Goal: Task Accomplishment & Management: Manage account settings

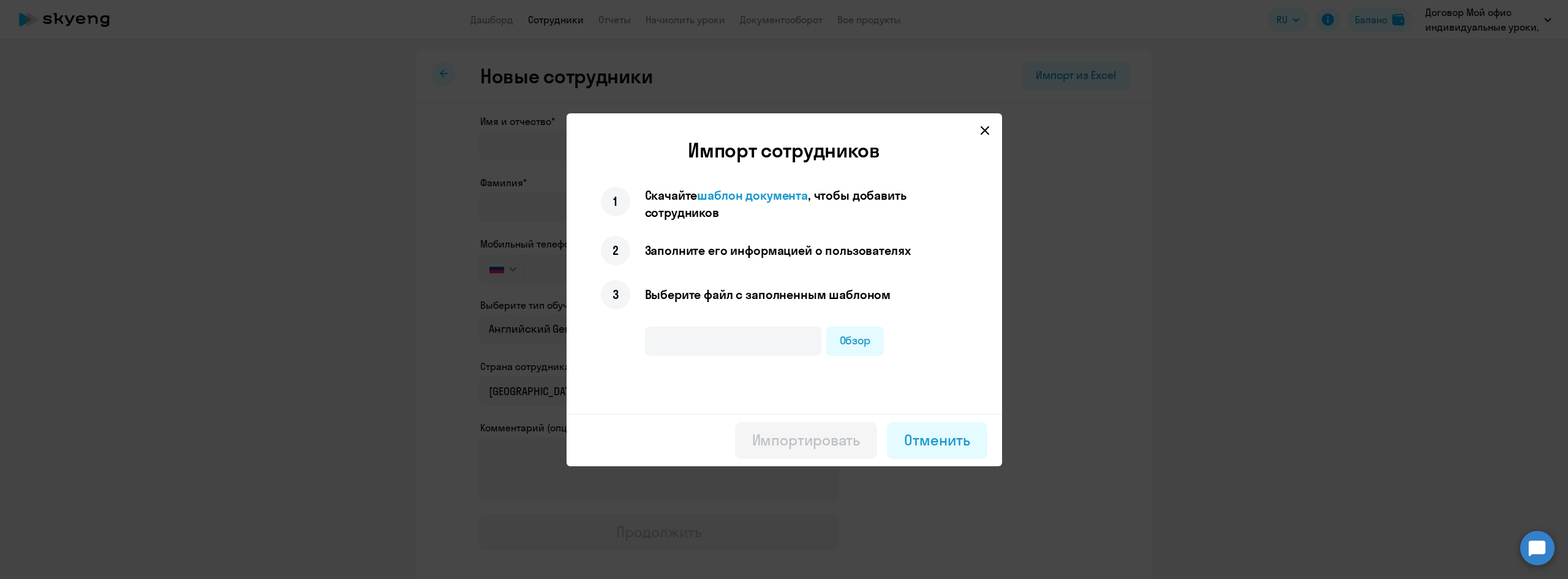
select select "english_adult_not_native_speaker"
select select "3"
click at [853, 338] on label "Обзор" at bounding box center [856, 341] width 59 height 29
click at [0, 0] on input "Обзор" at bounding box center [0, 0] width 0 height 0
type input "Шаблон подключения учеников.xlsx"
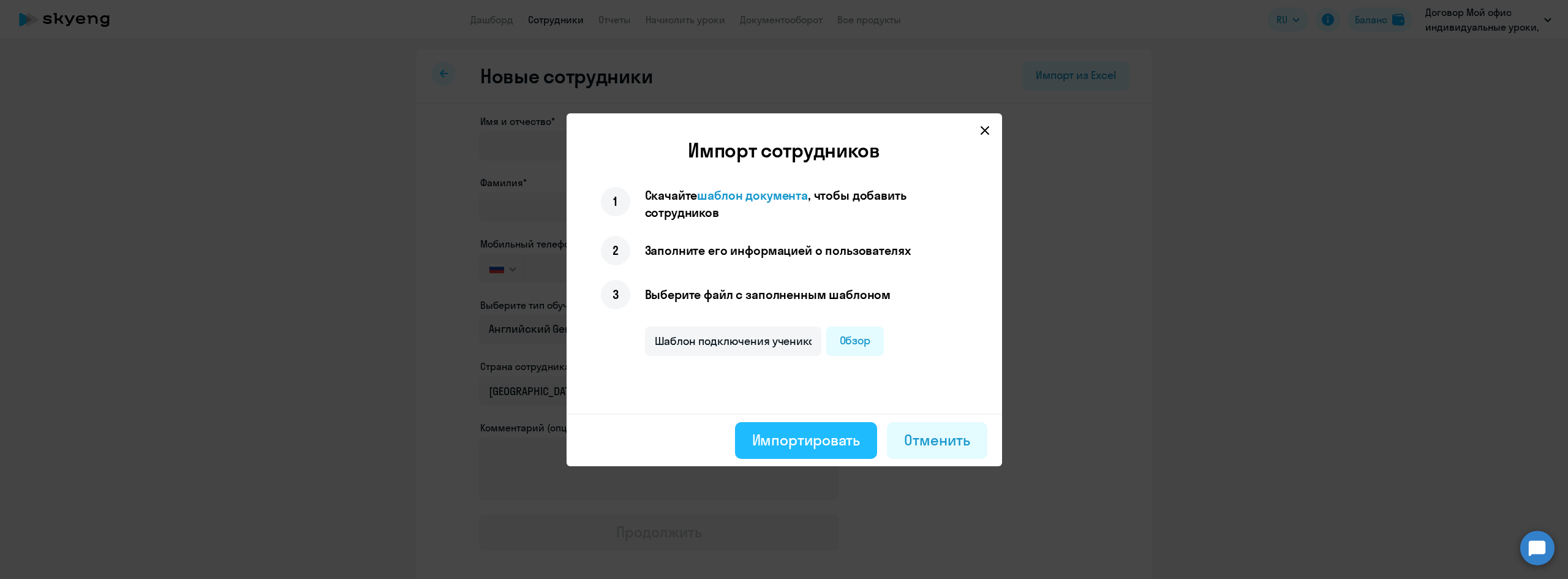
click at [785, 426] on button "Импортировать" at bounding box center [807, 440] width 143 height 37
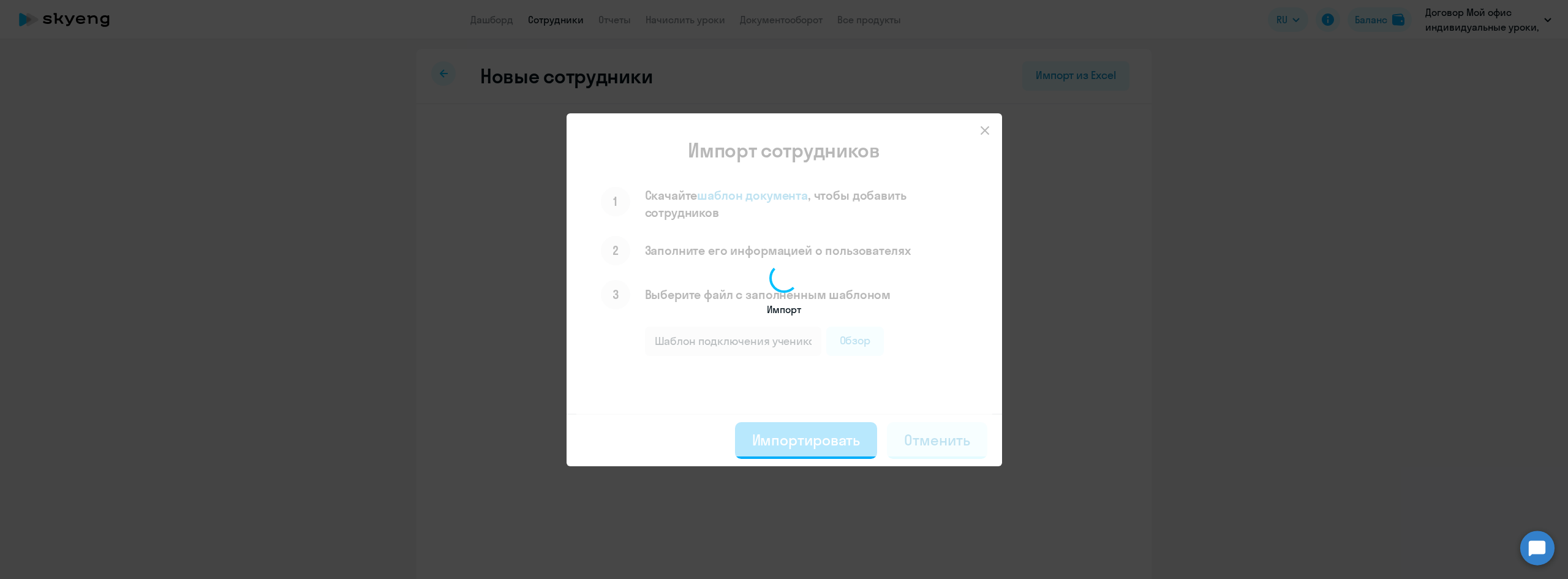
select select "english_adult_not_native_speaker_premium"
select select "3"
select select "english_adult_not_native_speaker_premium"
select select "3"
select select "english_adult_not_native_speaker_premium"
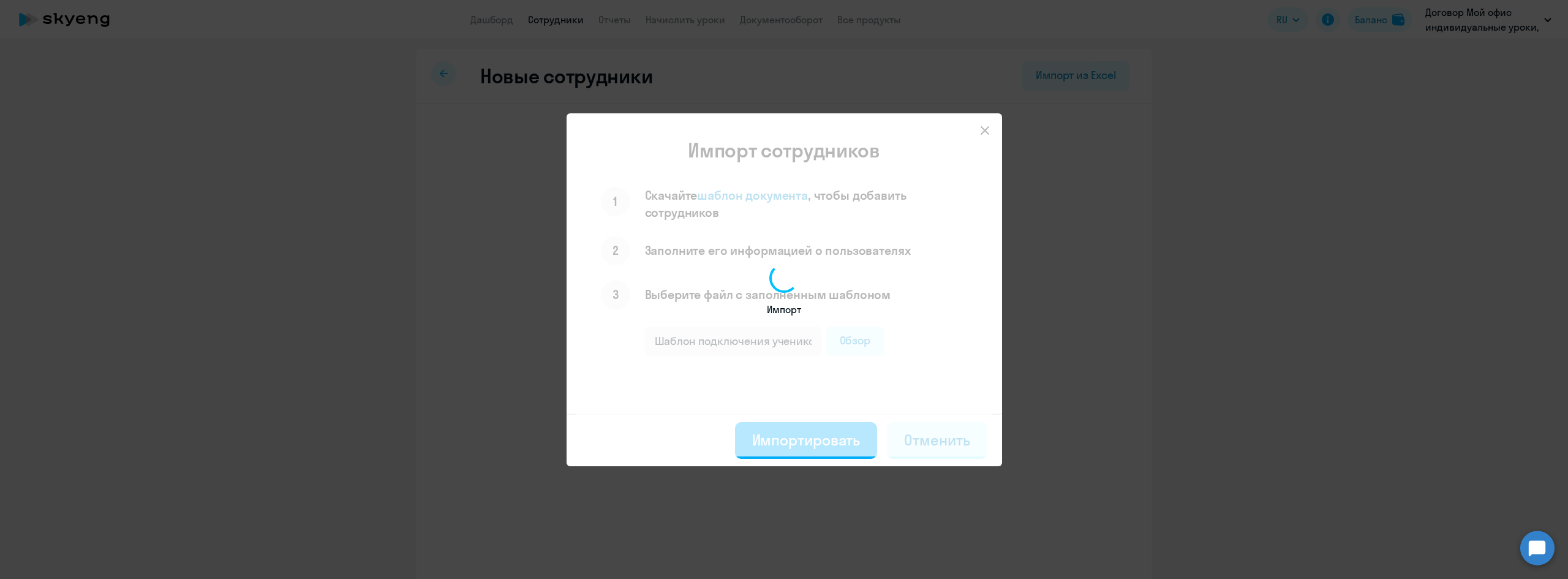
select select "3"
select select "english_adult_not_native_speaker_premium"
select select "3"
select select "english_adult_not_native_speaker_premium"
select select "3"
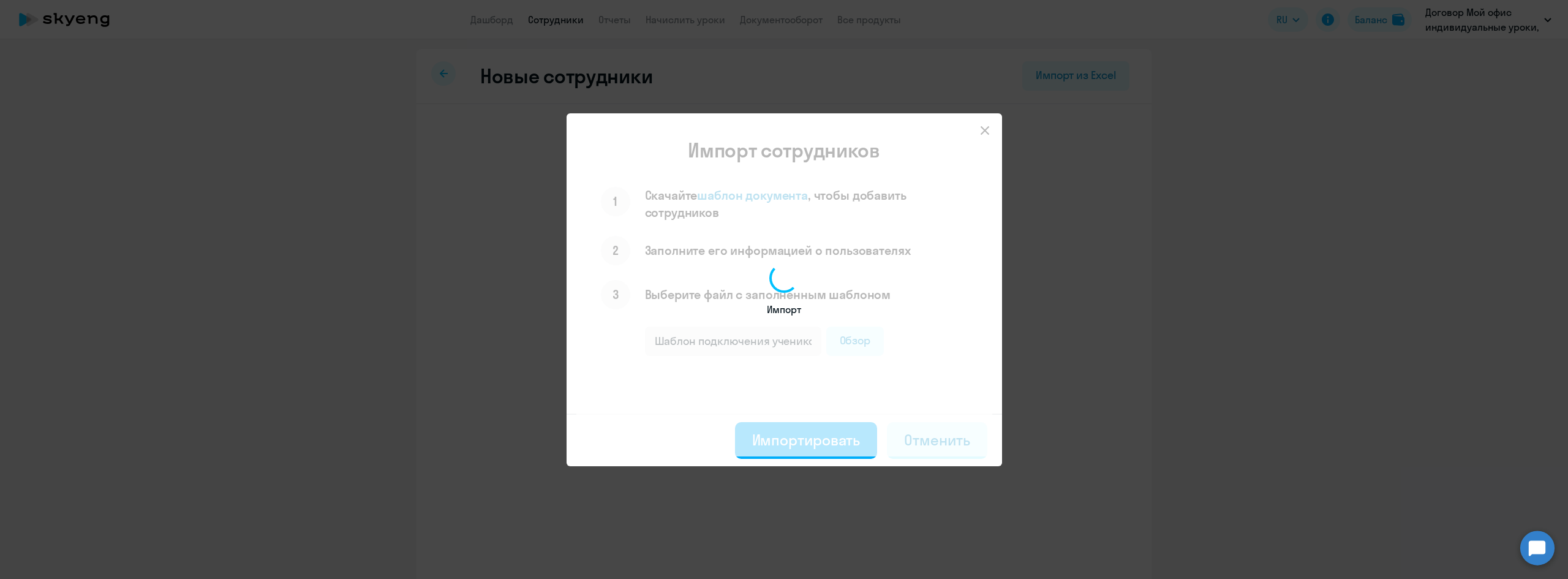
select select "english_adult_not_native_speaker_premium"
select select "3"
select select "english_adult_not_native_speaker_premium"
select select "3"
select select "english_adult_not_native_speaker_premium"
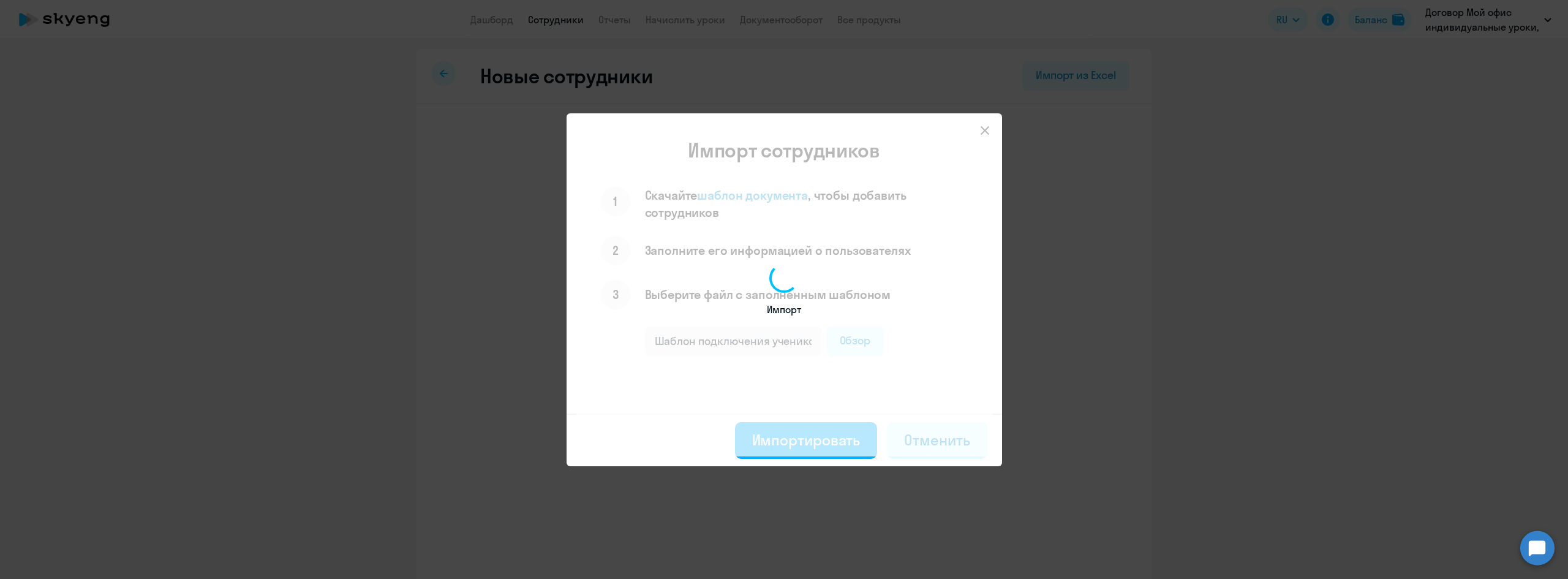
select select "3"
select select "english_adult_not_native_speaker_premium"
select select "3"
select select "english_adult_not_native_speaker_premium"
select select "3"
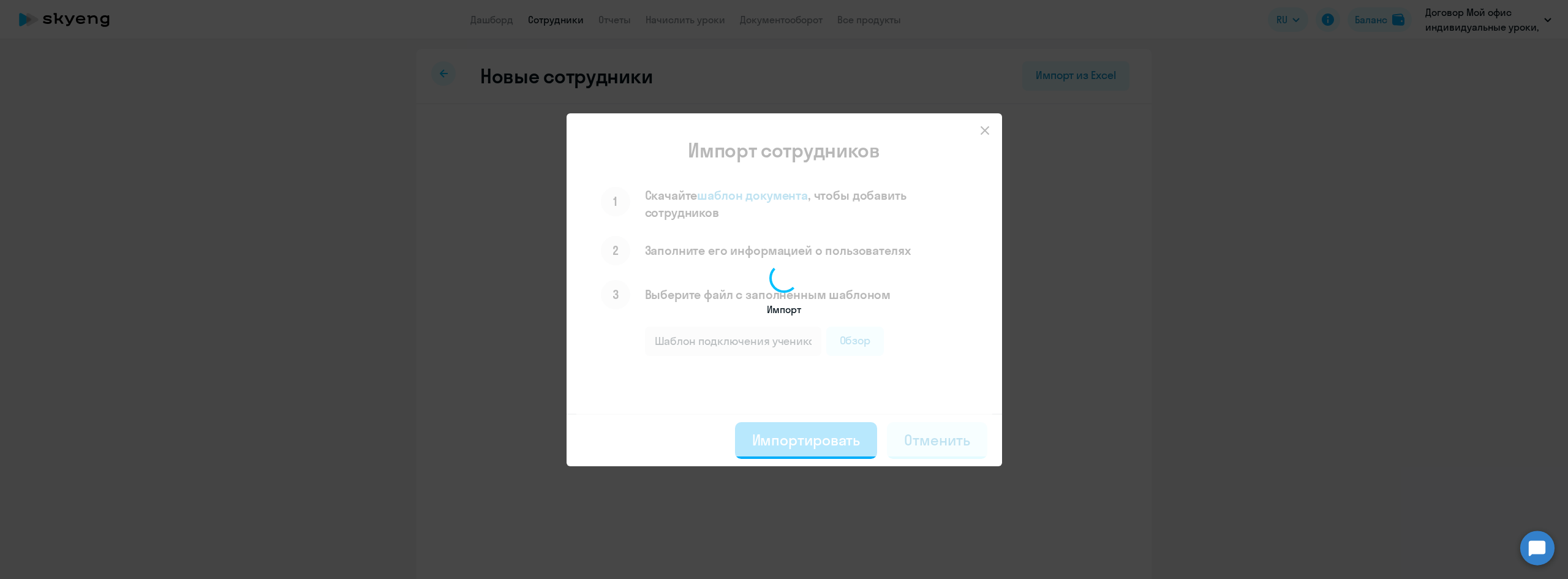
select select "english_adult_not_native_speaker_premium"
select select "3"
select select "english_adult_not_native_speaker_premium"
select select "3"
select select "english_adult_not_native_speaker_premium"
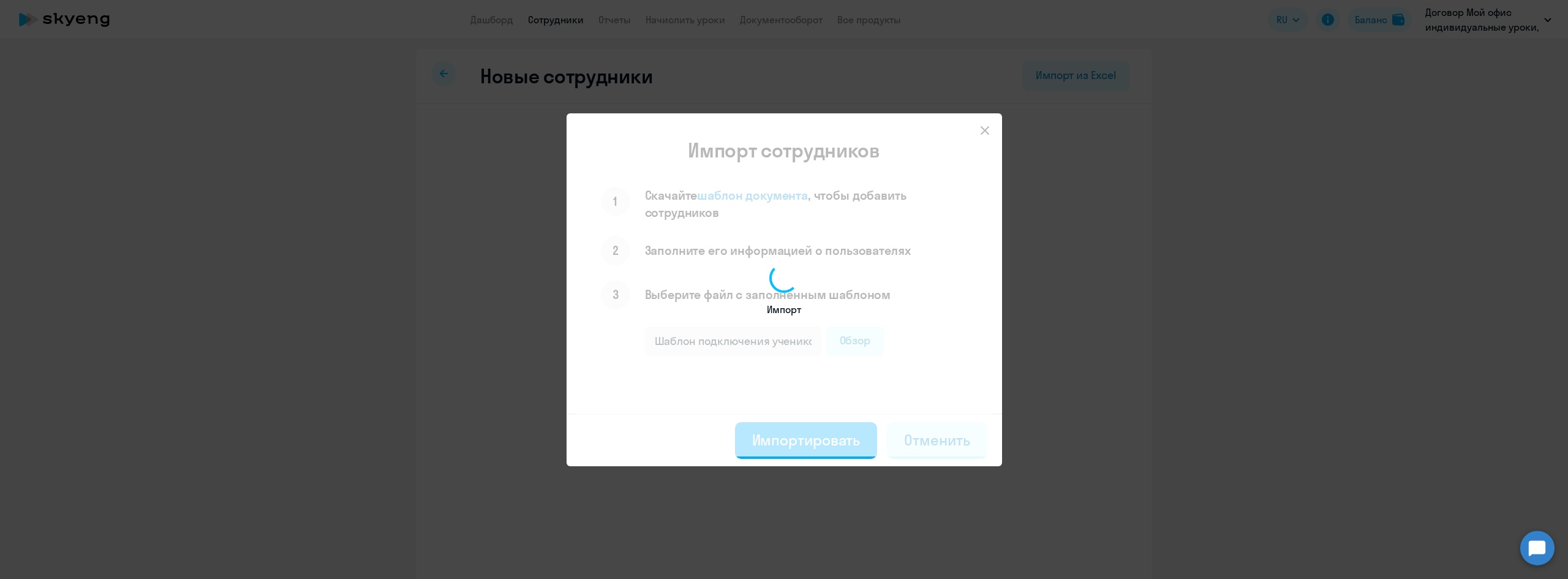
select select "3"
select select "english_adult_not_native_speaker_premium"
select select "3"
select select "english_adult_not_native_speaker_premium"
select select "3"
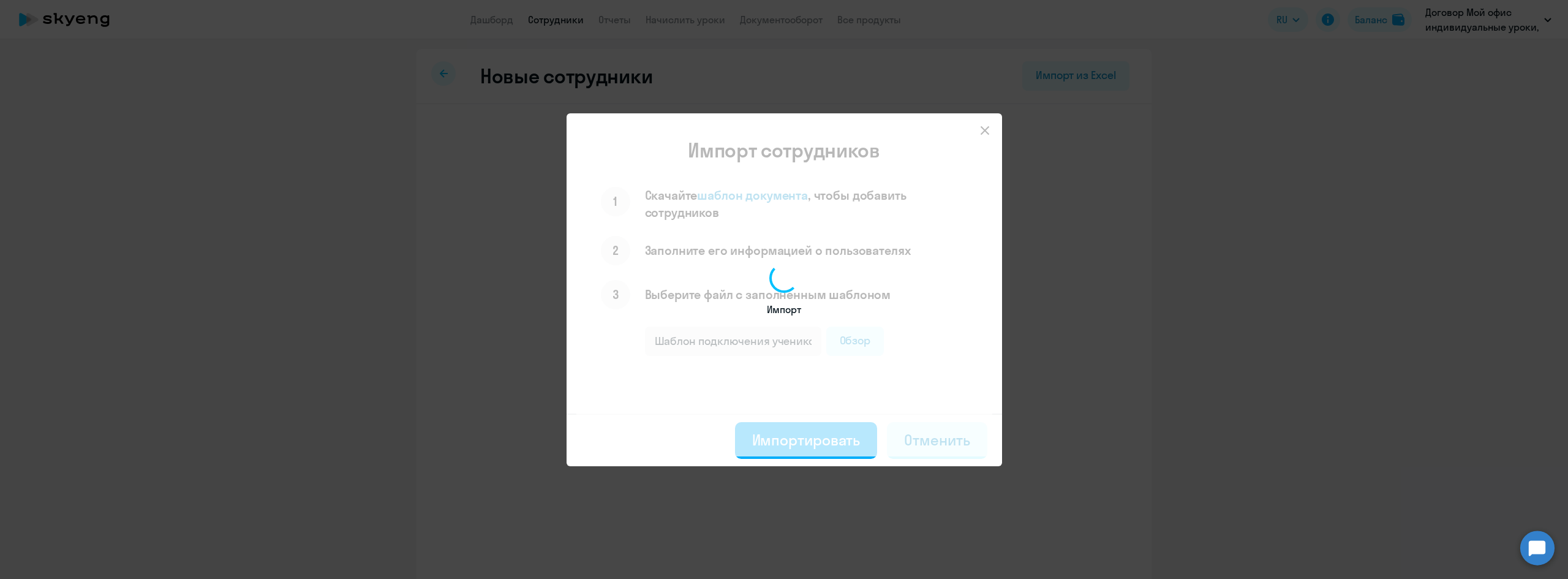
select select "english_adult_not_native_speaker_premium"
select select "3"
select select "english_adult_not_native_speaker_premium"
select select "3"
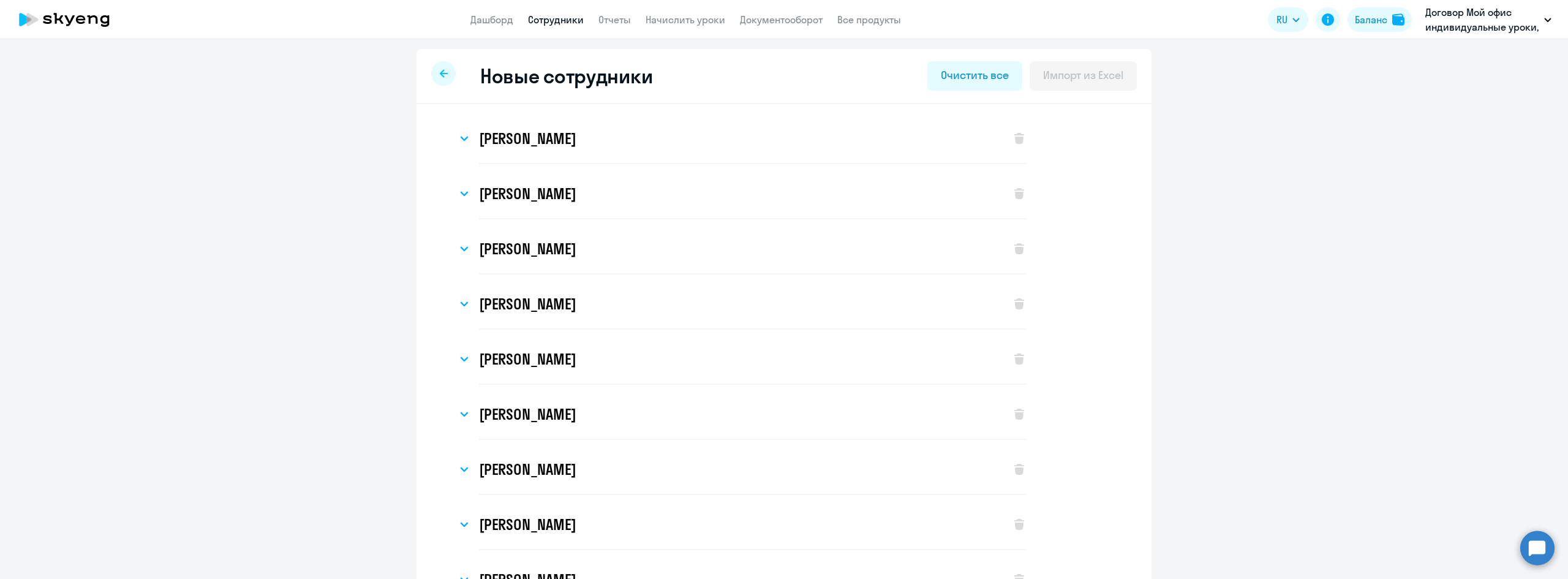
click at [449, 131] on div "[PERSON_NAME] Имя и отчество* Добавить себя как ученика [PERSON_NAME]* [PERSON_…" at bounding box center [784, 141] width 696 height 55
click at [457, 134] on svg-icon at bounding box center [464, 139] width 15 height 15
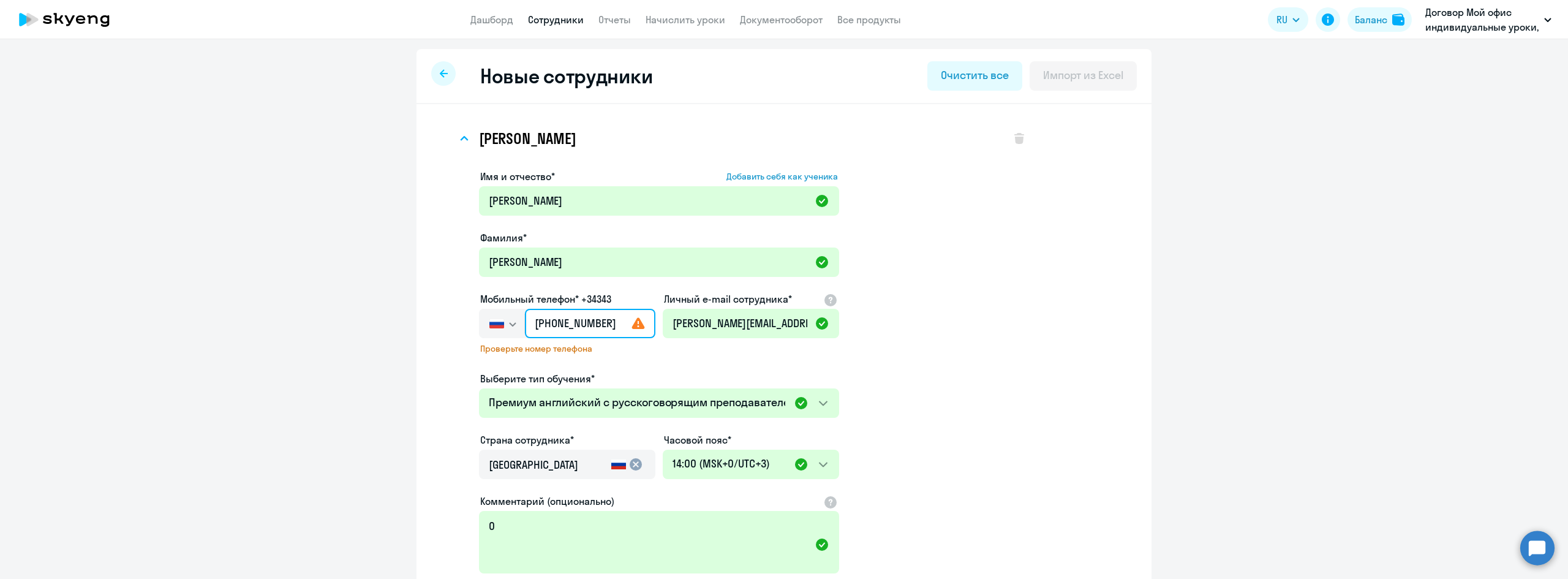
click at [599, 324] on input "[PHONE_NUMBER]" at bounding box center [590, 323] width 131 height 29
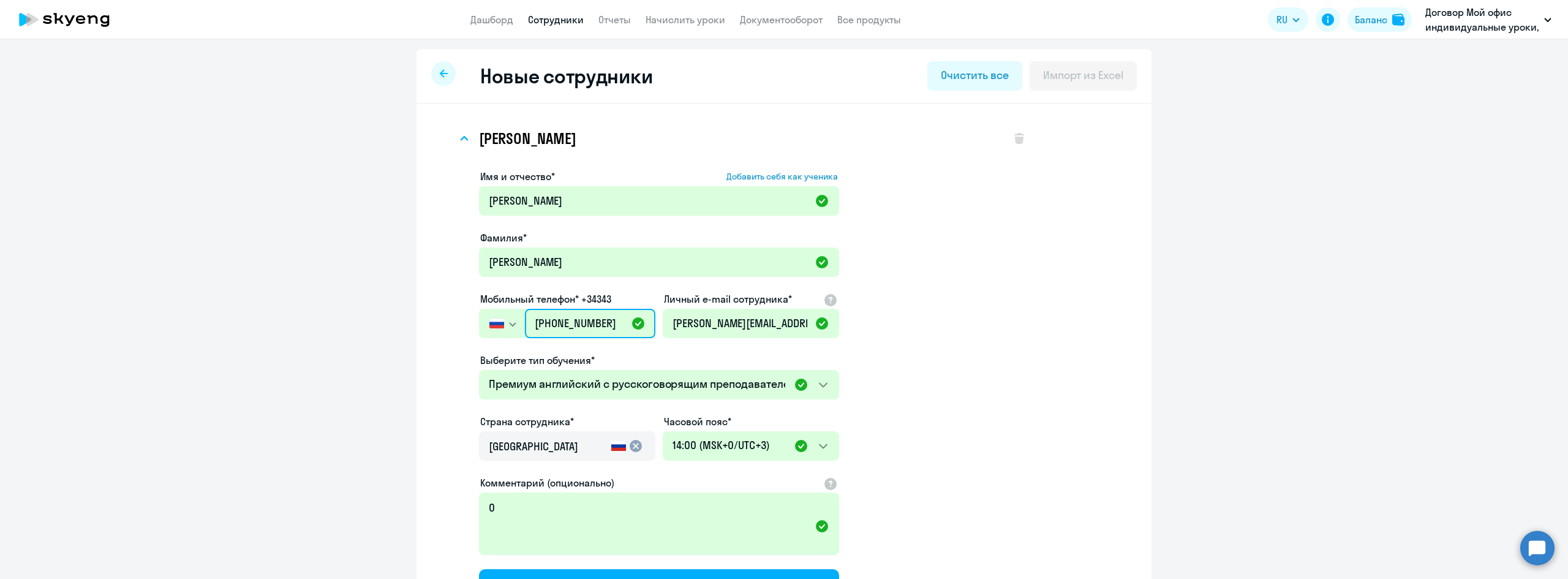
type input "[PHONE_NUMBER]"
click at [999, 399] on app-new-student-form "Имя и отчество* Добавить себя как ученика [PERSON_NAME]* [PERSON_NAME] телефон*…" at bounding box center [753, 400] width 548 height 463
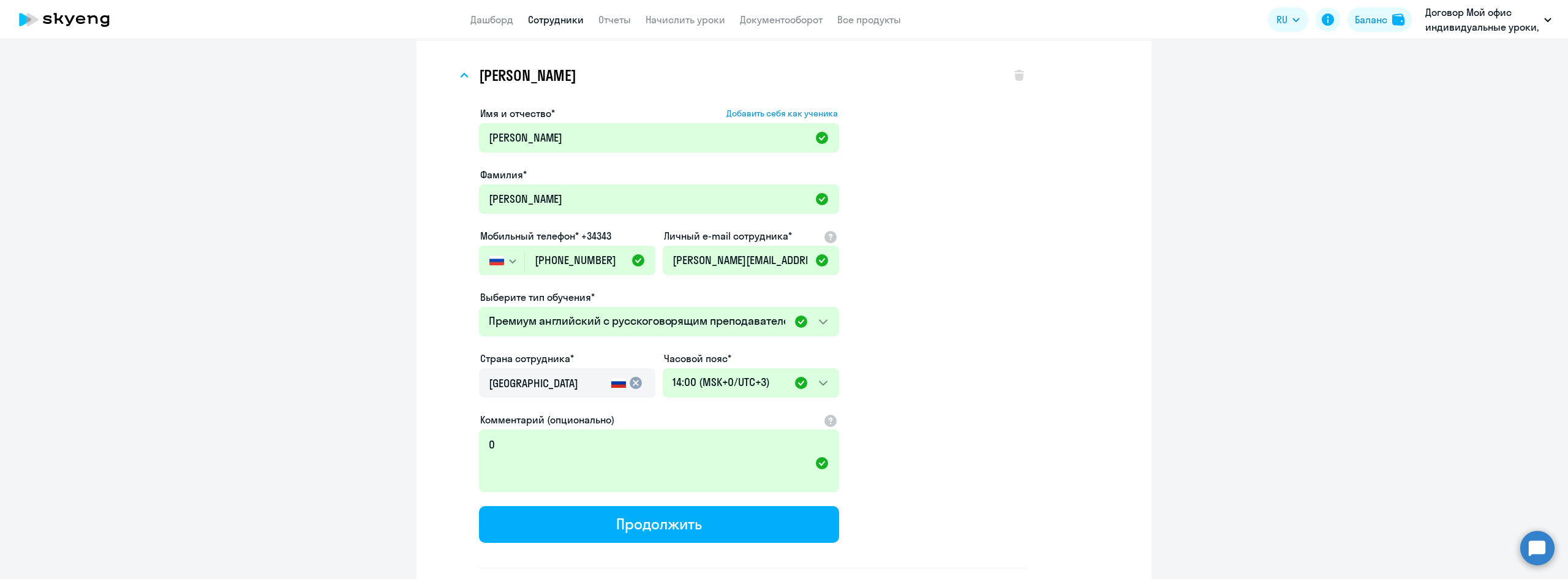
scroll to position [122, 0]
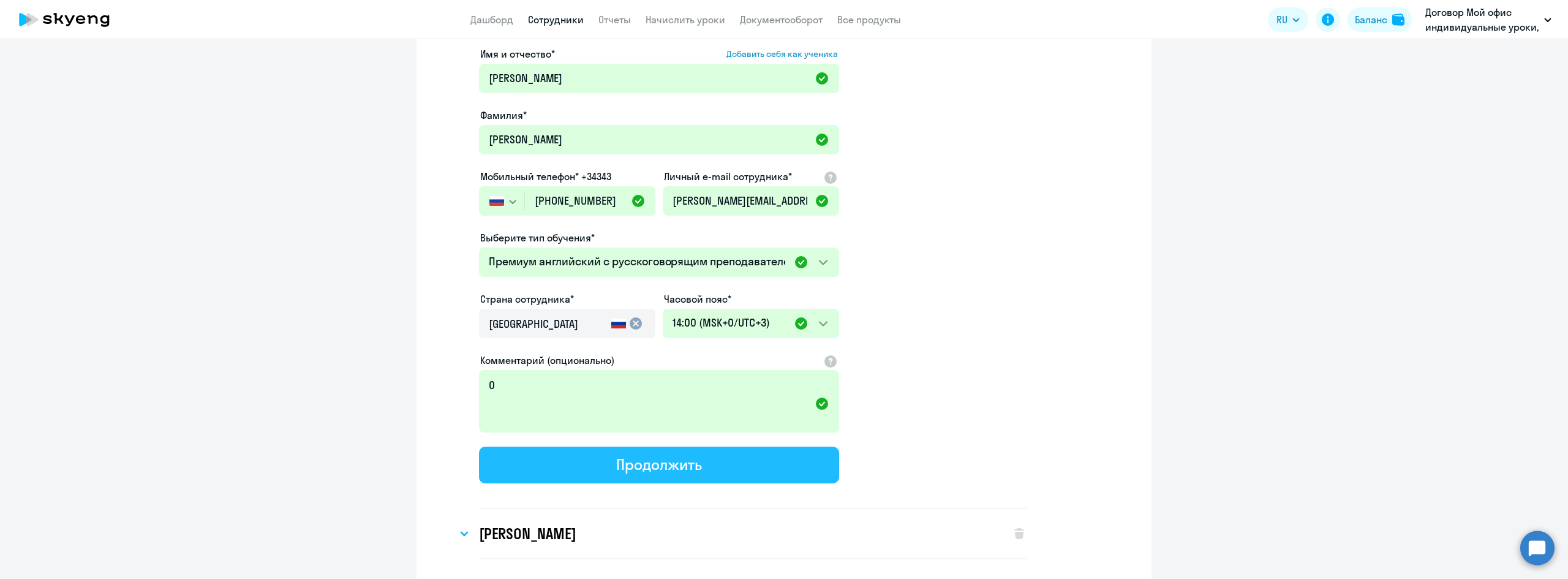
click at [680, 459] on div "Продолжить" at bounding box center [659, 464] width 85 height 19
select select "english_adult_not_native_speaker_premium"
select select "3"
select select "english_adult_not_native_speaker_premium"
select select "3"
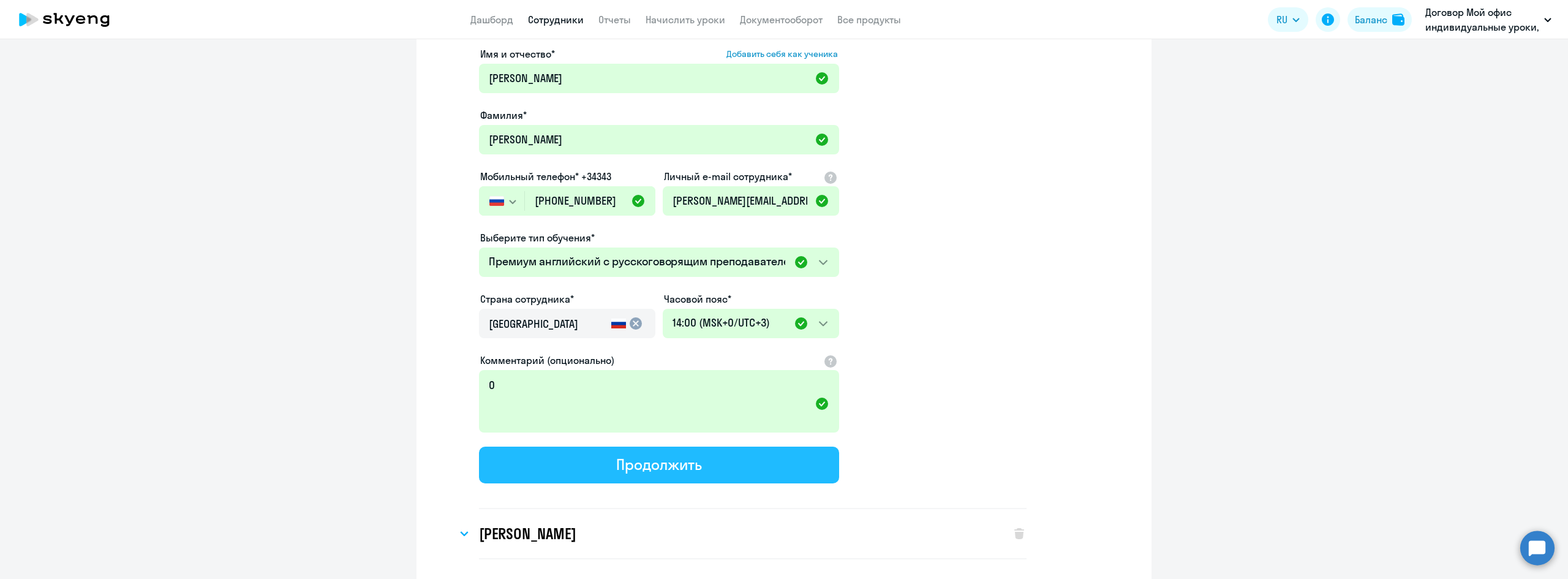
select select "english_adult_not_native_speaker_premium"
select select "3"
select select "english_adult_not_native_speaker_premium"
select select "3"
select select "english_adult_not_native_speaker_premium"
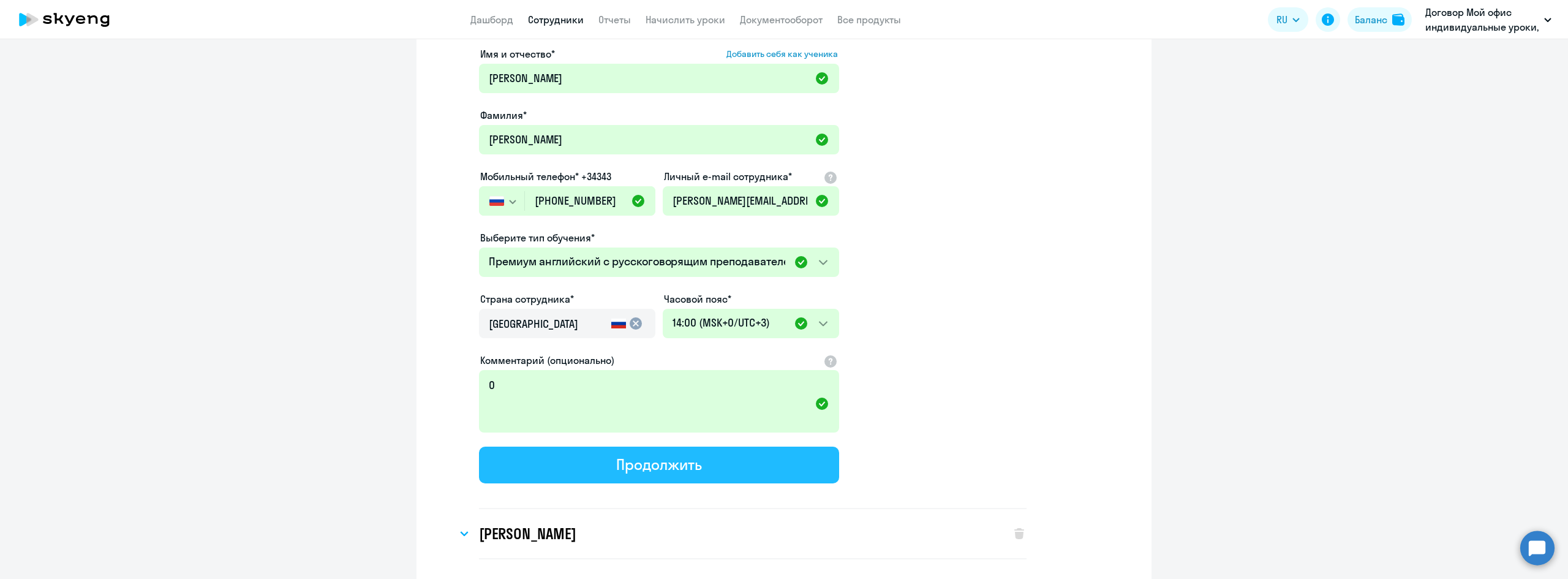
select select "3"
select select "english_adult_not_native_speaker_premium"
select select "3"
select select "english_adult_not_native_speaker_premium"
select select "3"
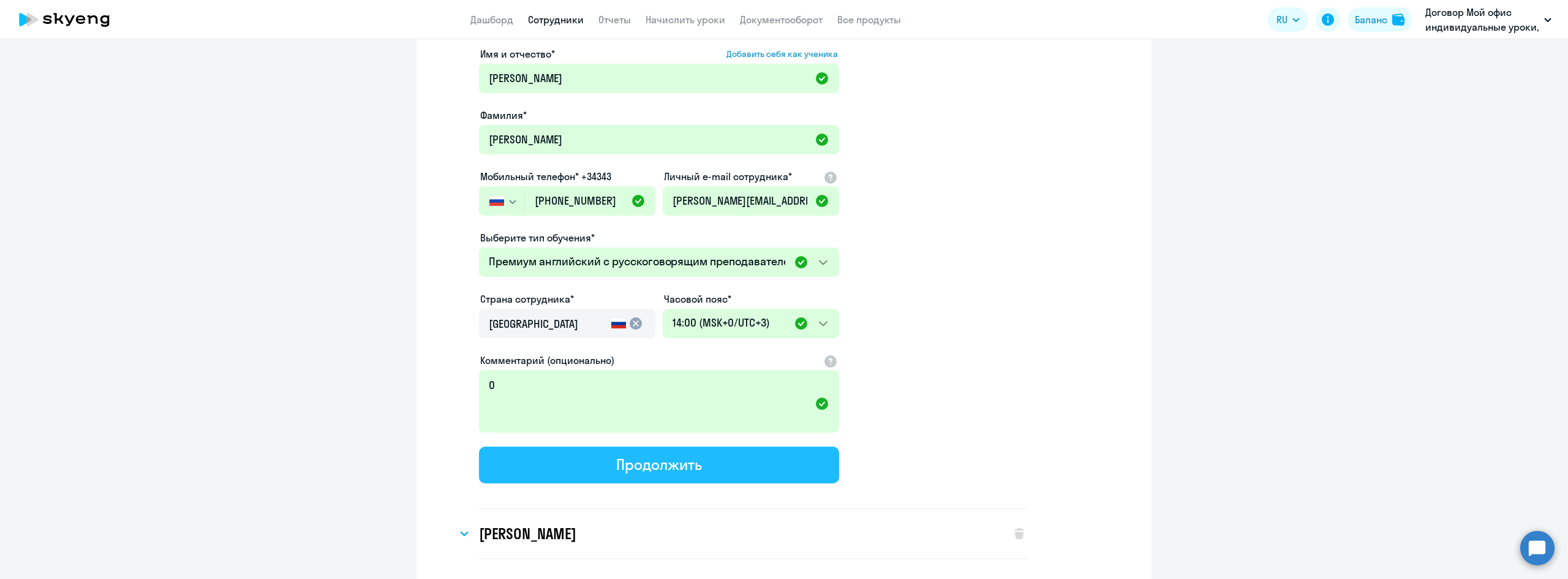
select select "english_adult_not_native_speaker_premium"
select select "3"
select select "english_adult_not_native_speaker_premium"
select select "3"
select select "english_adult_not_native_speaker_premium"
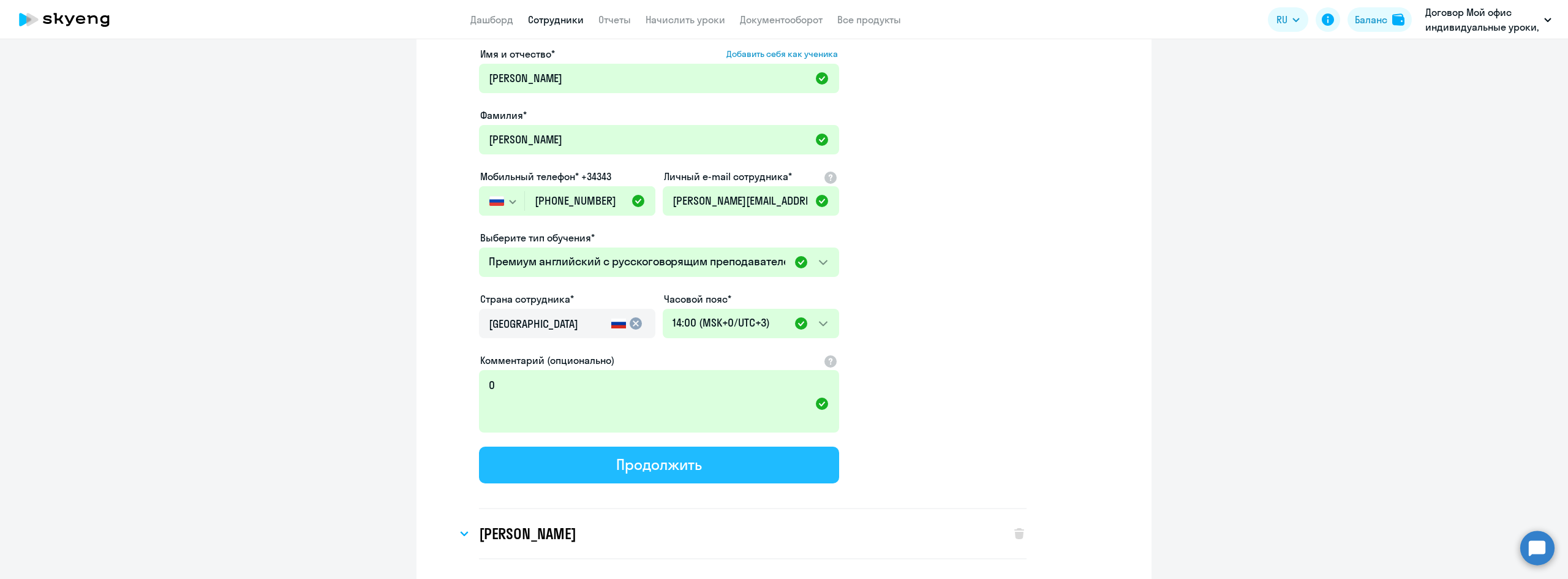
select select "3"
select select "english_adult_not_native_speaker_premium"
select select "3"
select select "english_adult_not_native_speaker_premium"
select select "3"
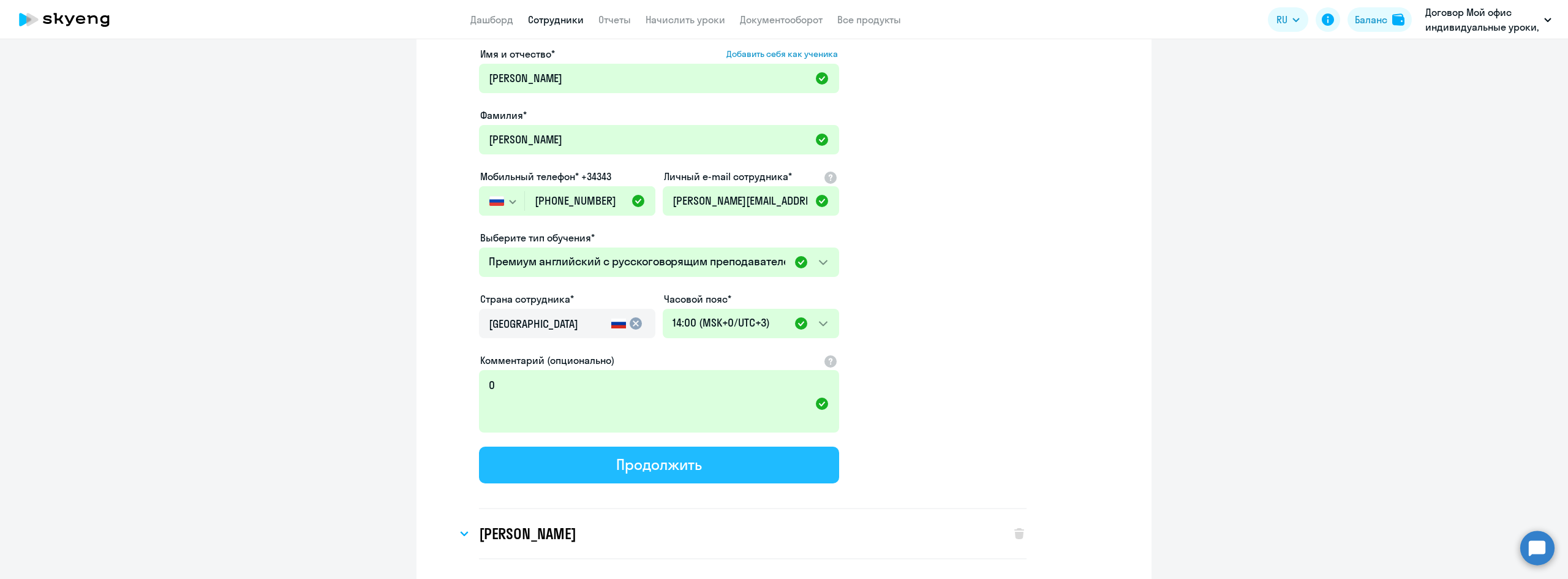
select select "english_adult_not_native_speaker_premium"
select select "3"
select select "english_adult_not_native_speaker_premium"
select select "3"
select select "english_adult_not_native_speaker_premium"
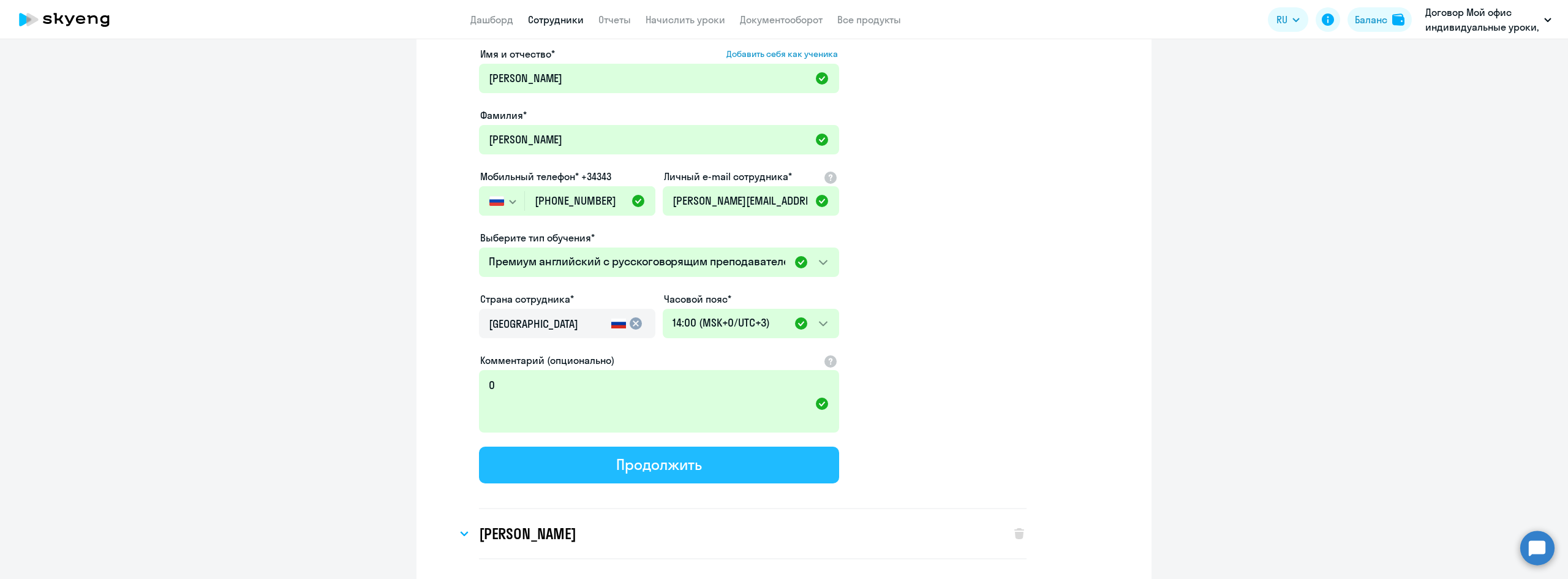
select select "3"
select select "english_adult_not_native_speaker_premium"
select select "3"
select select "english_adult_not_native_speaker_premium"
select select "3"
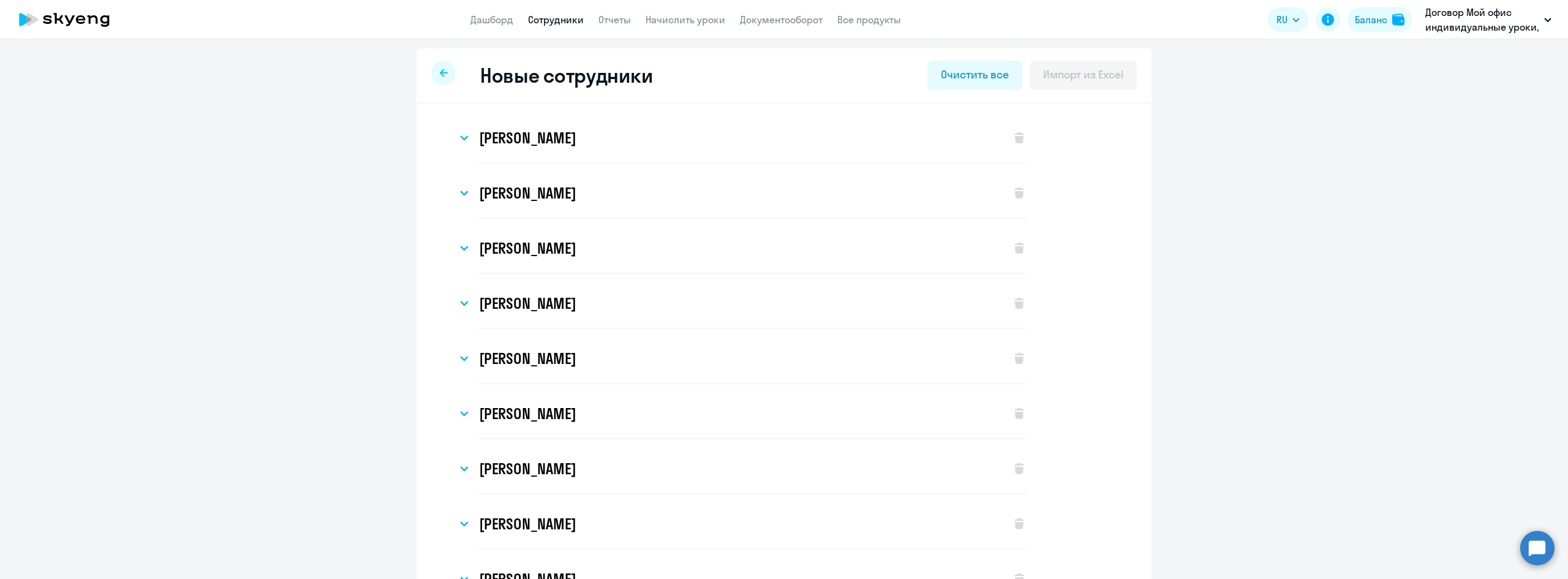
scroll to position [0, 0]
click at [460, 192] on icon at bounding box center [464, 193] width 8 height 5
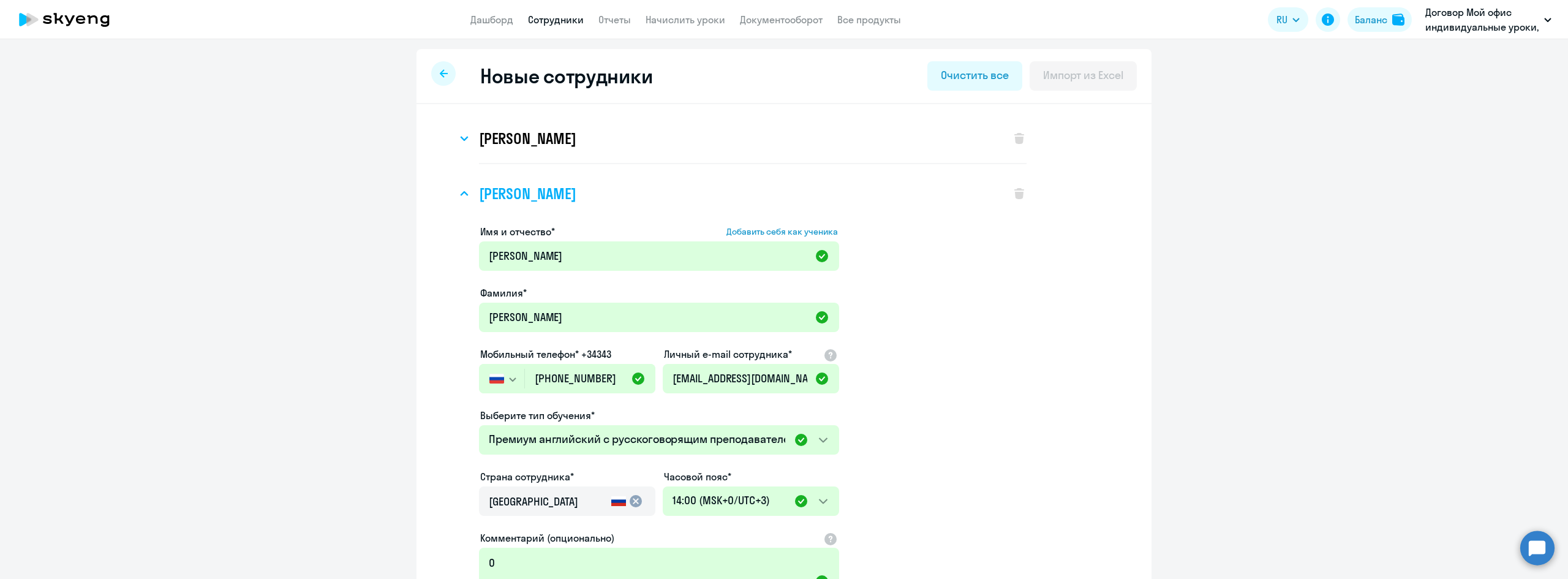
click at [460, 192] on icon at bounding box center [464, 193] width 8 height 5
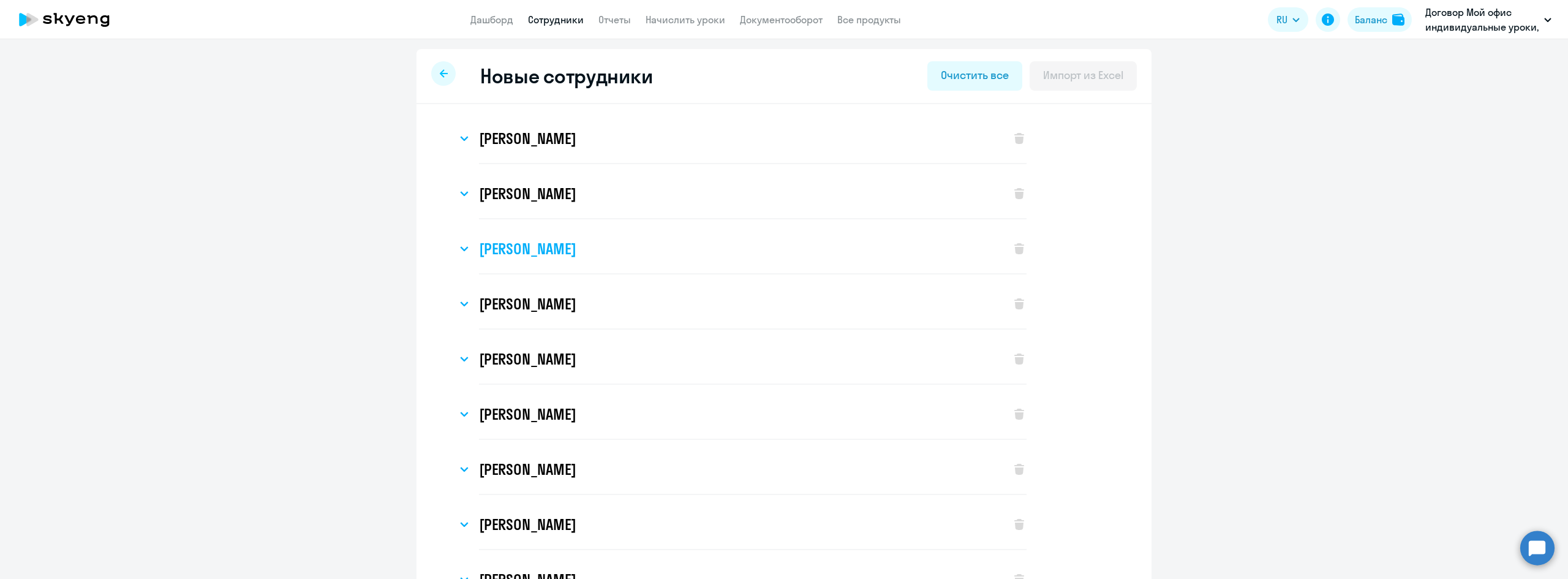
click at [460, 247] on icon at bounding box center [464, 249] width 8 height 5
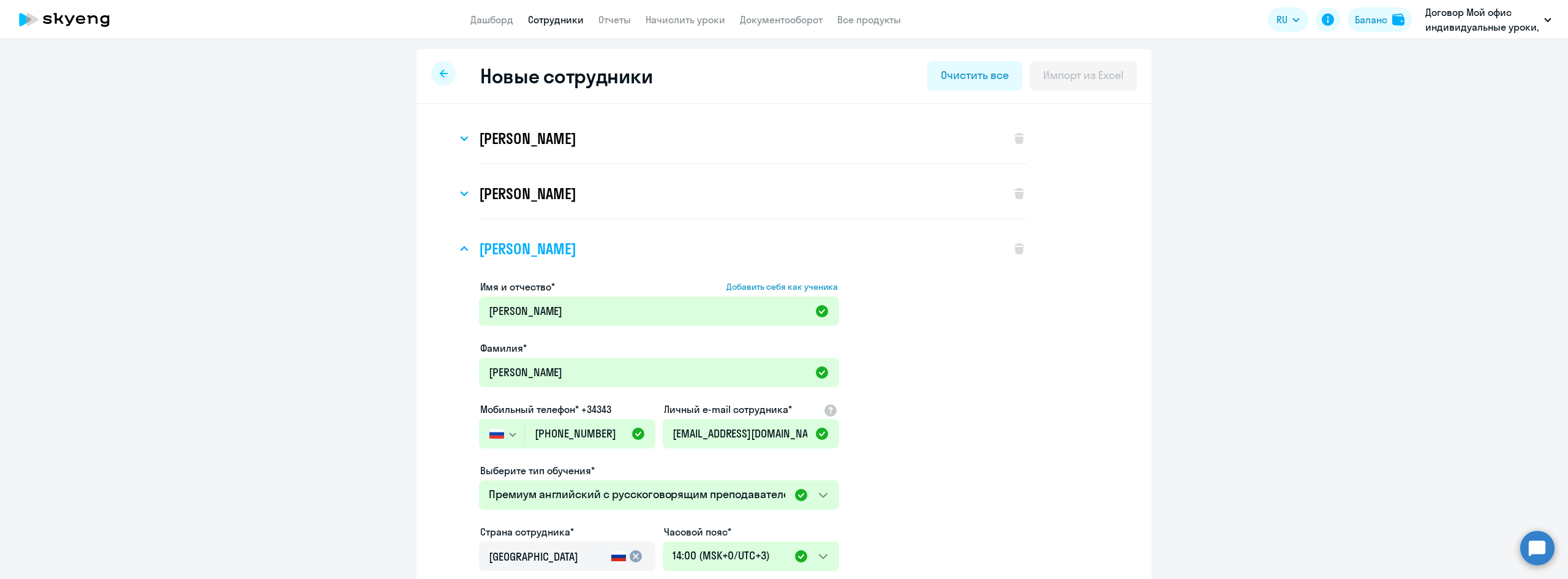
click at [460, 247] on icon at bounding box center [464, 249] width 8 height 5
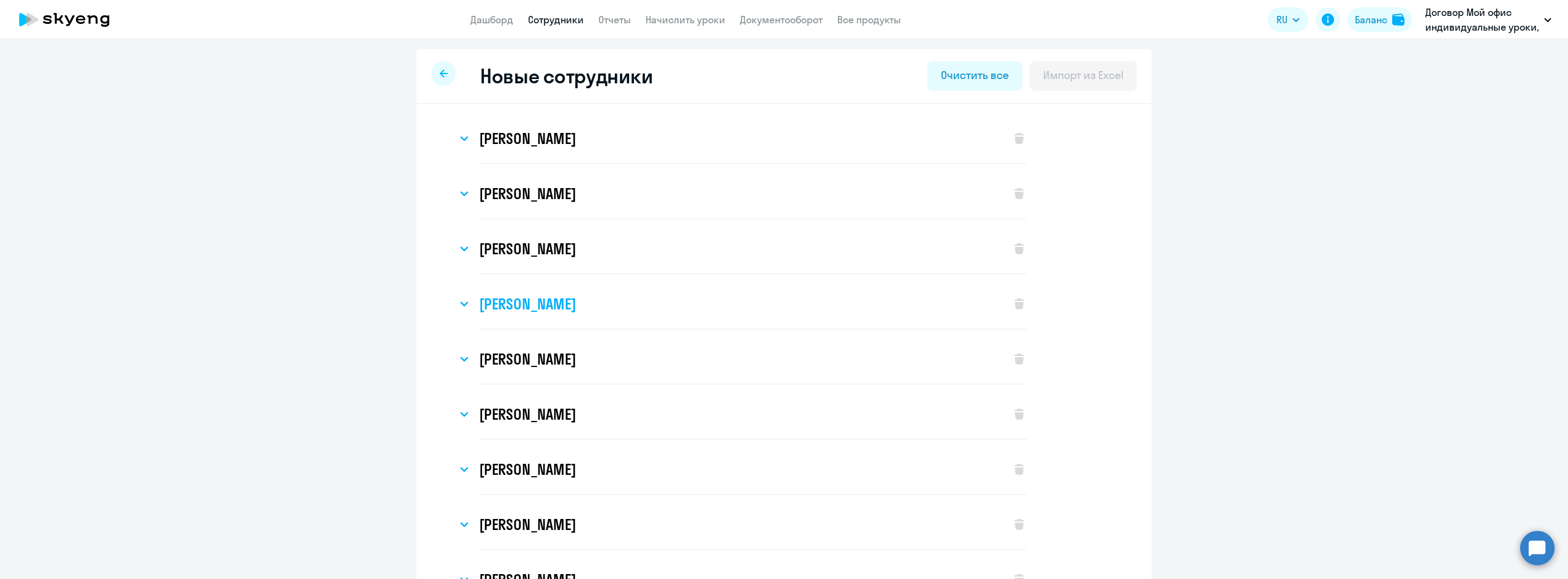
click at [457, 299] on svg-icon at bounding box center [464, 304] width 15 height 15
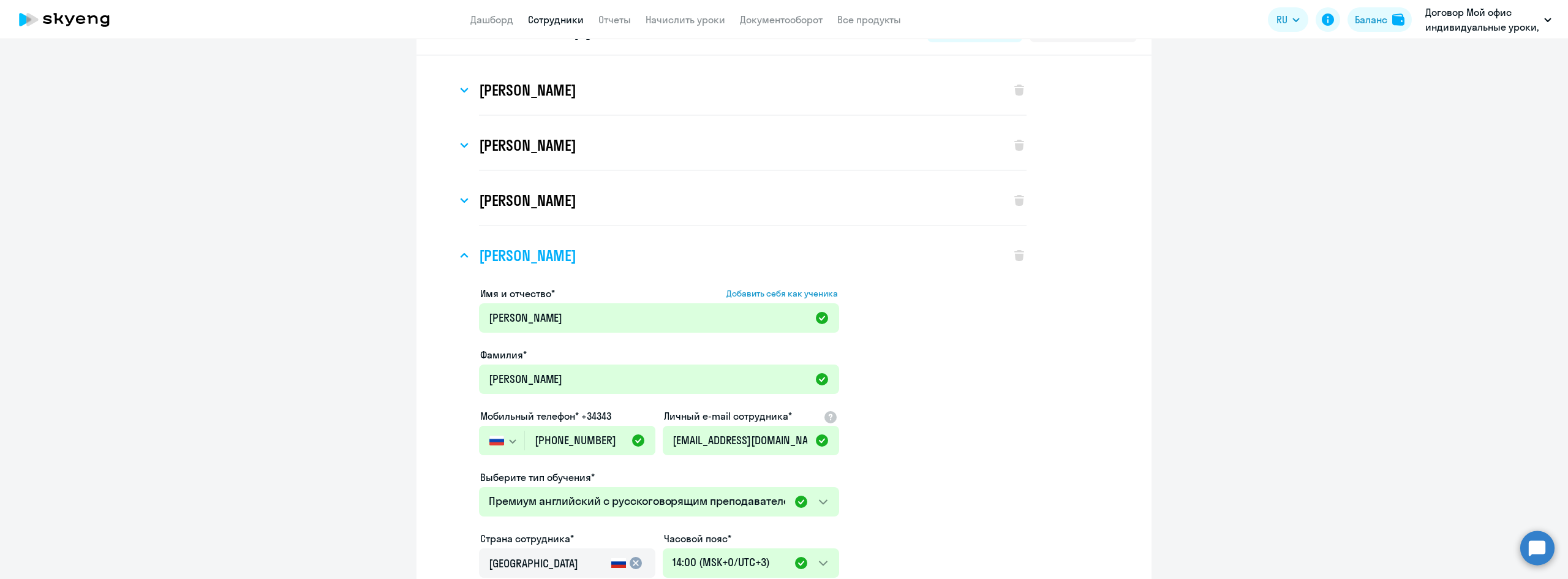
scroll to position [122, 0]
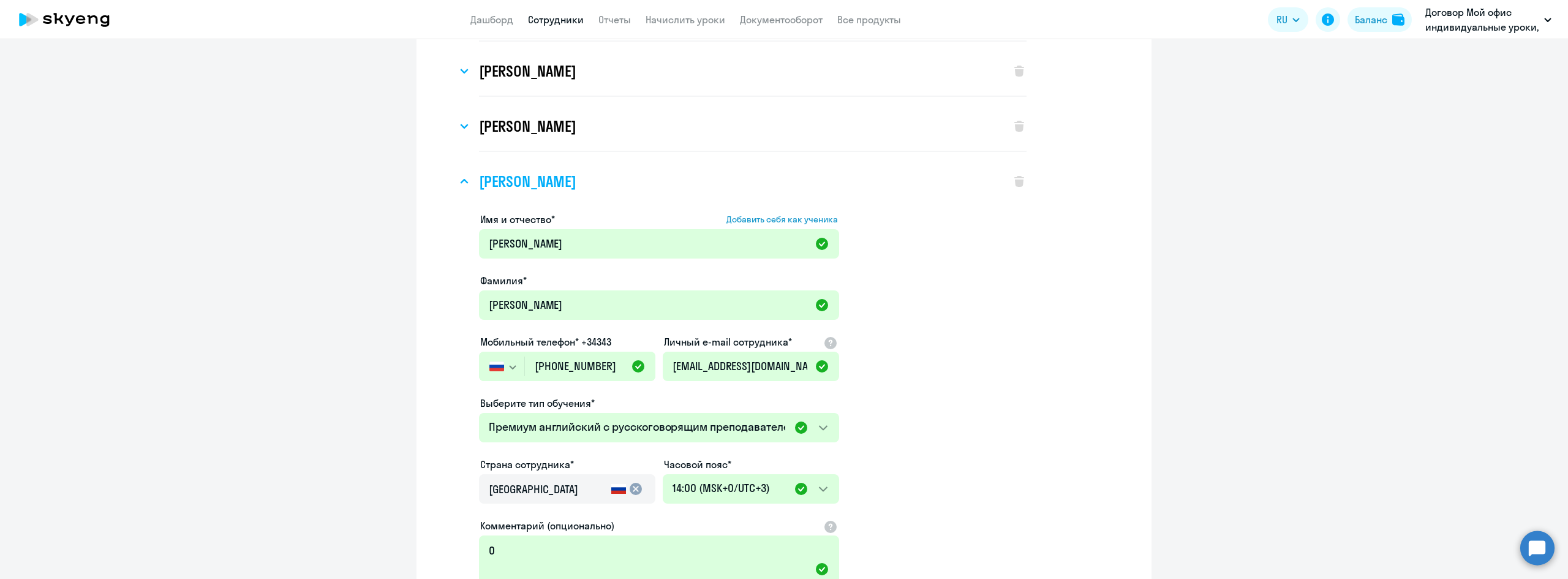
click at [457, 187] on svg-icon at bounding box center [464, 182] width 15 height 15
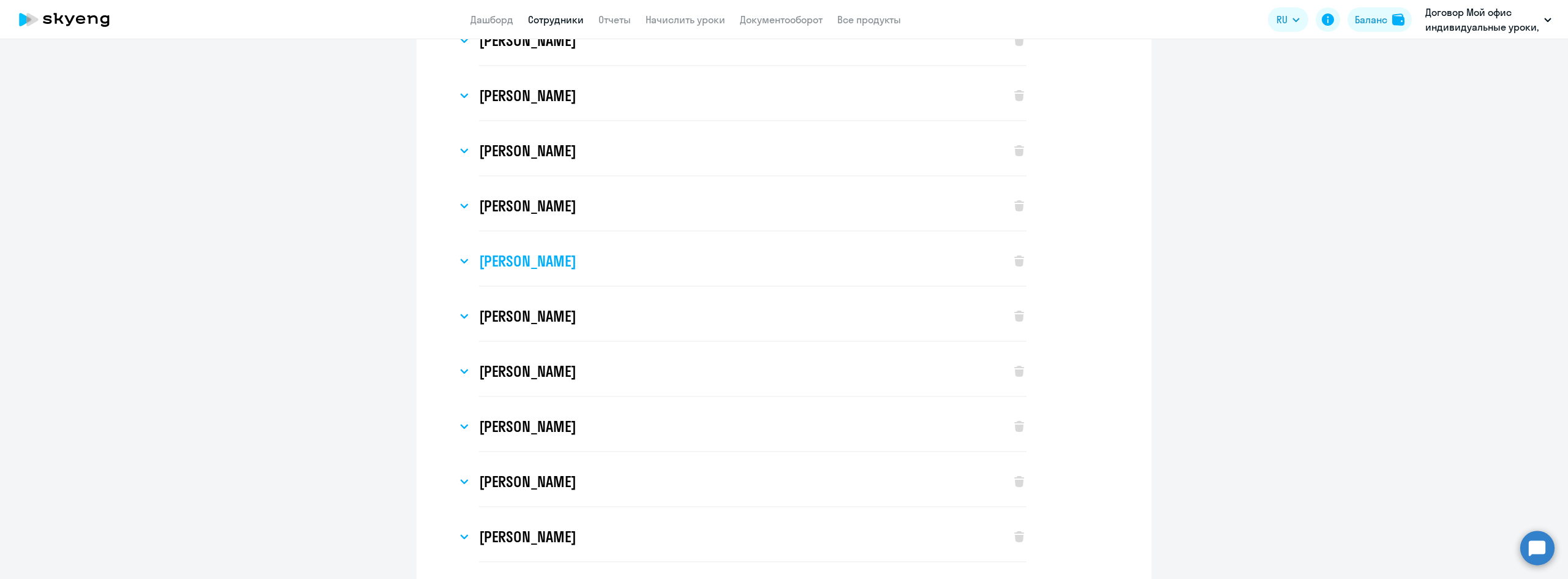
scroll to position [551, 0]
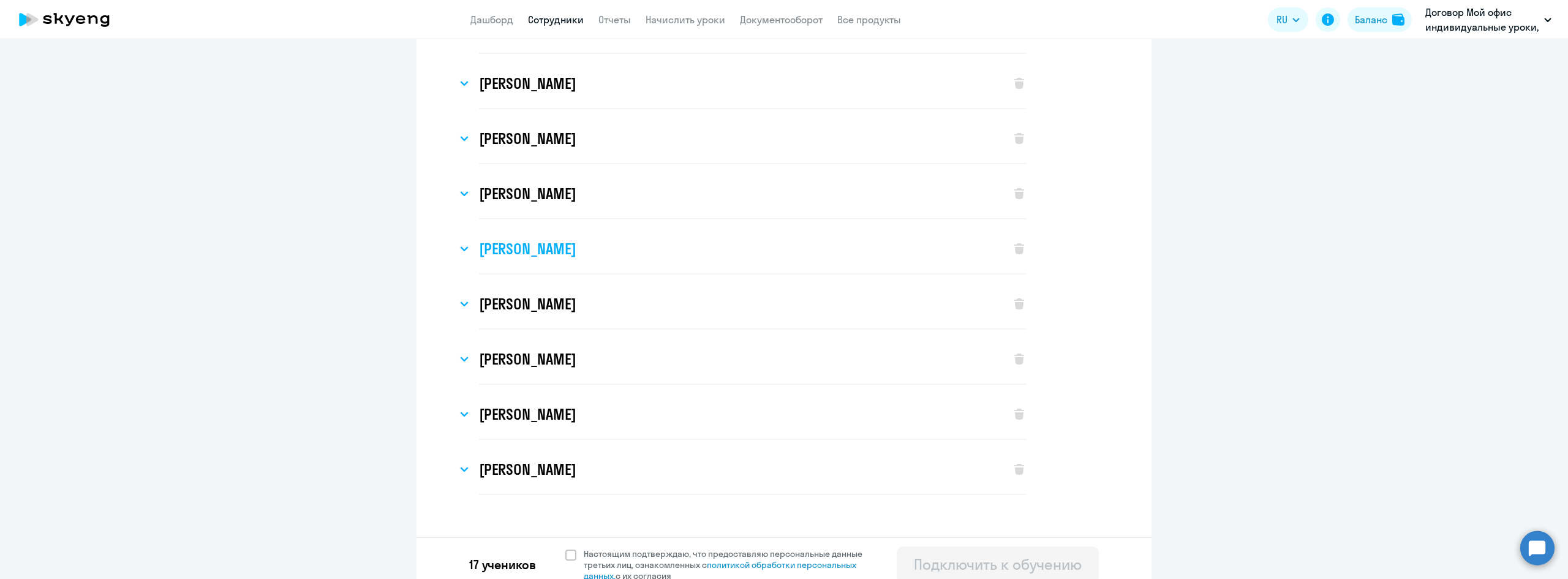
click at [463, 249] on icon at bounding box center [464, 249] width 7 height 3
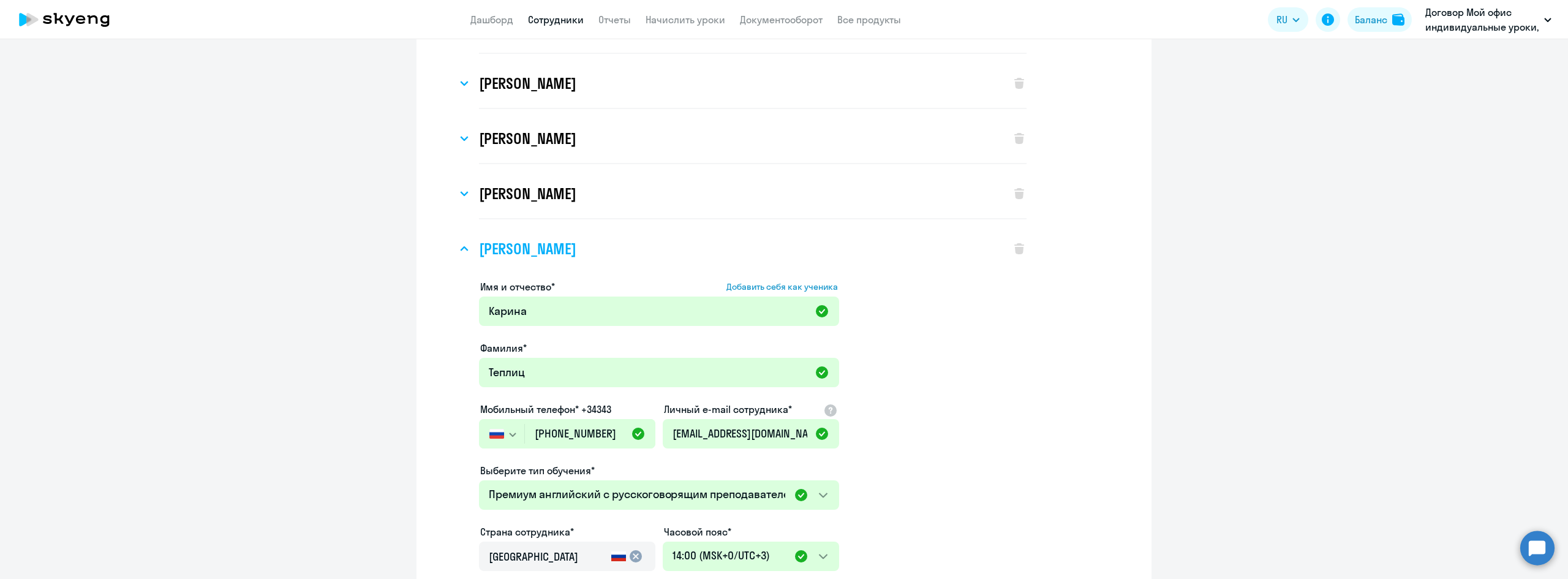
click at [463, 249] on icon at bounding box center [464, 249] width 8 height 5
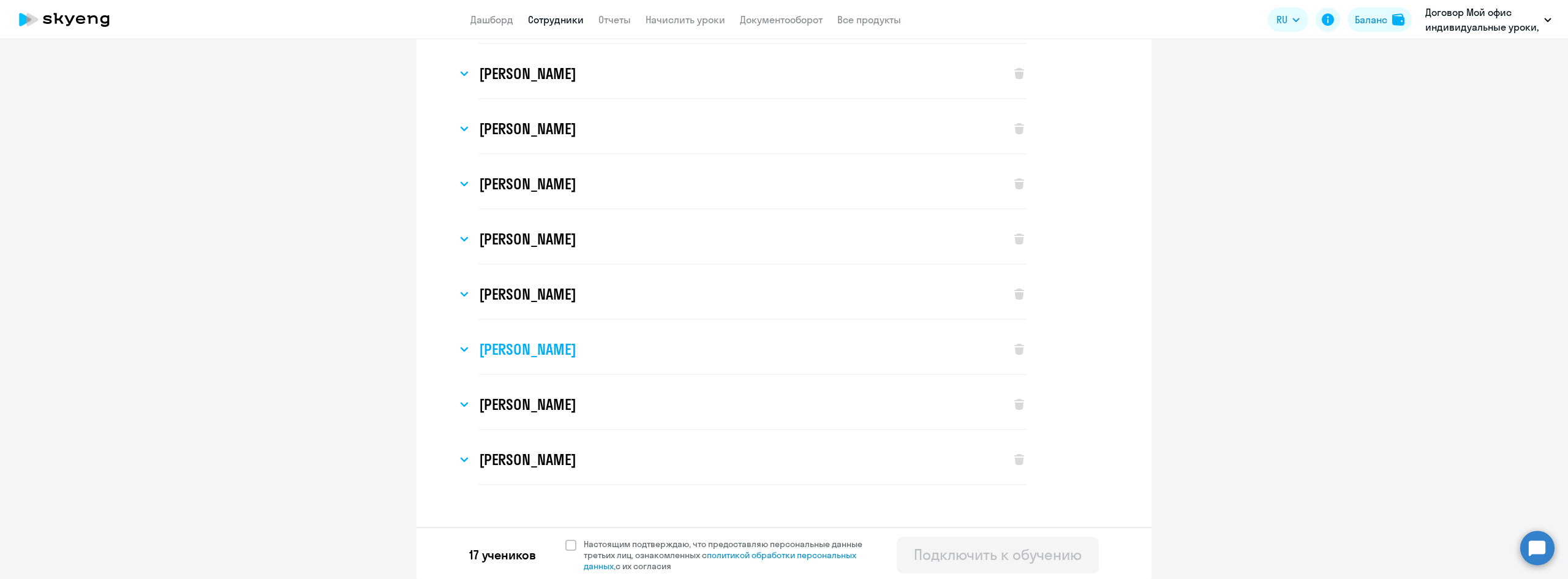
scroll to position [564, 0]
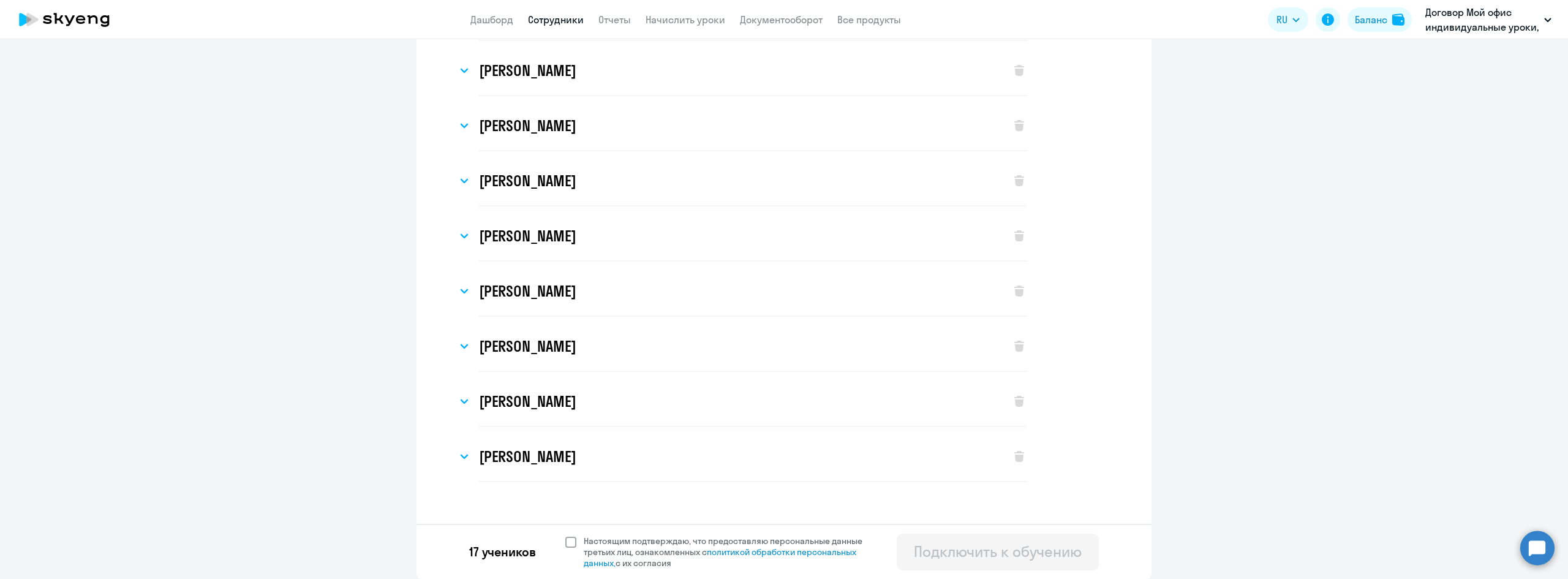
click at [567, 541] on span at bounding box center [571, 541] width 11 height 11
click at [566, 535] on input "Настоящим подтверждаю, что предоставляю персональные данные третьих лиц, ознако…" at bounding box center [565, 535] width 1 height 1
checkbox input "true"
click at [965, 551] on div "Подключить к обучению" at bounding box center [997, 551] width 168 height 19
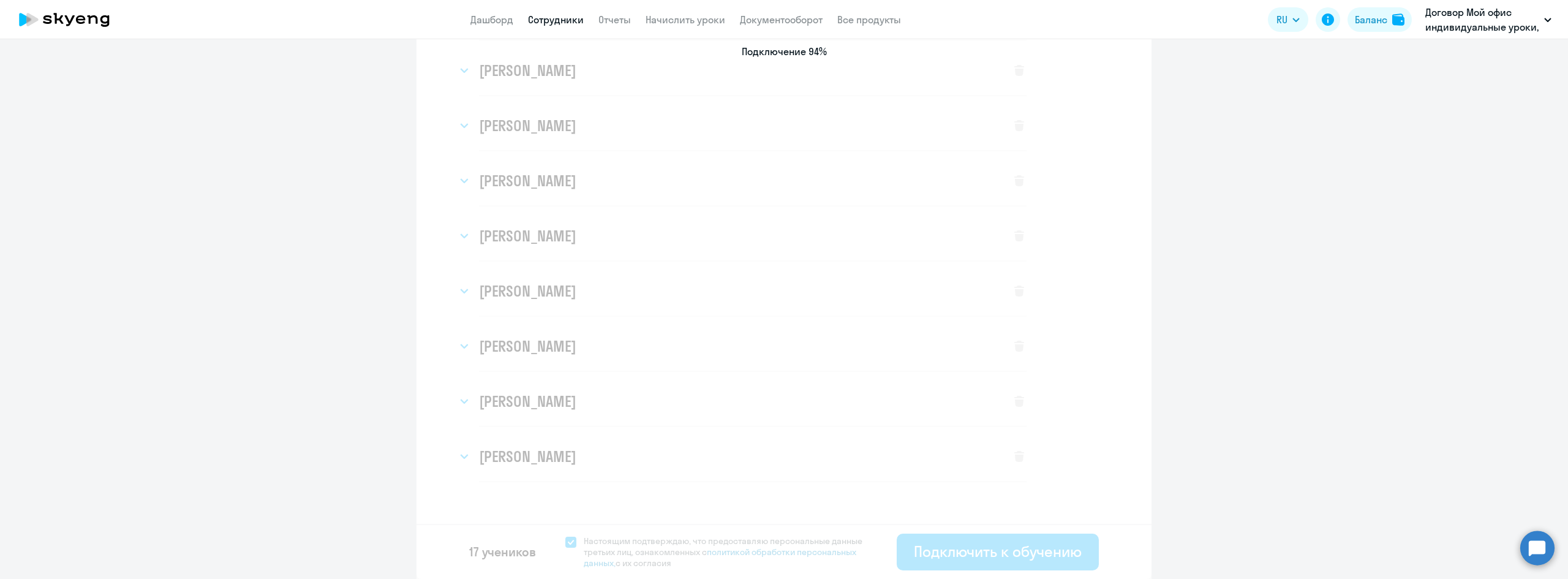
select select "english_adult_not_native_speaker_premium"
select select "3"
select select "english_adult_not_native_speaker_premium"
select select "3"
select select "english_adult_not_native_speaker_premium"
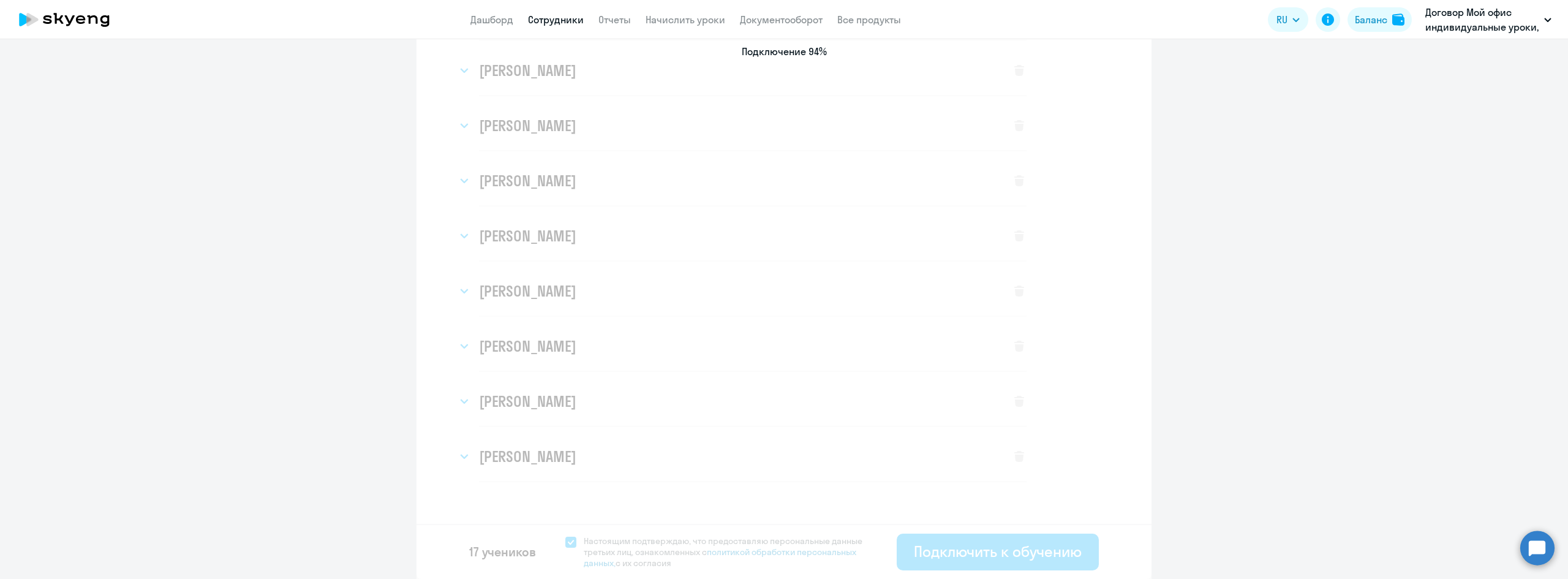
select select "3"
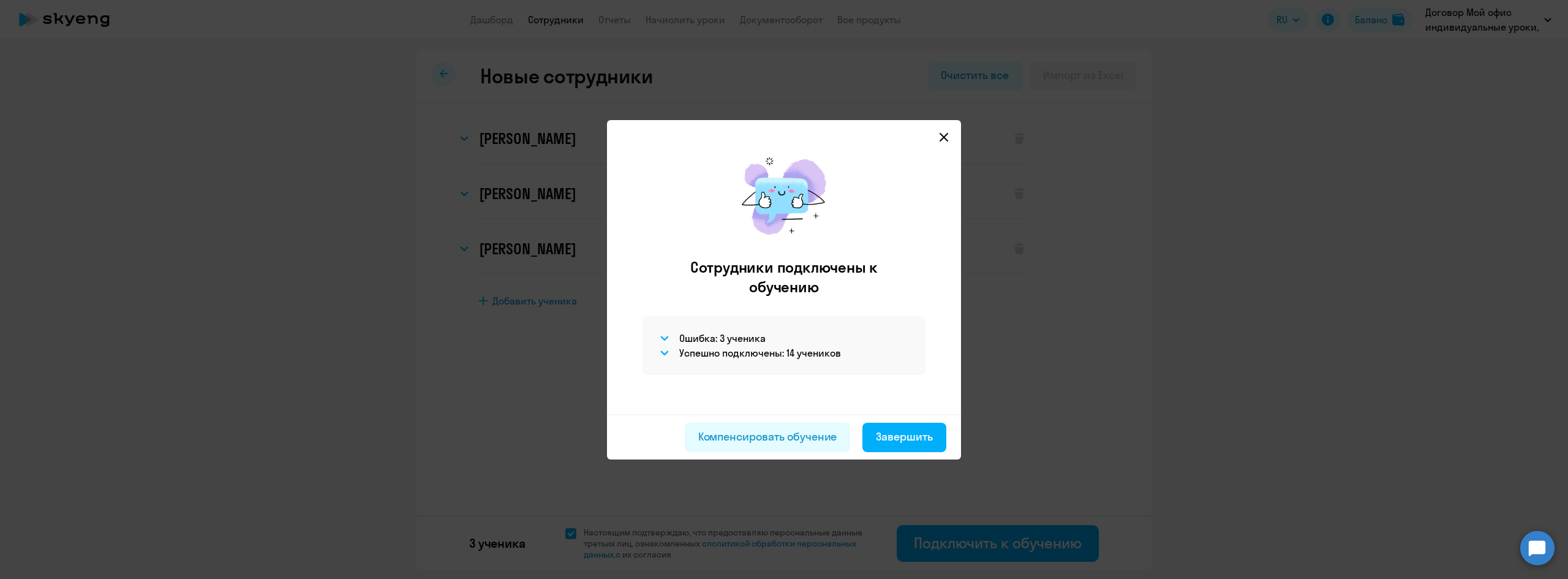
scroll to position [0, 0]
click at [909, 433] on div "Завершить" at bounding box center [904, 436] width 57 height 16
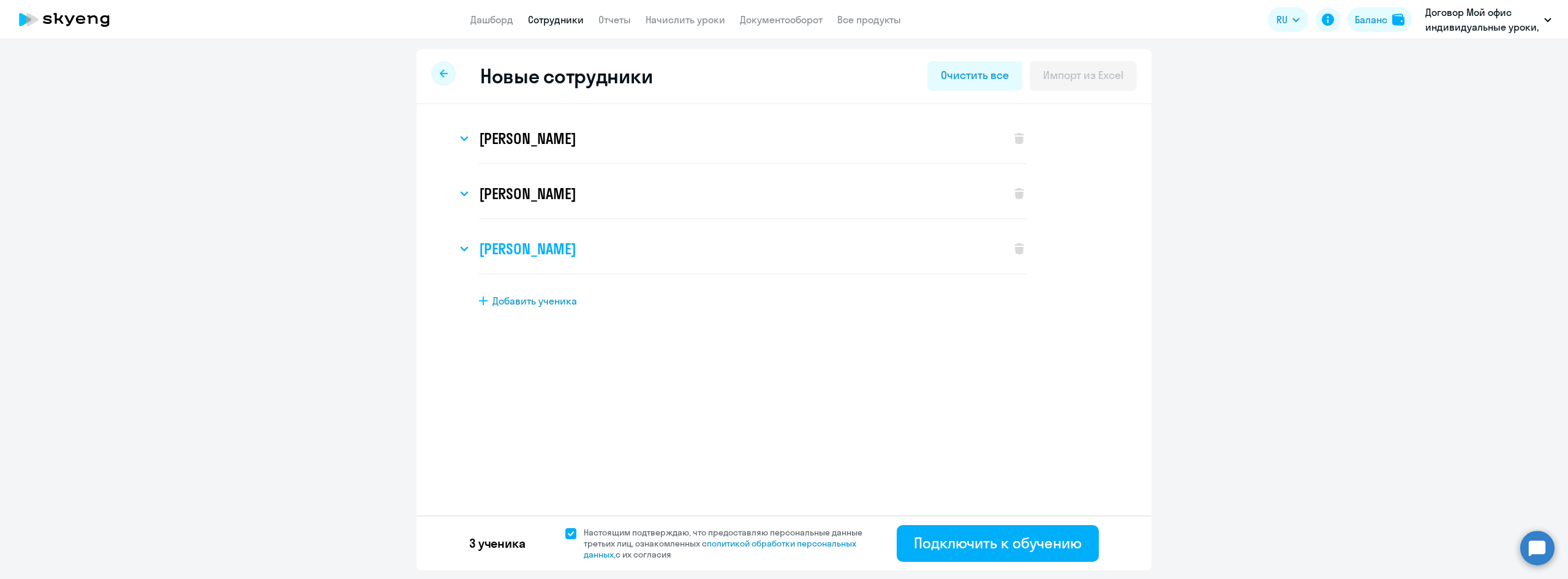
click at [468, 246] on icon at bounding box center [464, 249] width 8 height 5
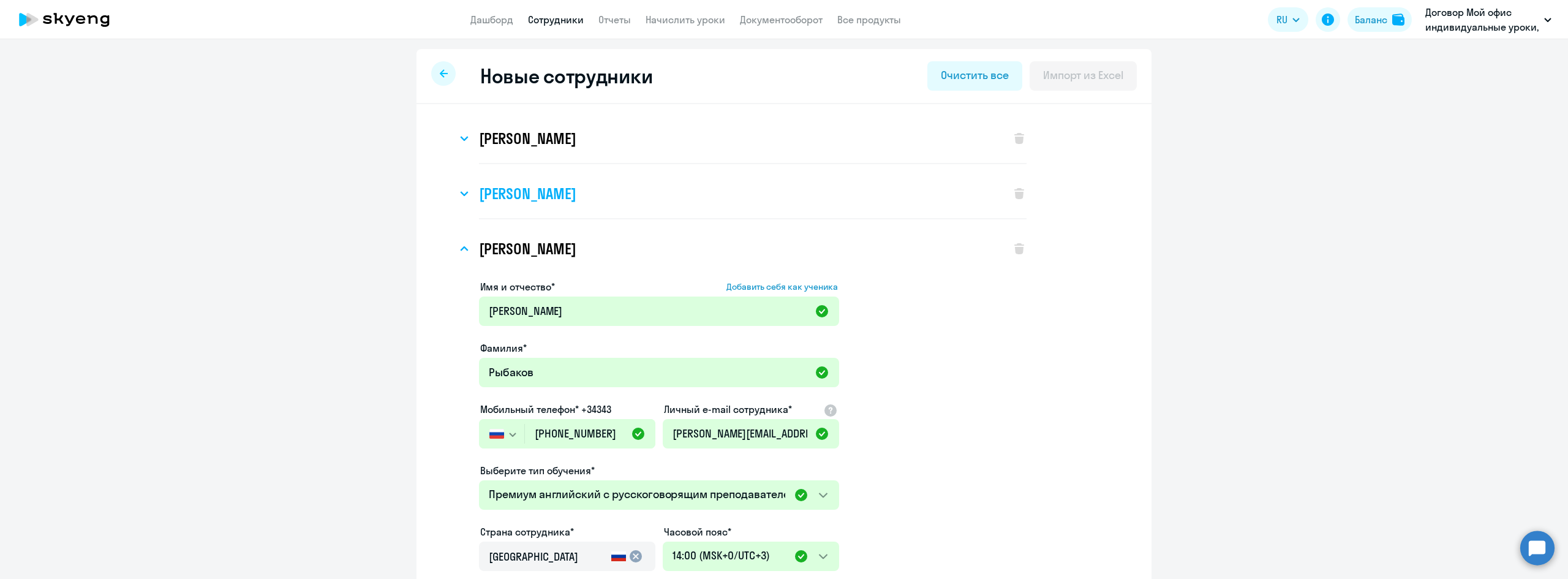
click at [457, 190] on svg-icon at bounding box center [464, 194] width 15 height 15
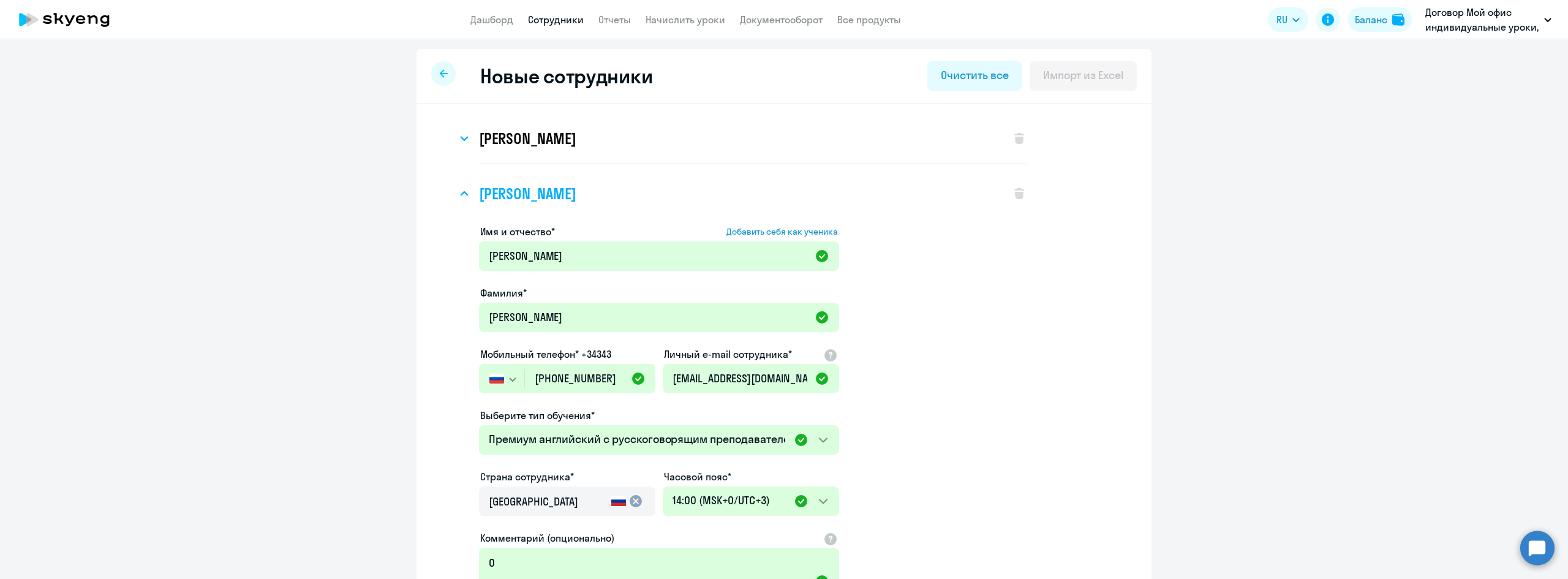
click at [457, 193] on svg-icon at bounding box center [464, 194] width 15 height 15
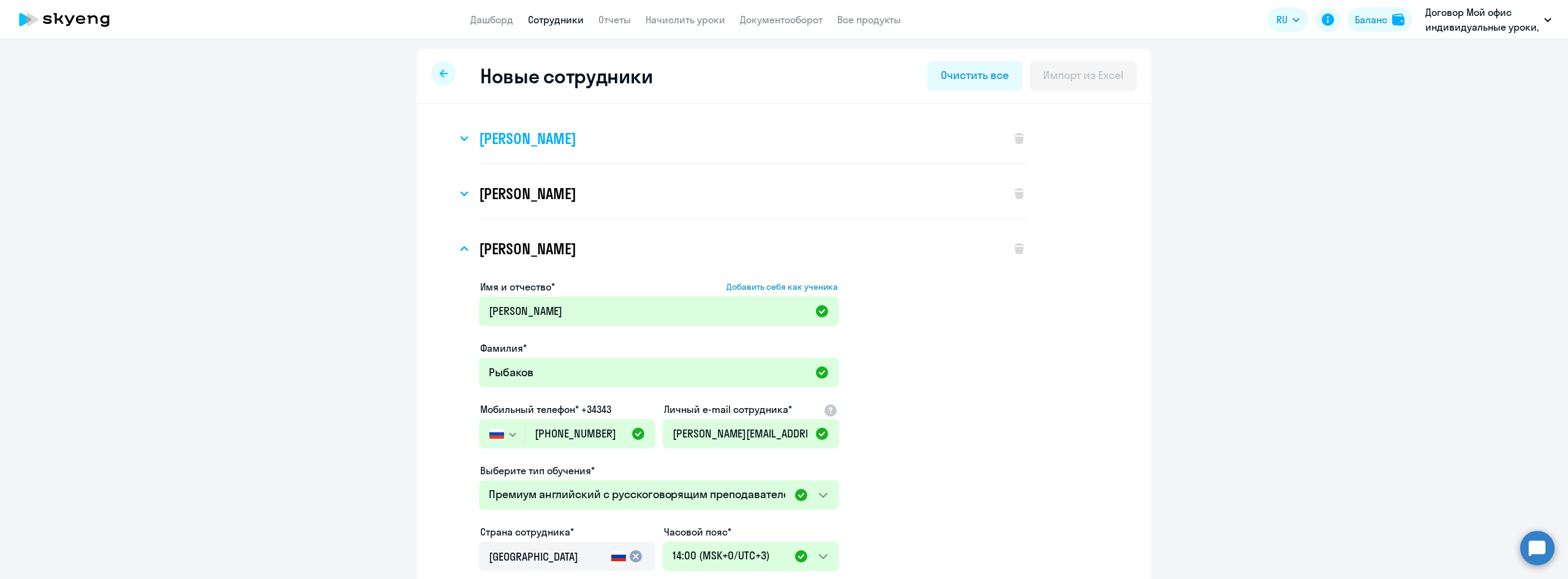
click at [461, 146] on div "[PERSON_NAME]" at bounding box center [727, 138] width 541 height 49
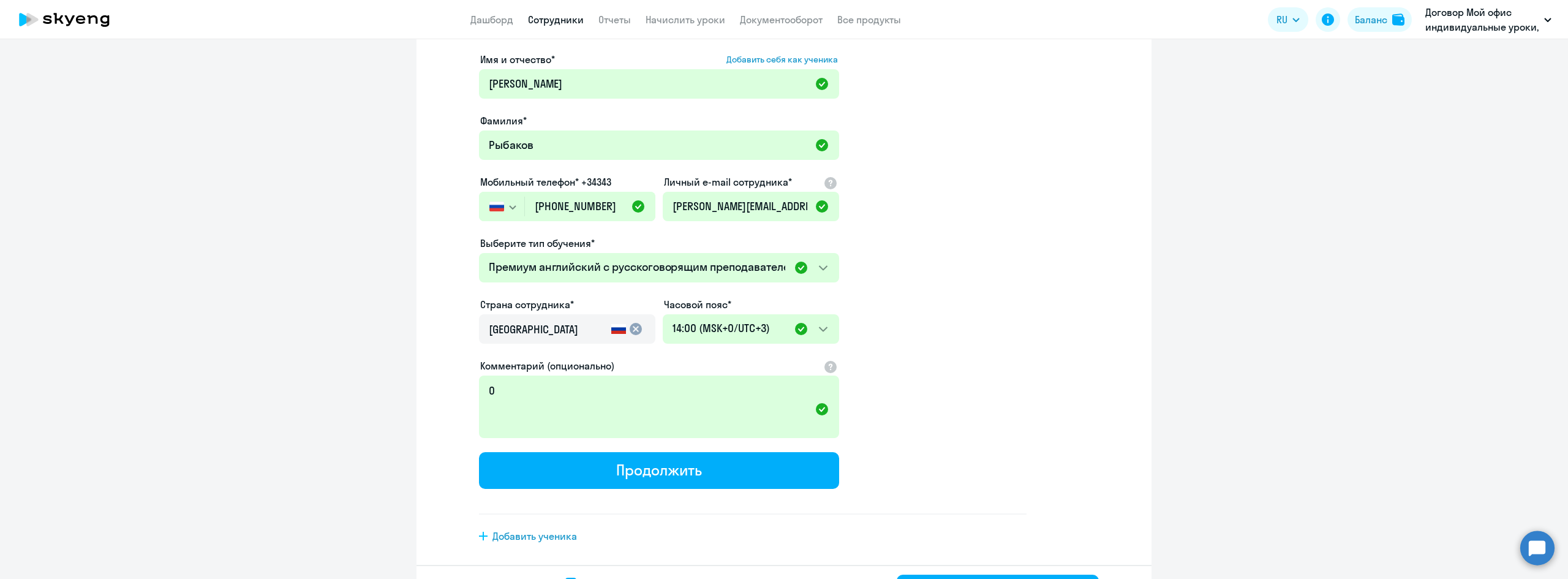
scroll to position [730, 0]
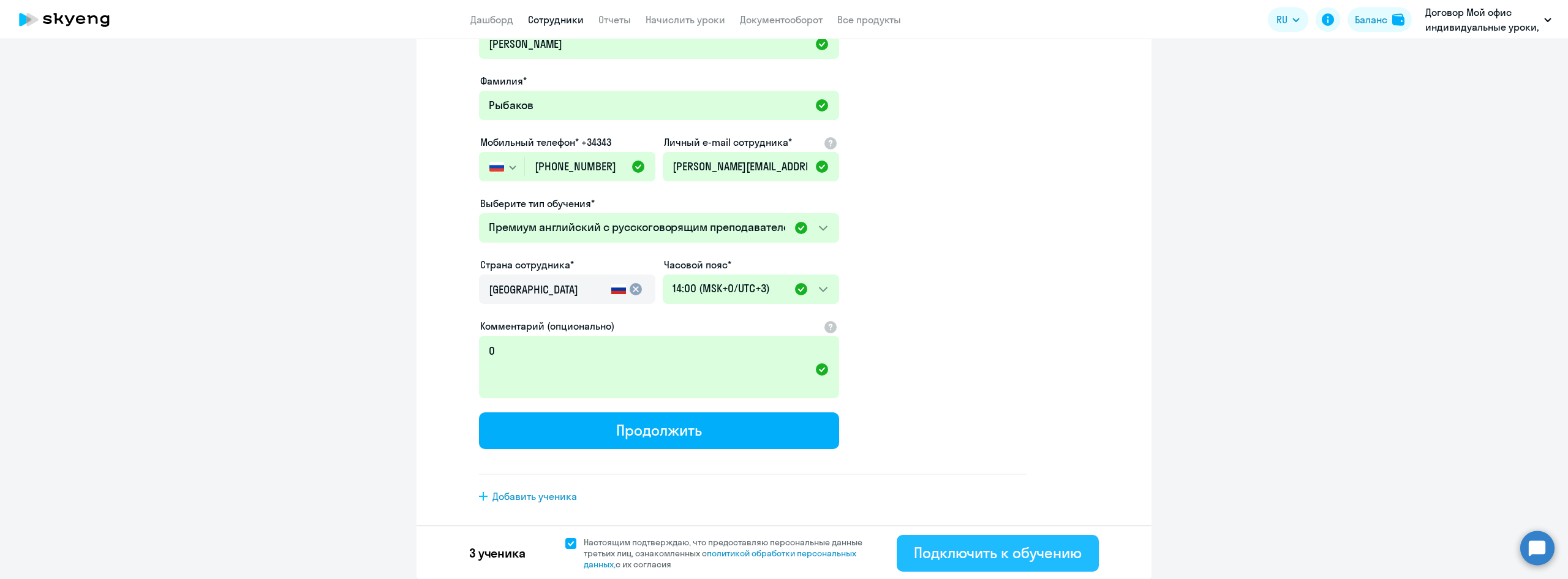
click at [977, 543] on div "Подключить к обучению" at bounding box center [997, 552] width 168 height 19
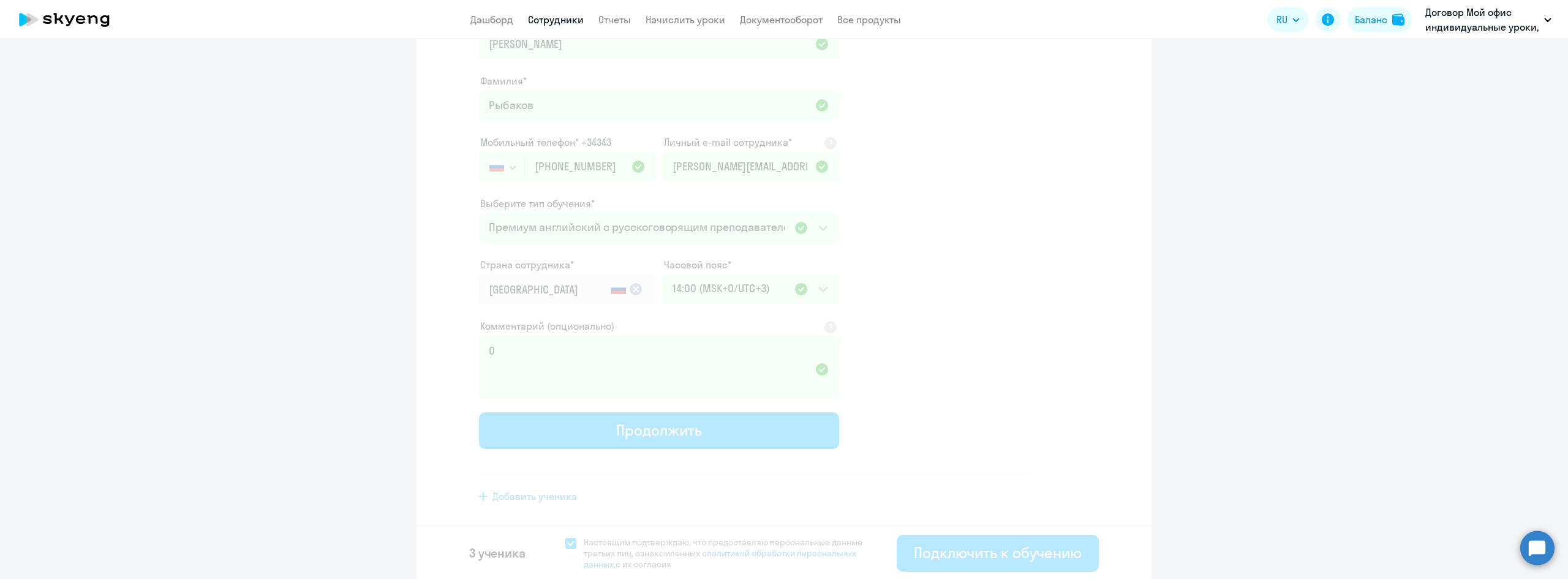
select select "english_adult_not_native_speaker_premium"
select select "3"
select select "english_adult_not_native_speaker_premium"
select select "3"
select select "english_adult_not_native_speaker_premium"
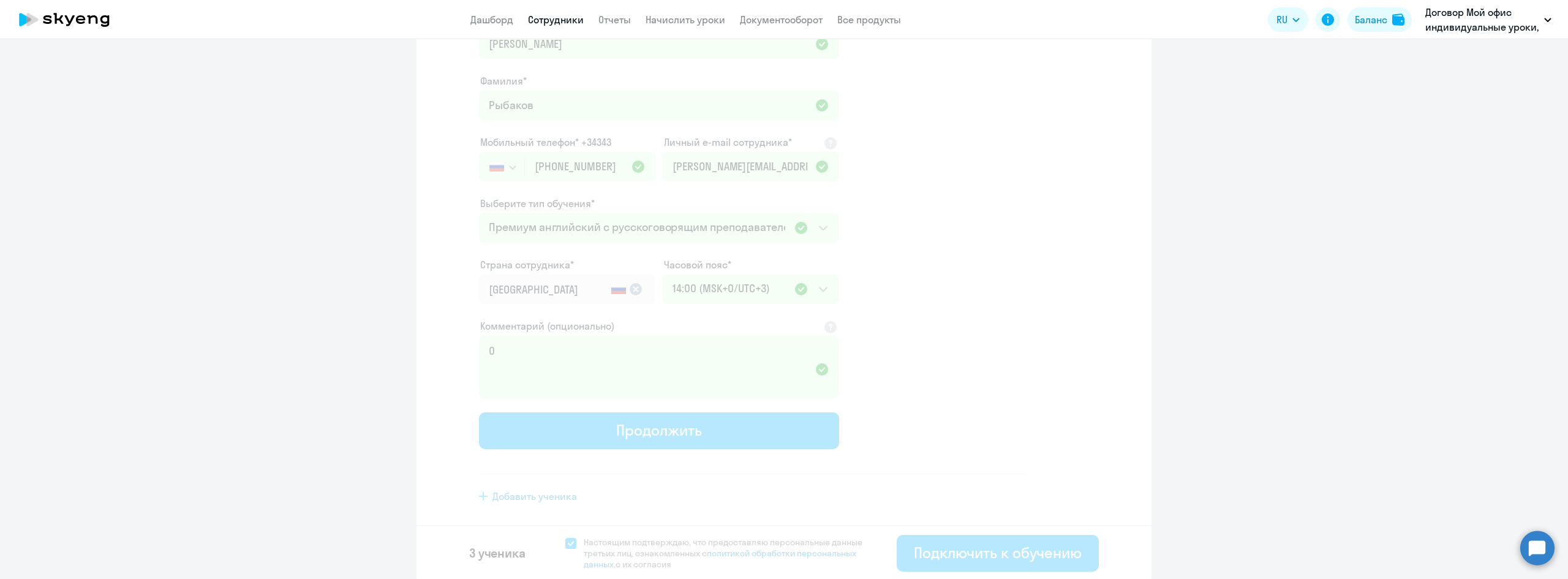
select select "3"
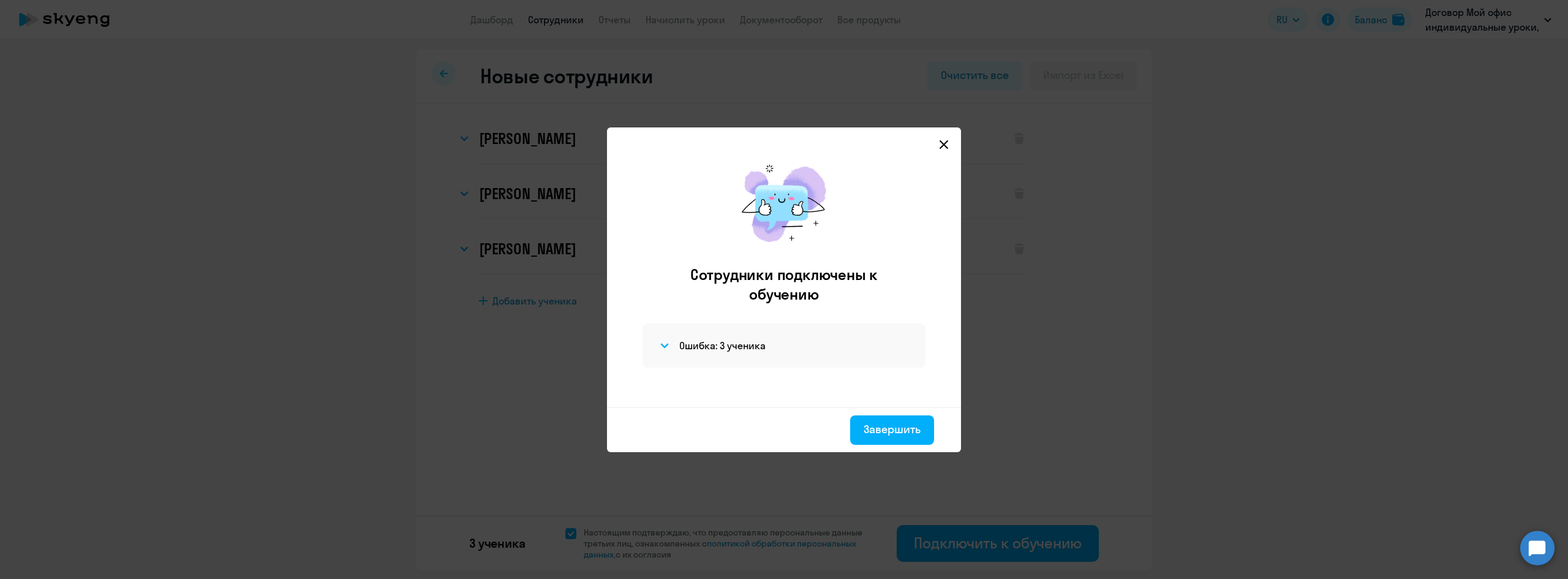
scroll to position [0, 0]
click at [895, 426] on div "Завершить" at bounding box center [892, 429] width 57 height 16
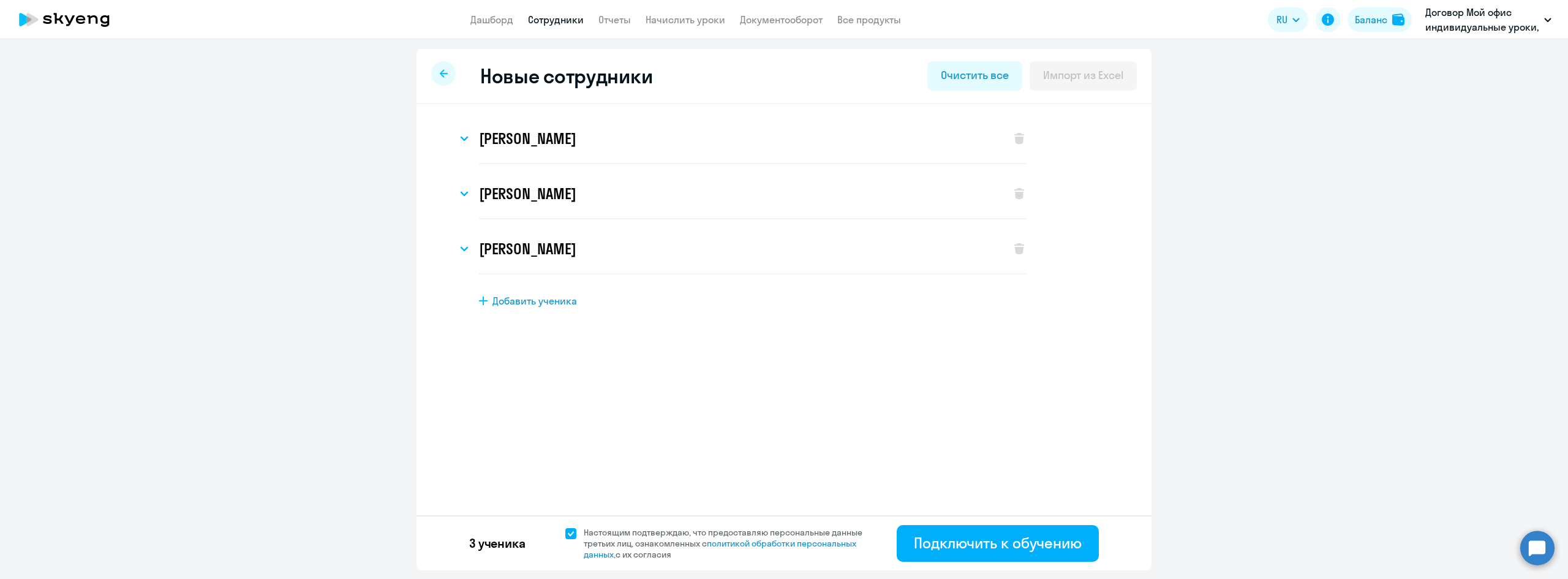
click at [539, 15] on link "Сотрудники" at bounding box center [556, 19] width 56 height 13
select select "30"
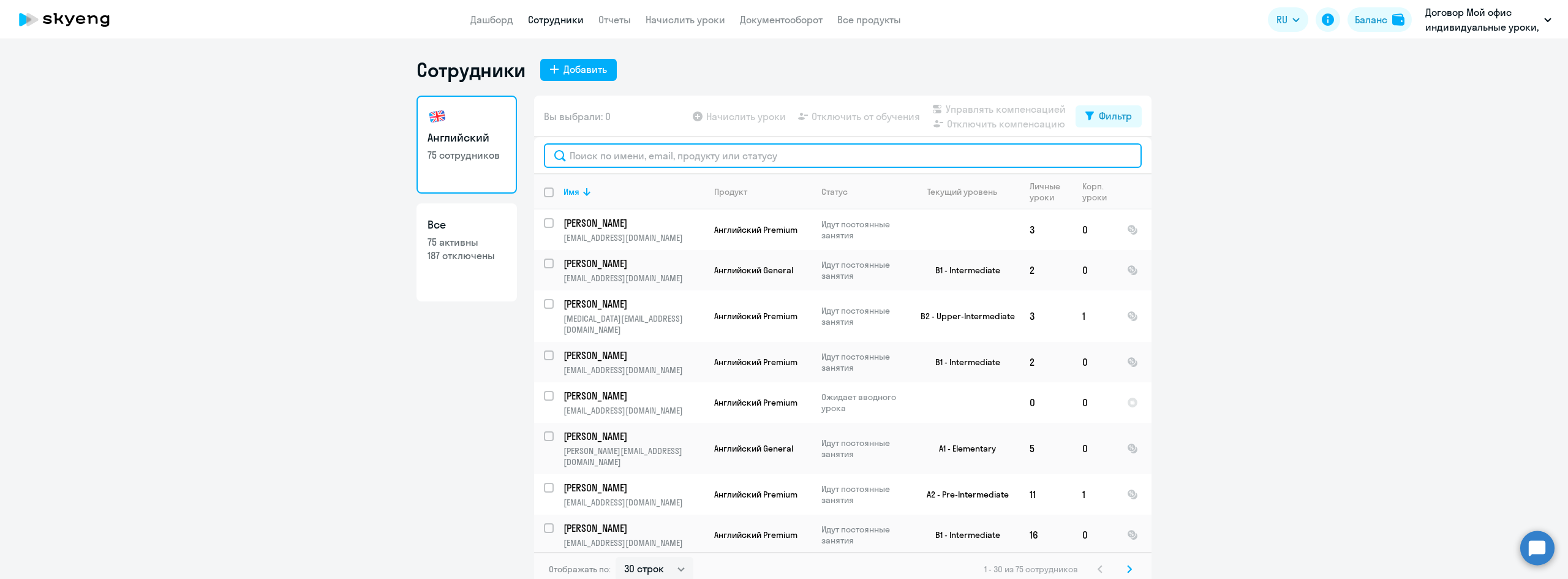
click at [694, 149] on input "text" at bounding box center [843, 155] width 598 height 24
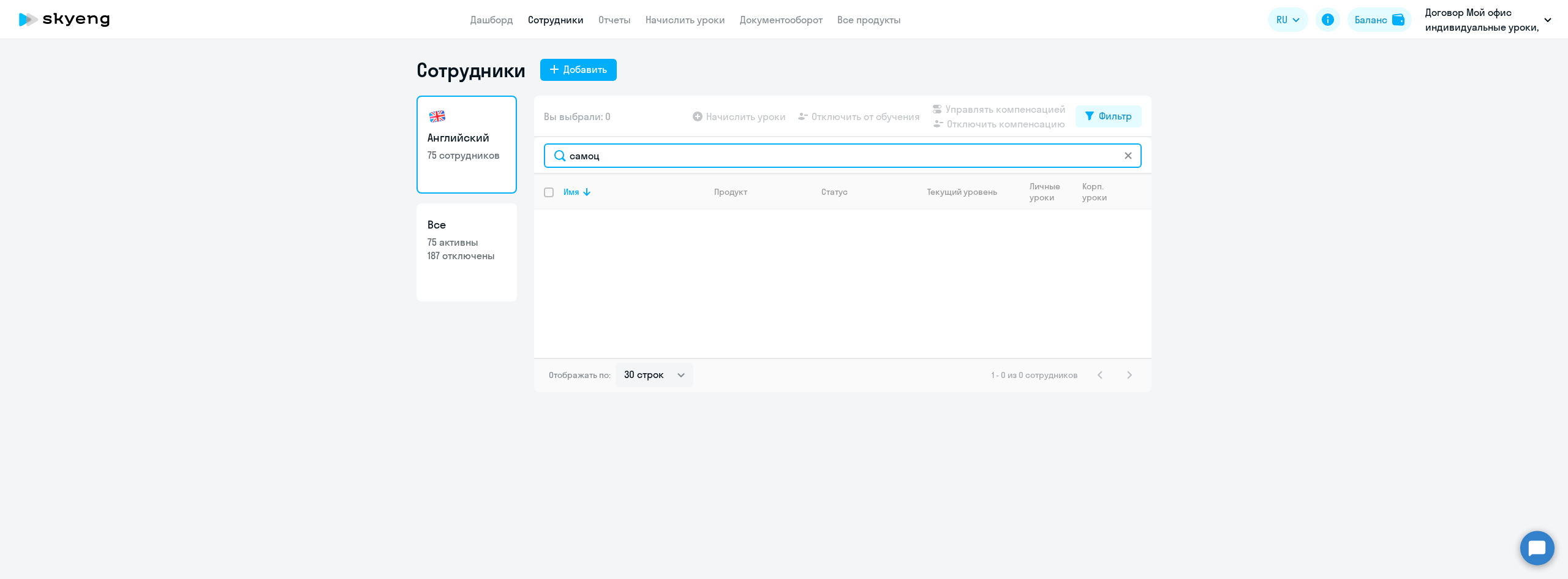
drag, startPoint x: 655, startPoint y: 152, endPoint x: 503, endPoint y: 131, distance: 153.4
click at [503, 131] on div "Английский 75 сотрудников Все 75 активны 187 отключены Вы выбрали: 0 Начислить …" at bounding box center [784, 243] width 735 height 296
drag, startPoint x: 646, startPoint y: 153, endPoint x: 514, endPoint y: 142, distance: 132.5
click at [515, 142] on div "Английский 75 сотрудников Все 75 активны 187 отключены Вы выбрали: 0 Начислить …" at bounding box center [784, 243] width 735 height 296
type input "рыбак"
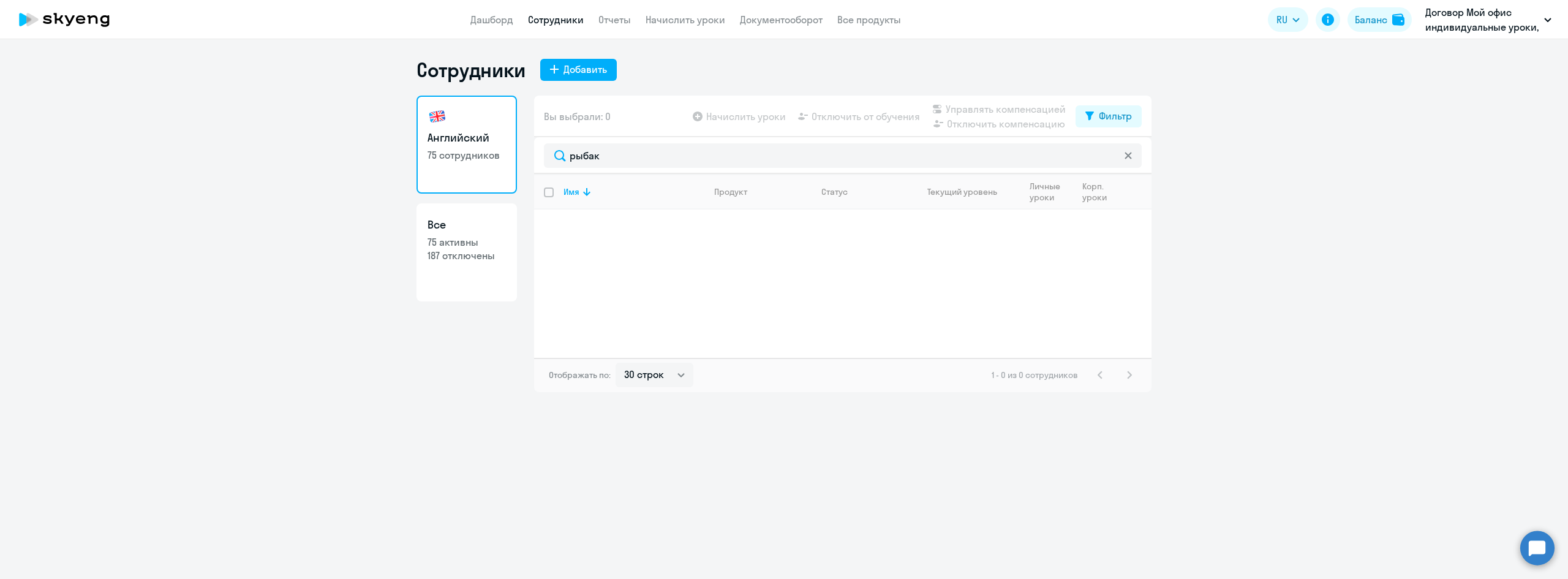
click at [1059, 479] on div "Сотрудники Добавить Английский 75 сотрудников Все 75 активны 187 отключены Вы в…" at bounding box center [784, 309] width 1568 height 540
drag, startPoint x: 659, startPoint y: 152, endPoint x: 523, endPoint y: 139, distance: 136.6
click at [523, 139] on div "Английский 75 сотрудников Все 75 активны 187 отключены Вы выбрали: 0 Начислить …" at bounding box center [784, 243] width 735 height 296
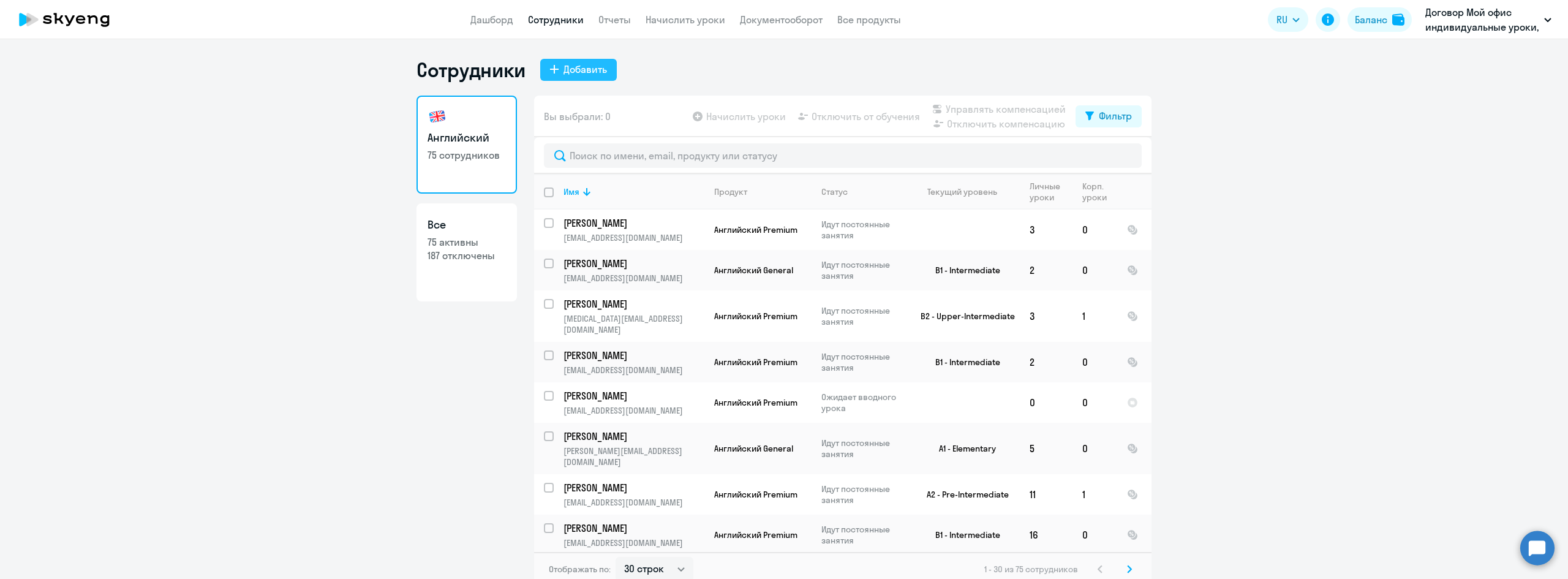
click at [591, 61] on button "Добавить" at bounding box center [579, 69] width 77 height 22
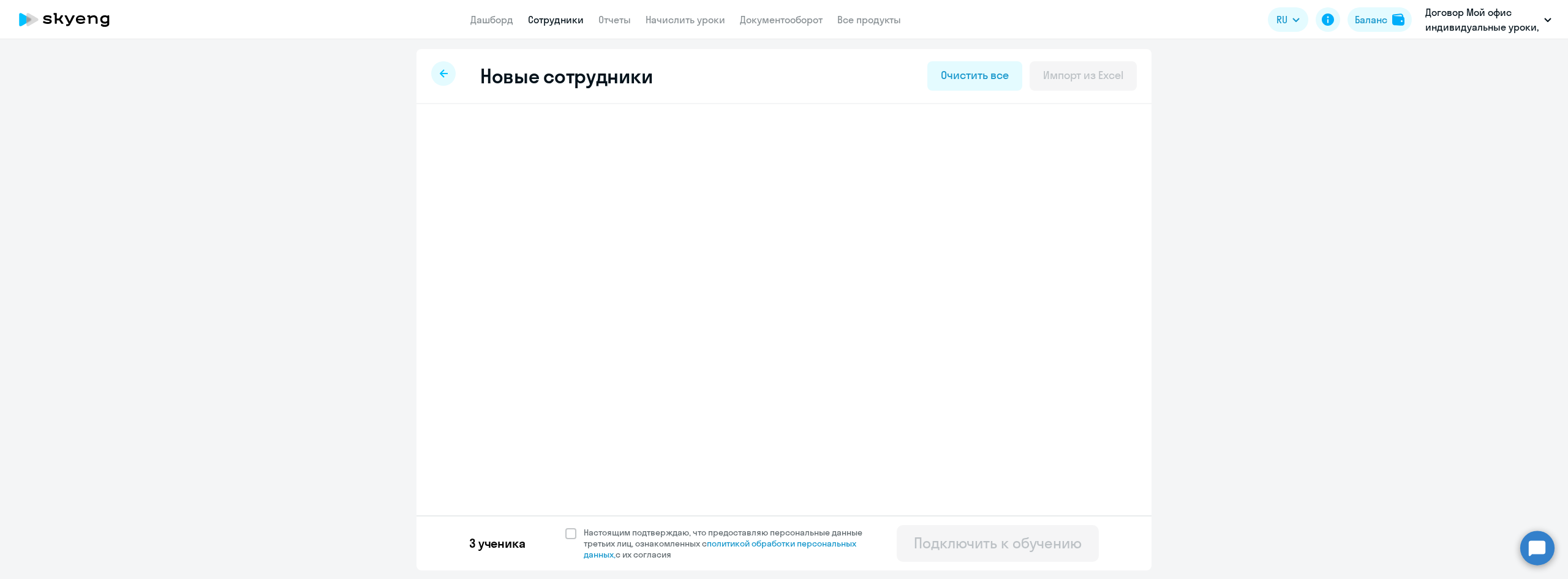
select select "english_adult_not_native_speaker_premium"
select select "3"
select select "english_adult_not_native_speaker_premium"
select select "3"
select select "english_adult_not_native_speaker_premium"
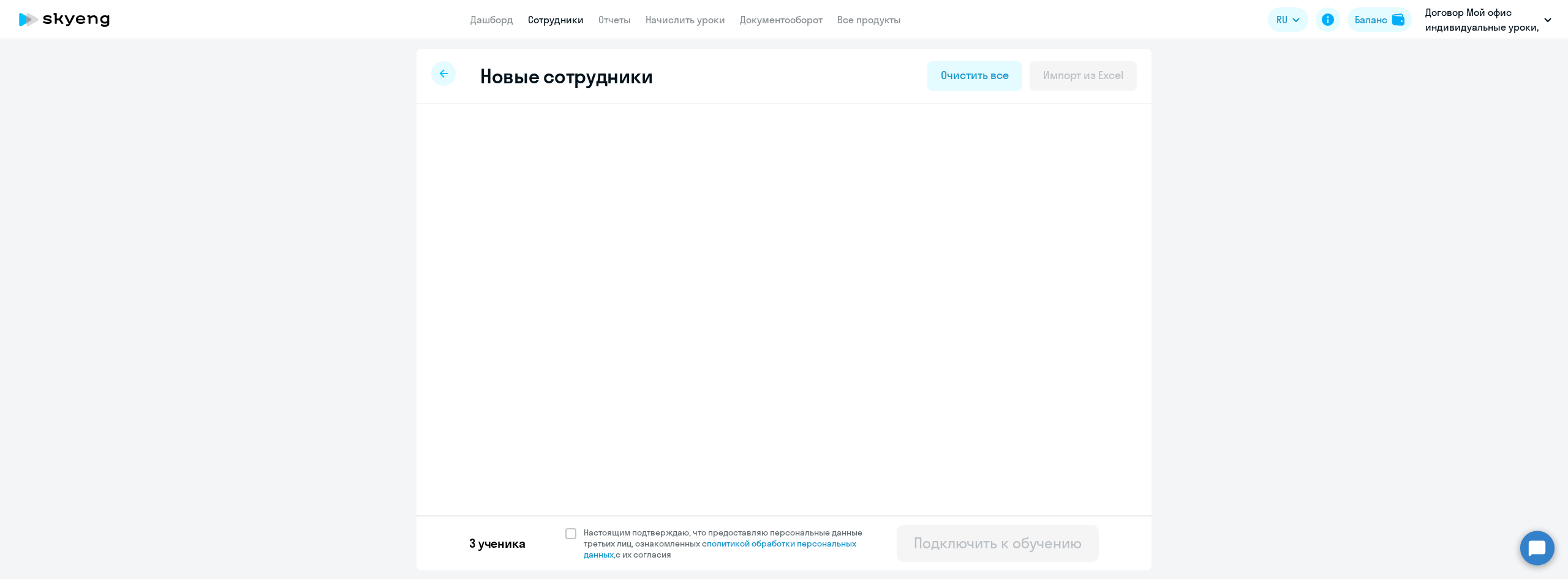
select select "3"
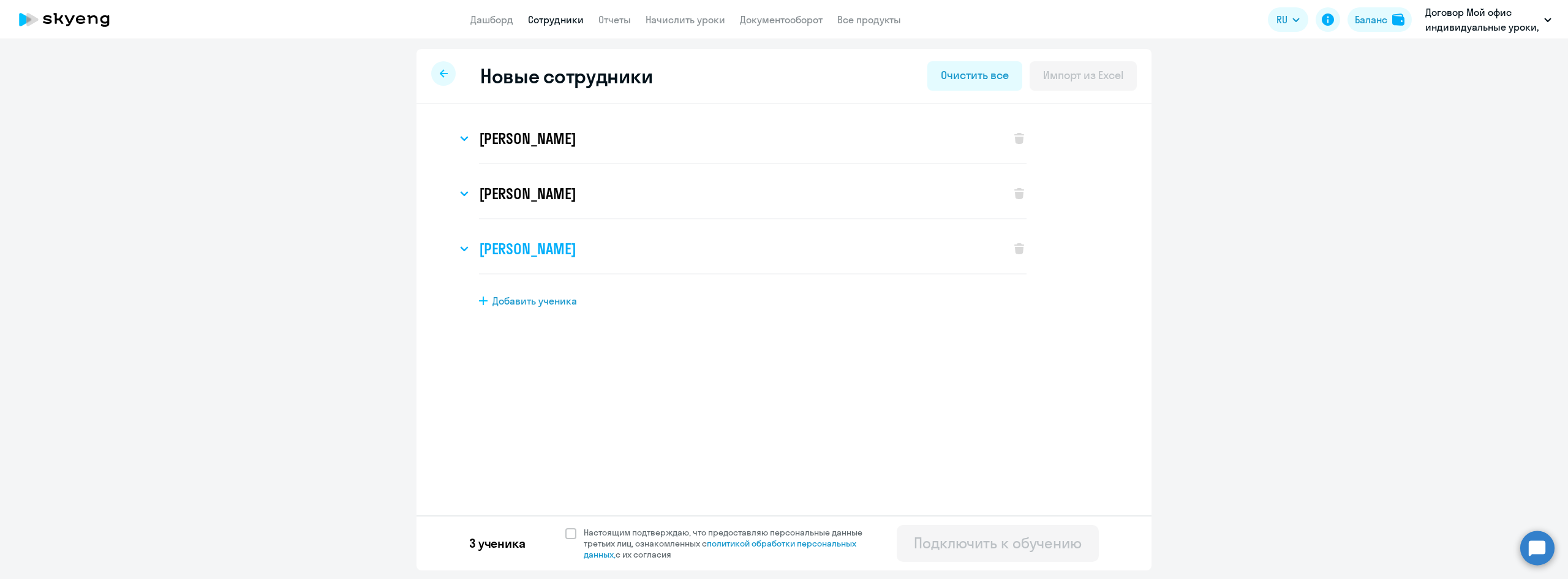
click at [457, 245] on svg-icon at bounding box center [464, 249] width 15 height 15
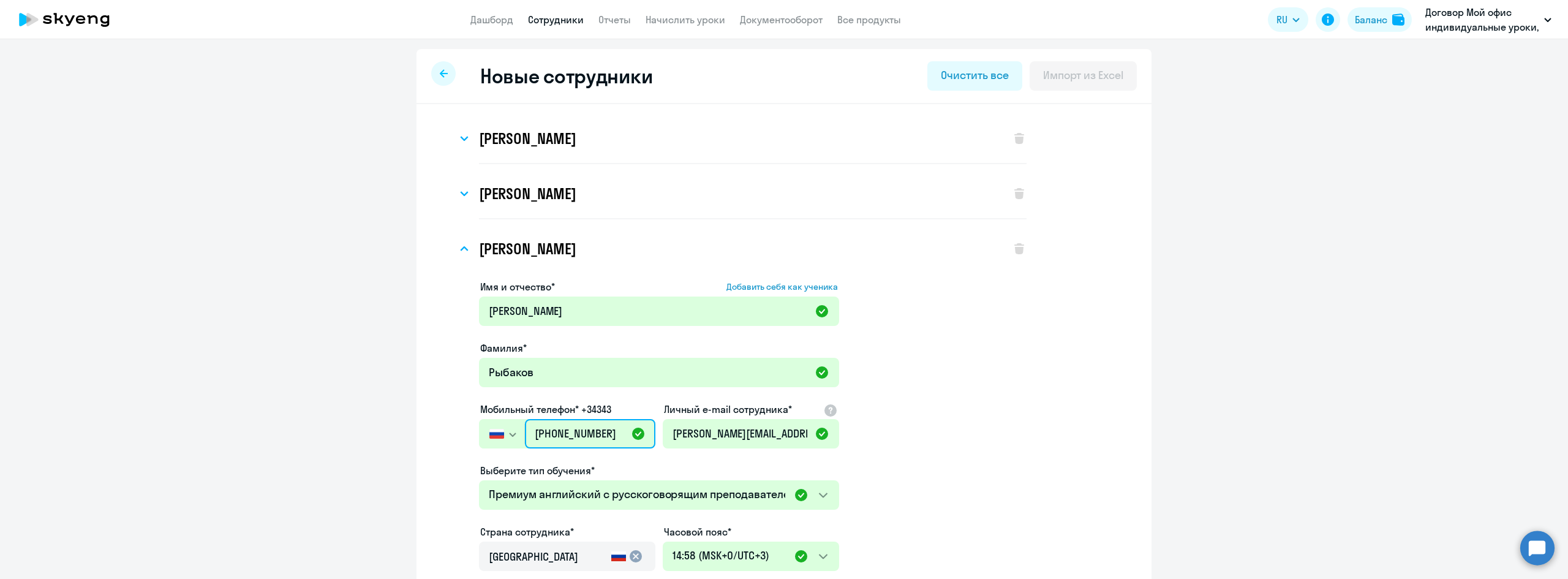
click at [544, 431] on input "[PHONE_NUMBER]" at bounding box center [590, 433] width 131 height 29
drag, startPoint x: 535, startPoint y: 432, endPoint x: 529, endPoint y: 432, distance: 6.0
click at [529, 432] on input "[PHONE_NUMBER]" at bounding box center [590, 433] width 131 height 29
click at [907, 485] on app-new-student-form "Имя и отчество* Добавить себя как ученика [PERSON_NAME]* [PERSON_NAME] Мобильны…" at bounding box center [753, 510] width 548 height 463
click at [573, 431] on input "[PHONE_NUMBER]" at bounding box center [590, 433] width 131 height 29
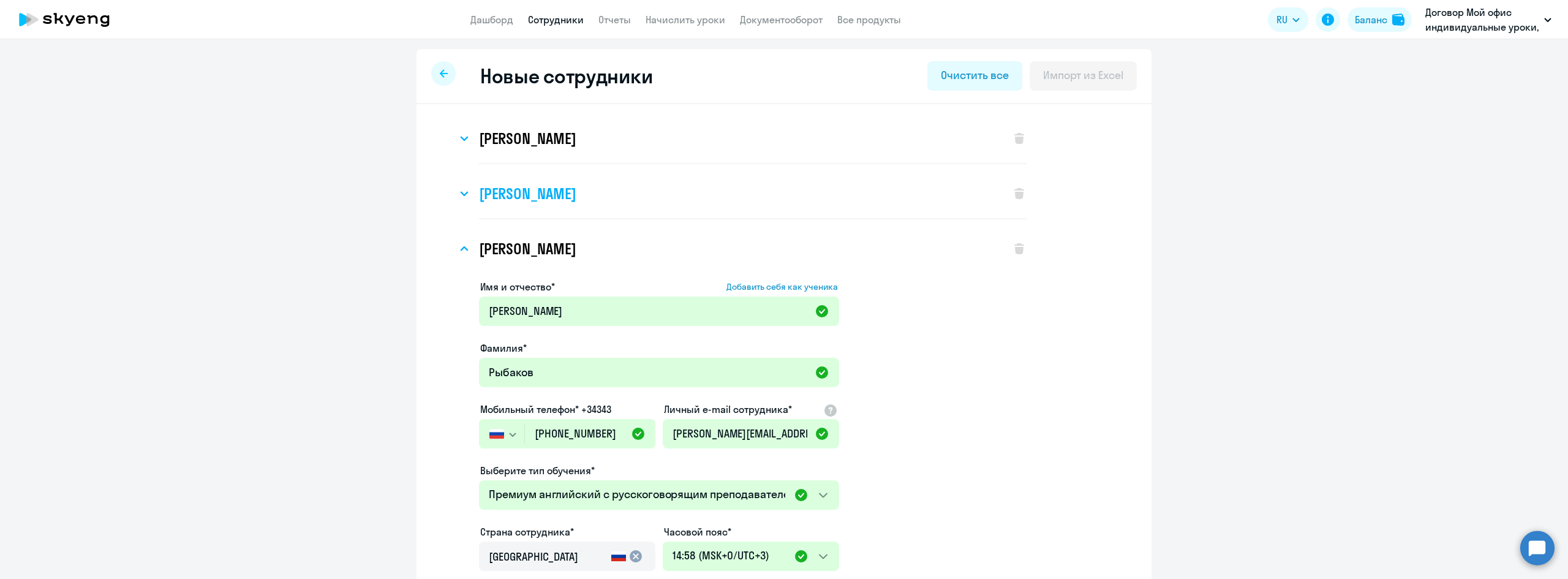
click at [457, 184] on div "[PERSON_NAME]" at bounding box center [727, 193] width 541 height 49
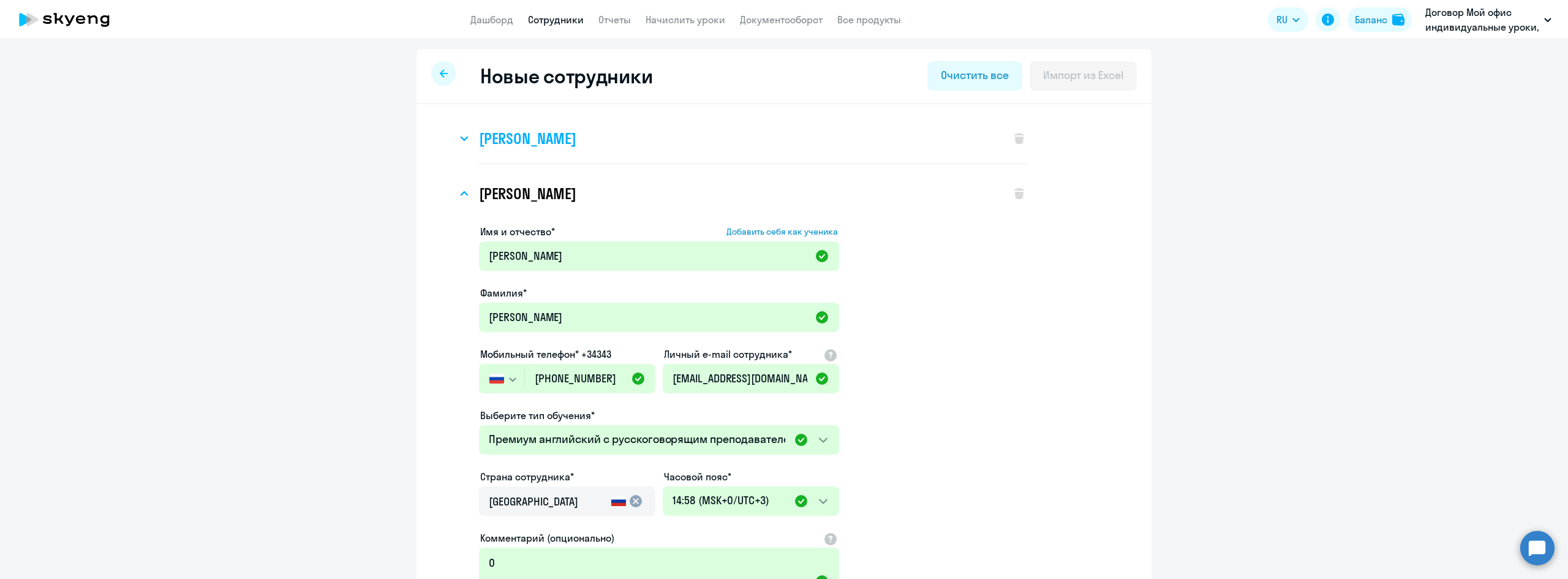
click at [463, 136] on icon at bounding box center [464, 138] width 7 height 3
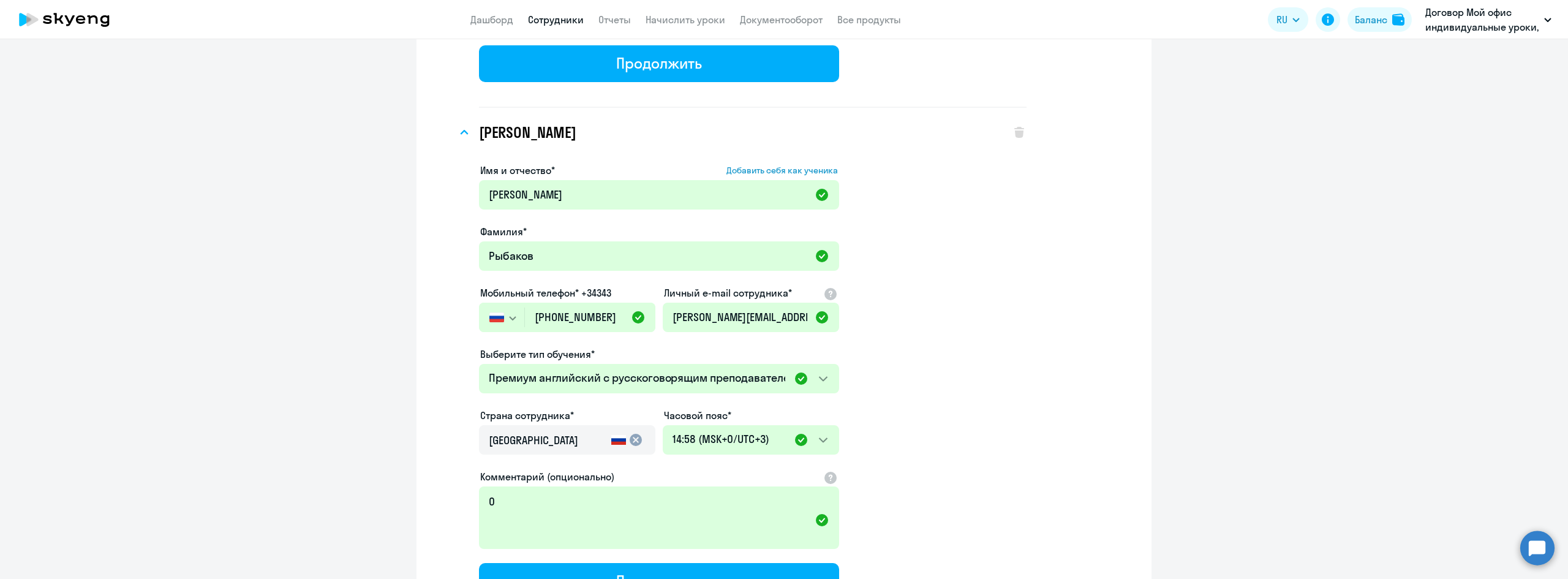
scroll to position [1191, 0]
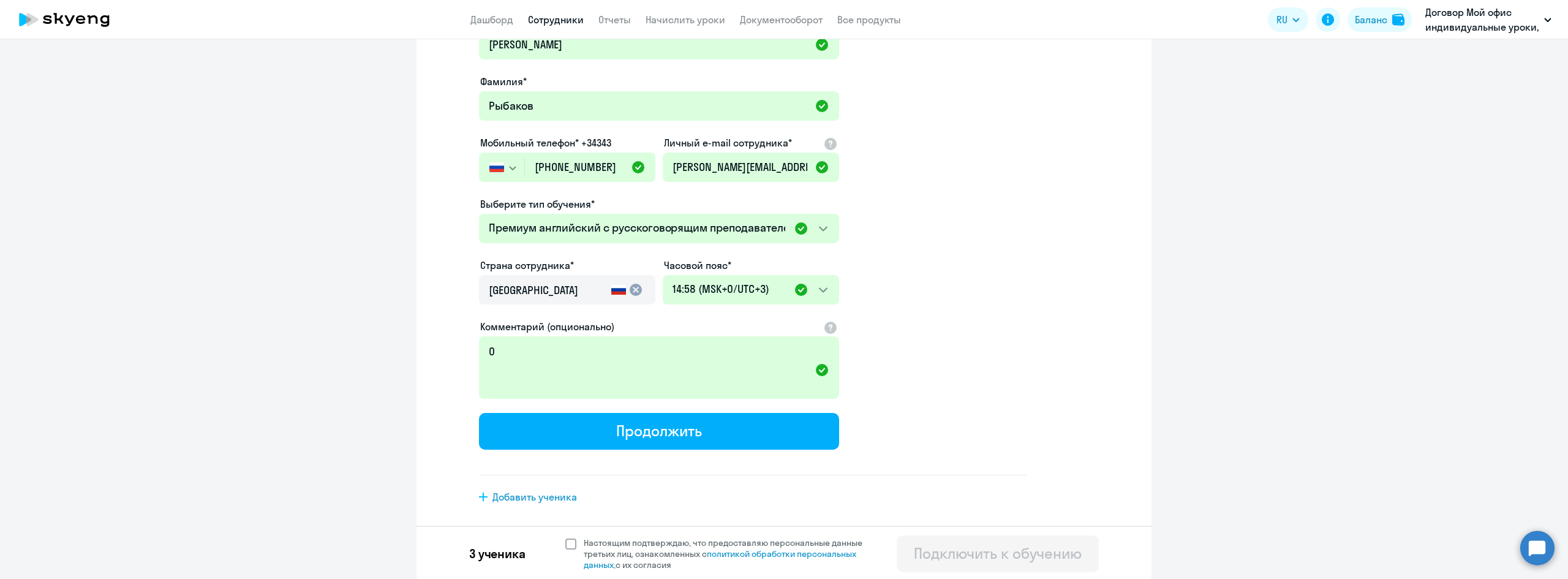
click at [566, 541] on span at bounding box center [571, 544] width 11 height 11
click at [565, 537] on input "Настоящим подтверждаю, что предоставляю персональные данные третьих лиц, ознако…" at bounding box center [565, 536] width 1 height 1
checkbox input "true"
click at [942, 551] on div "Подключить к обучению" at bounding box center [997, 552] width 168 height 19
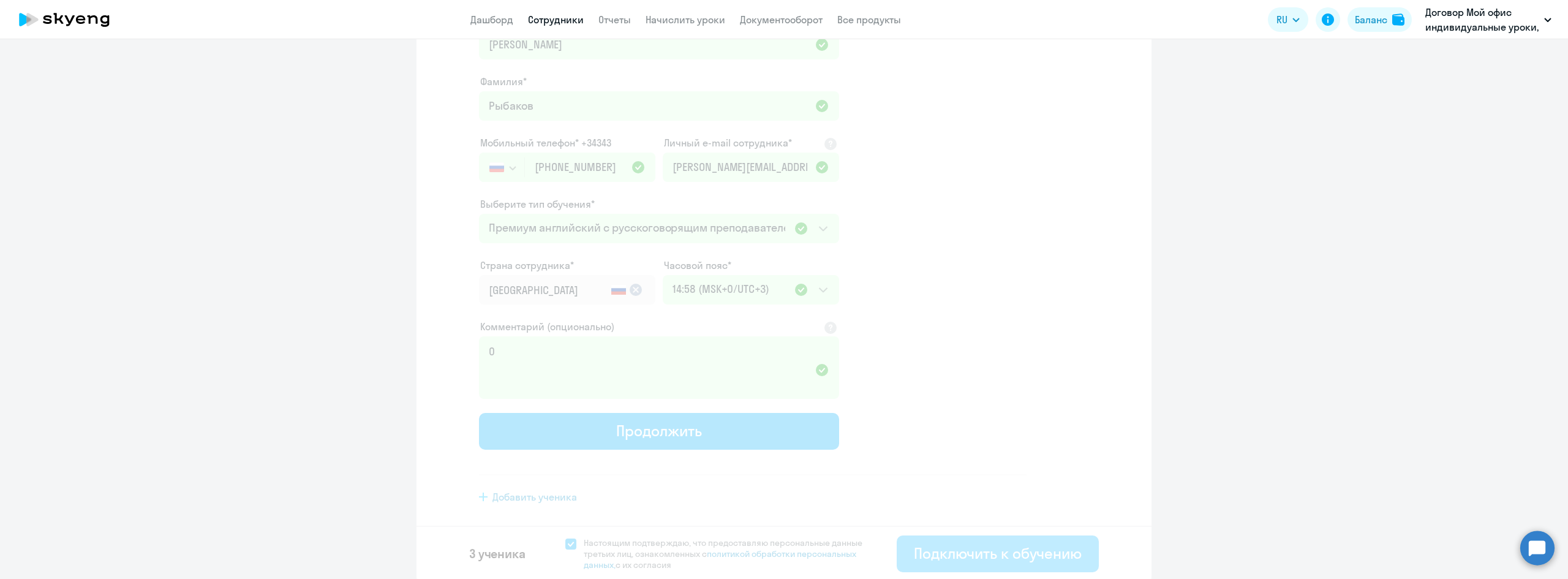
select select "english_adult_not_native_speaker_premium"
select select "3"
select select "english_adult_not_native_speaker_premium"
select select "3"
select select "english_adult_not_native_speaker_premium"
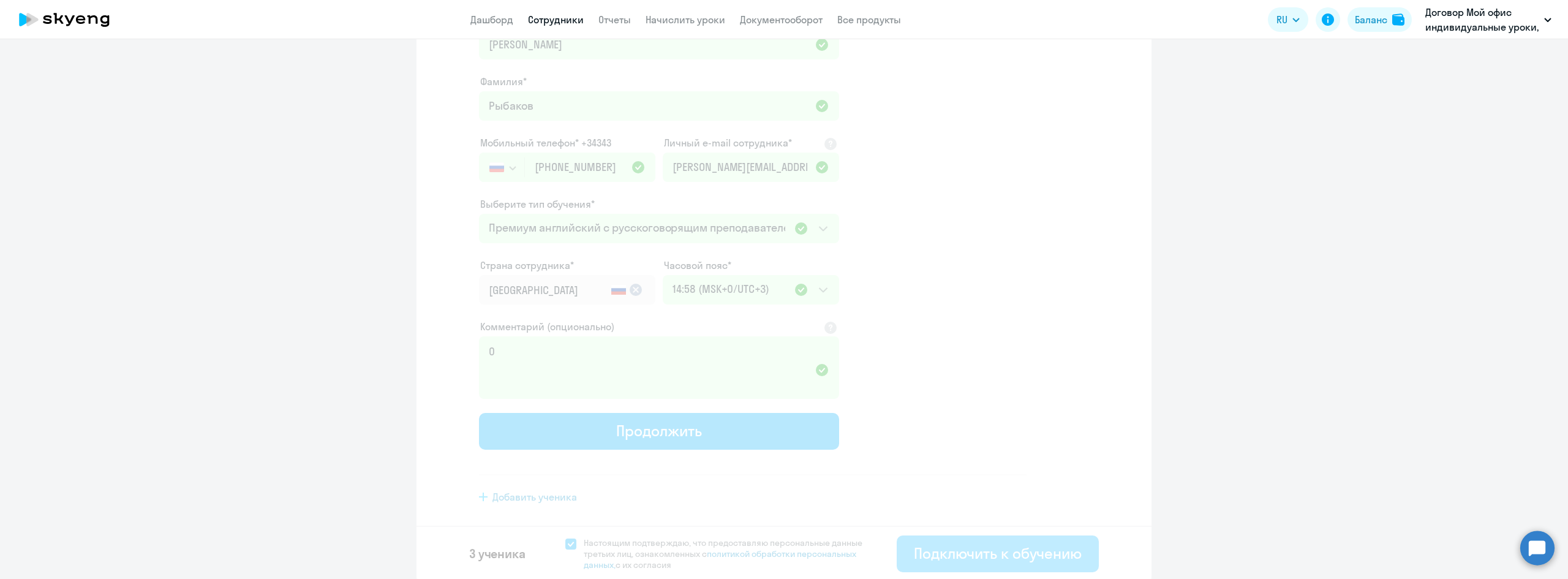
select select "3"
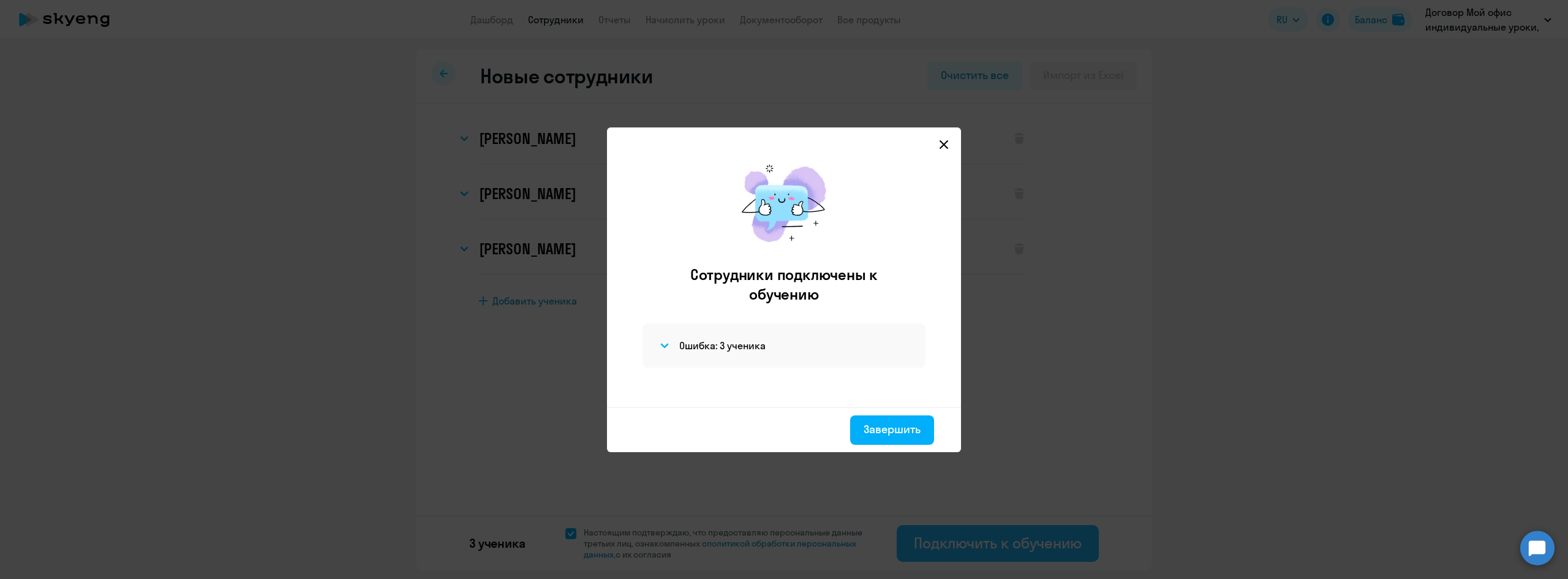
scroll to position [0, 0]
click at [658, 342] on svg-icon at bounding box center [665, 346] width 15 height 15
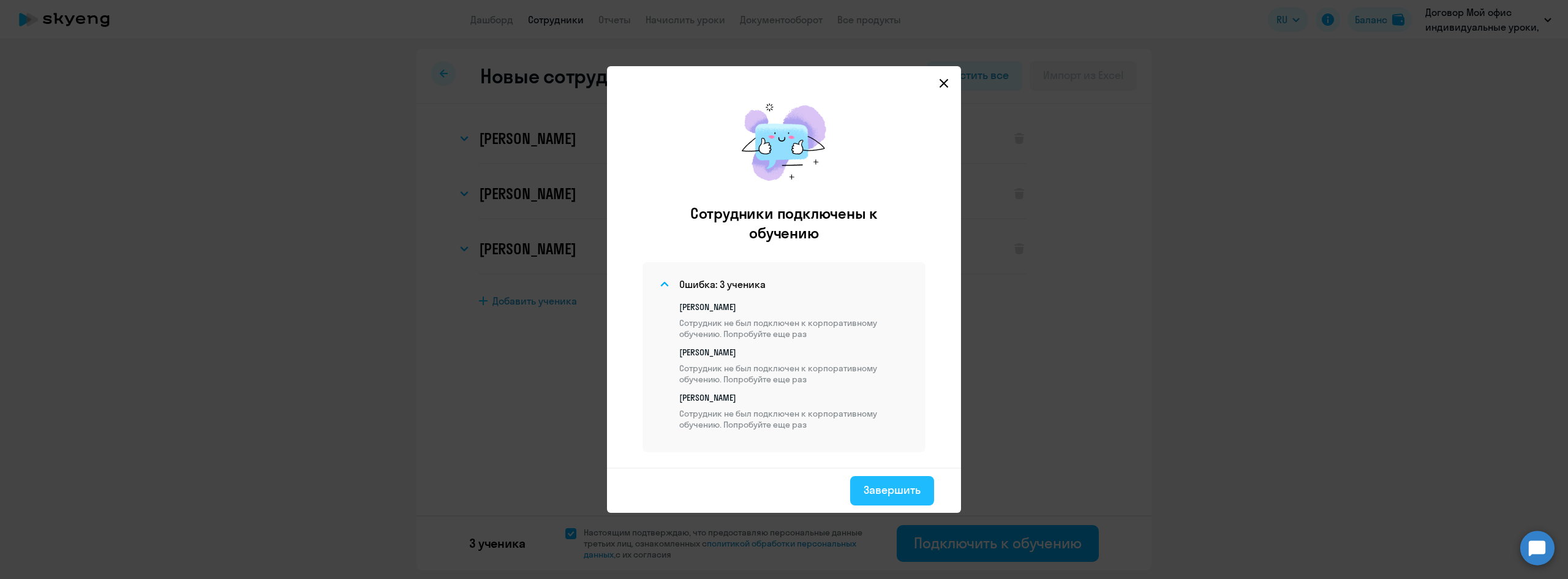
click at [900, 484] on div "Завершить" at bounding box center [892, 489] width 57 height 16
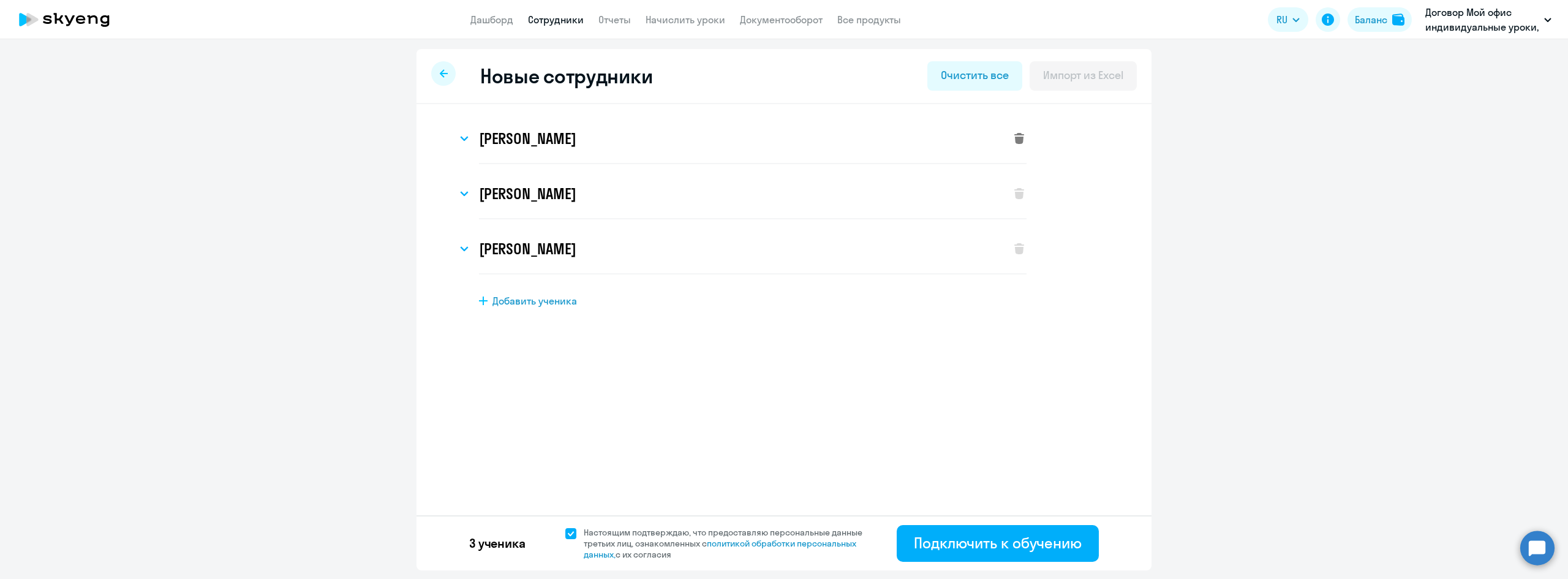
click at [1022, 141] on icon at bounding box center [1019, 138] width 10 height 11
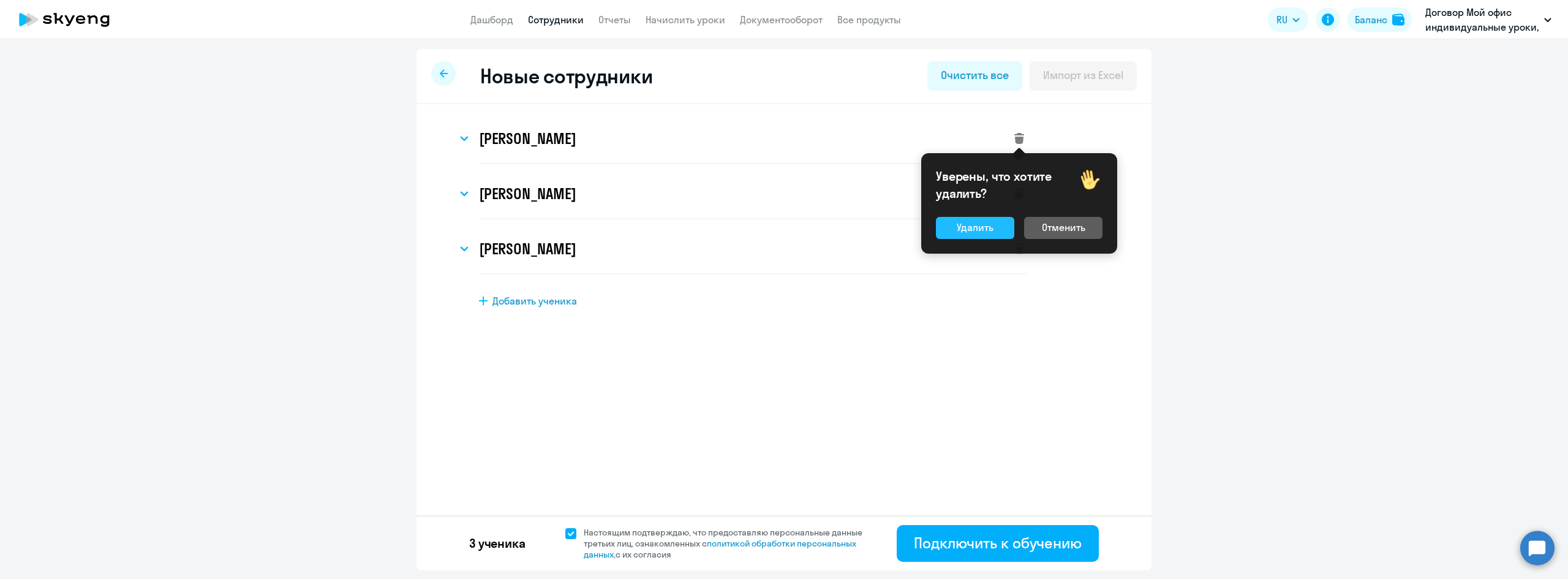
click at [993, 230] on div "Удалить" at bounding box center [976, 228] width 37 height 15
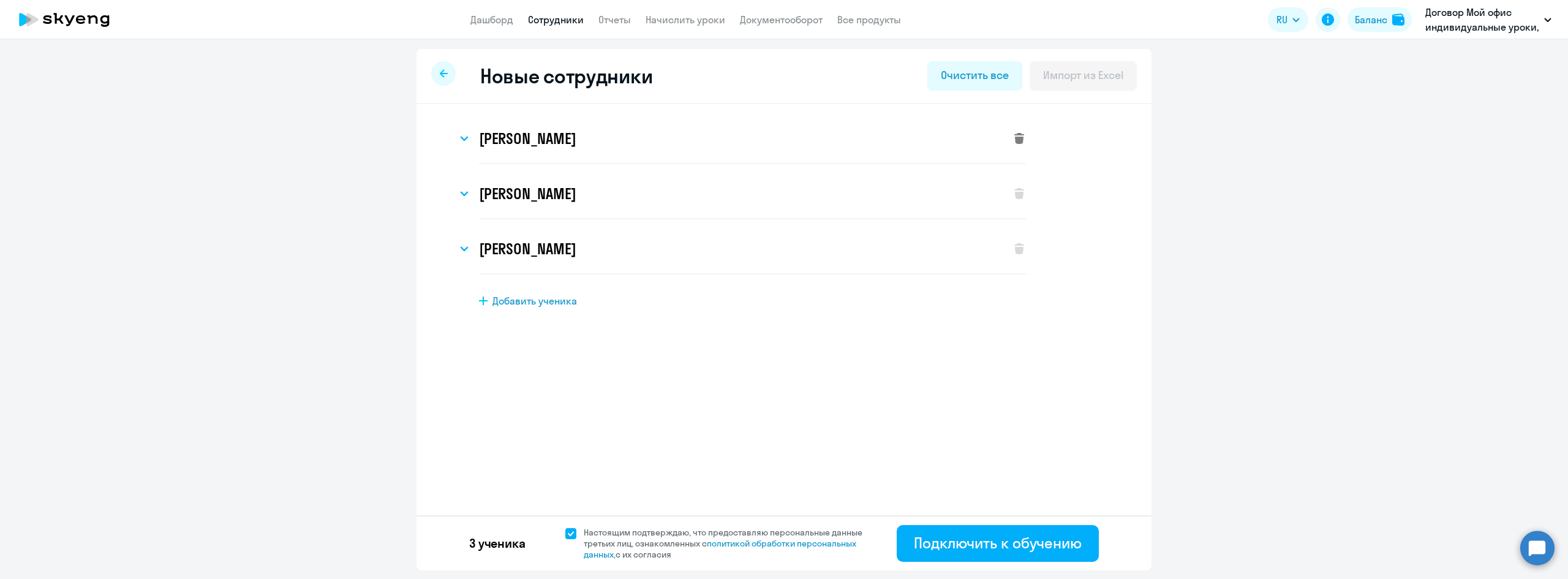
select select "english_adult_not_native_speaker_premium"
select select "3"
select select "english_adult_not_native_speaker_premium"
select select "3"
click at [1017, 138] on icon at bounding box center [1019, 138] width 10 height 11
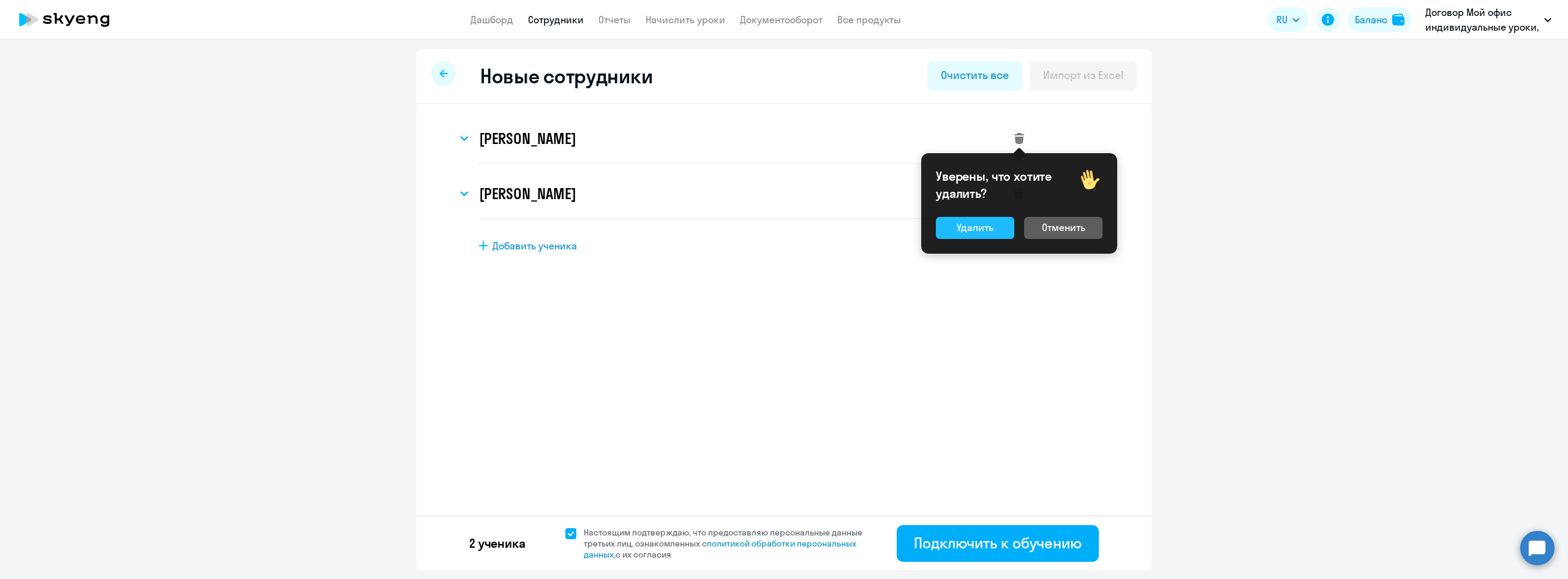
click at [994, 222] on button "Удалить" at bounding box center [976, 228] width 79 height 22
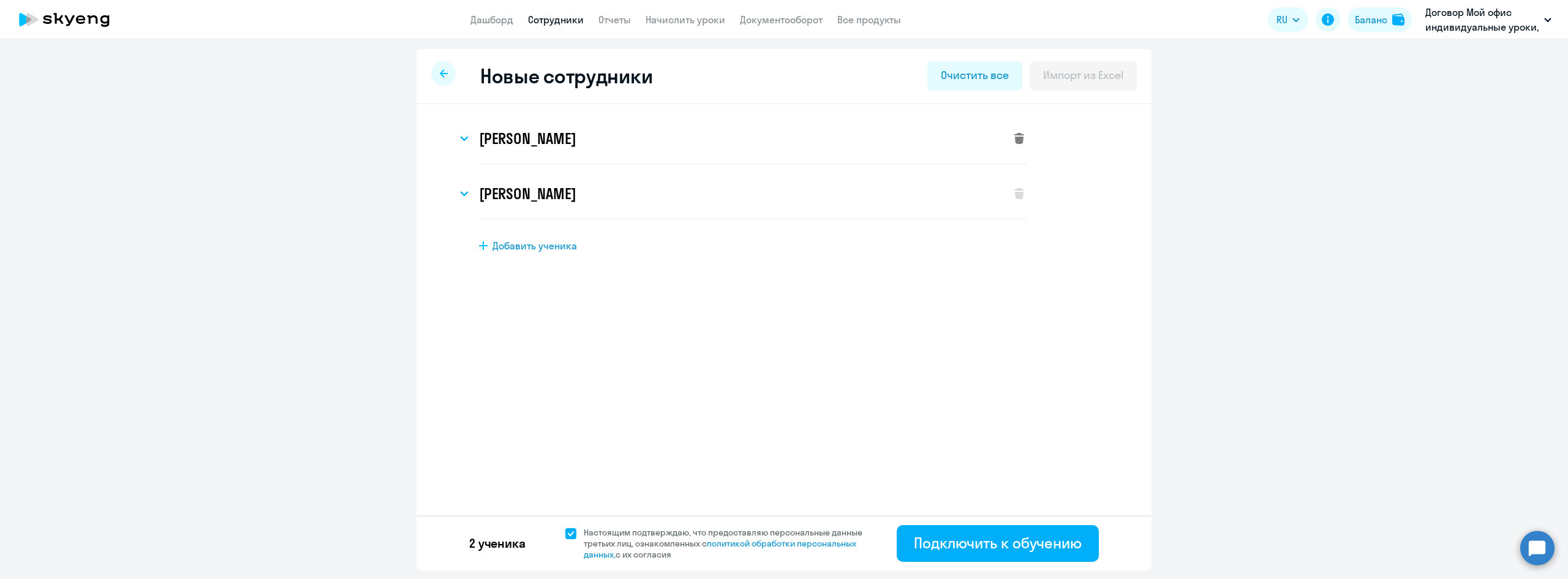
select select "english_adult_not_native_speaker_premium"
select select "3"
click at [1017, 143] on icon at bounding box center [1019, 138] width 10 height 11
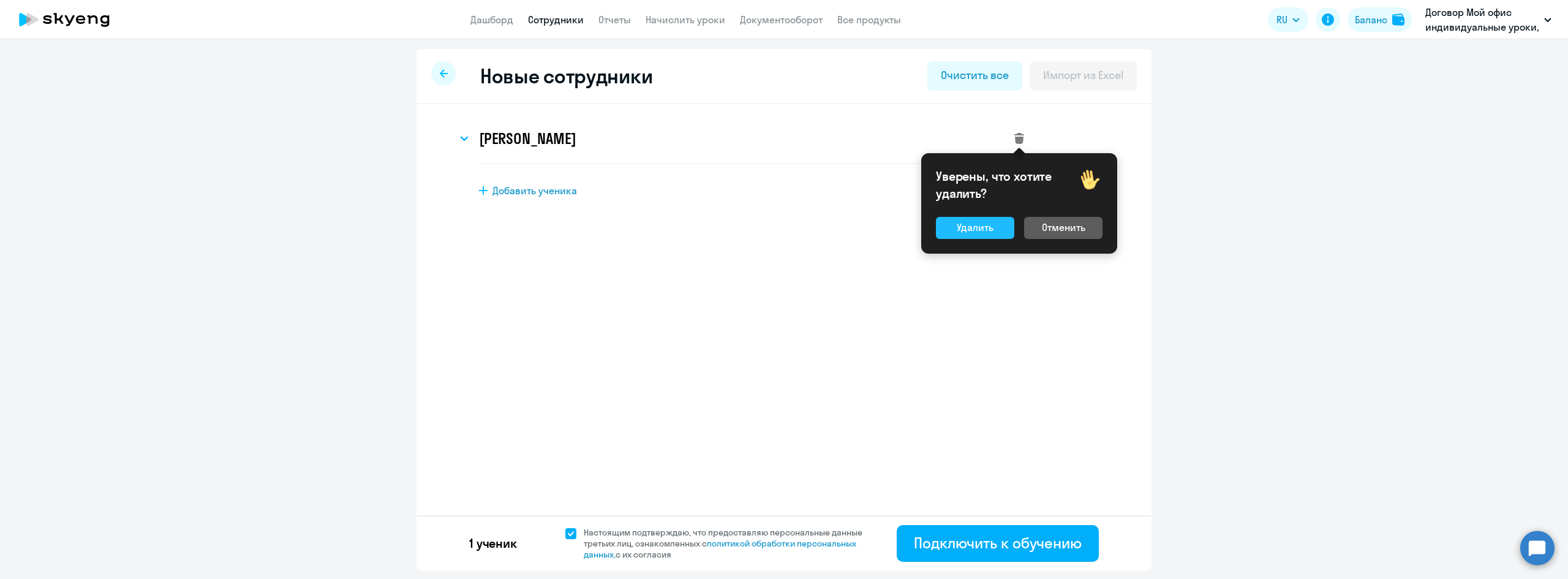
click at [971, 224] on div "Удалить" at bounding box center [976, 228] width 37 height 15
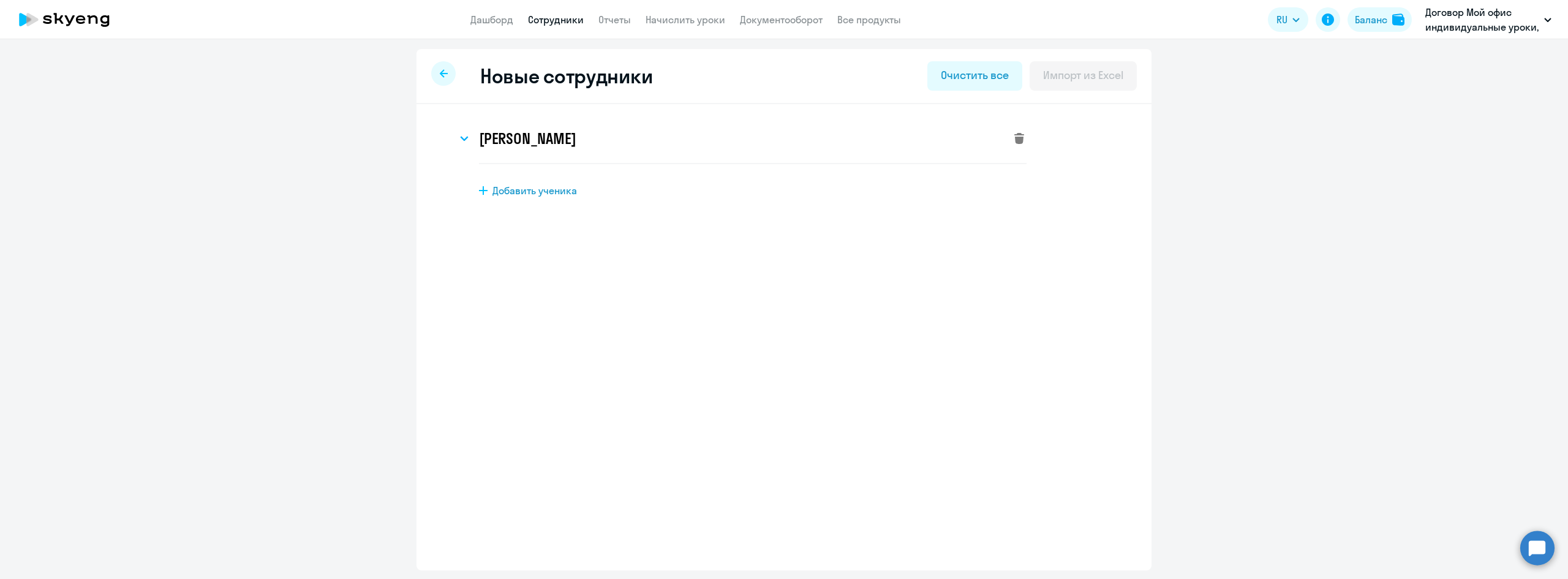
select select "english_adult_not_native_speaker"
select select "3"
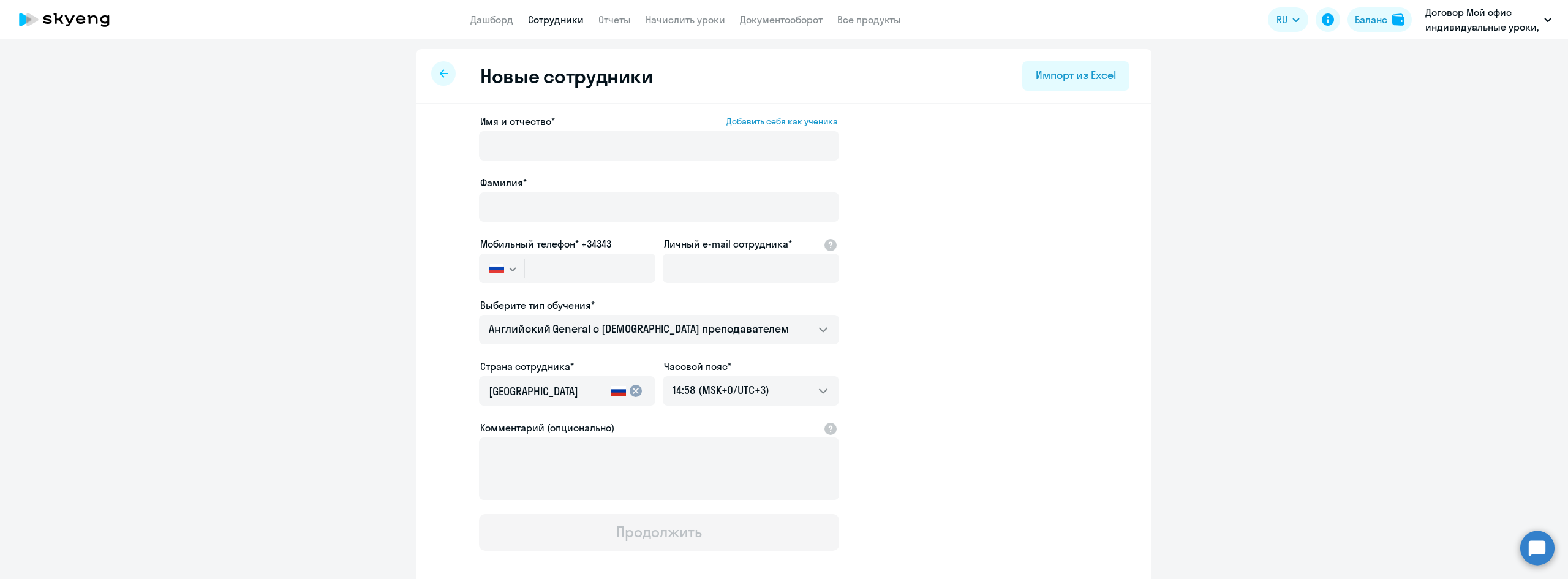
click at [433, 76] on div at bounding box center [443, 73] width 24 height 24
select select "30"
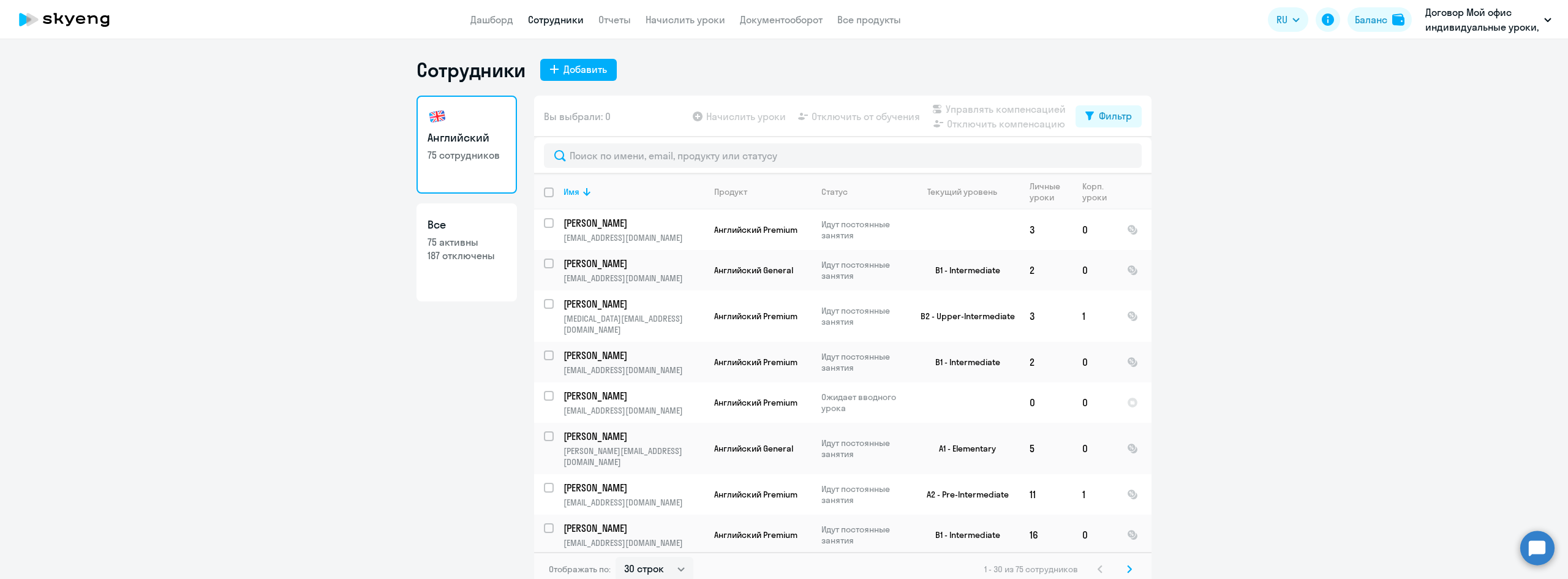
click at [544, 191] on input "deselect all" at bounding box center [556, 199] width 24 height 24
checkbox input "true"
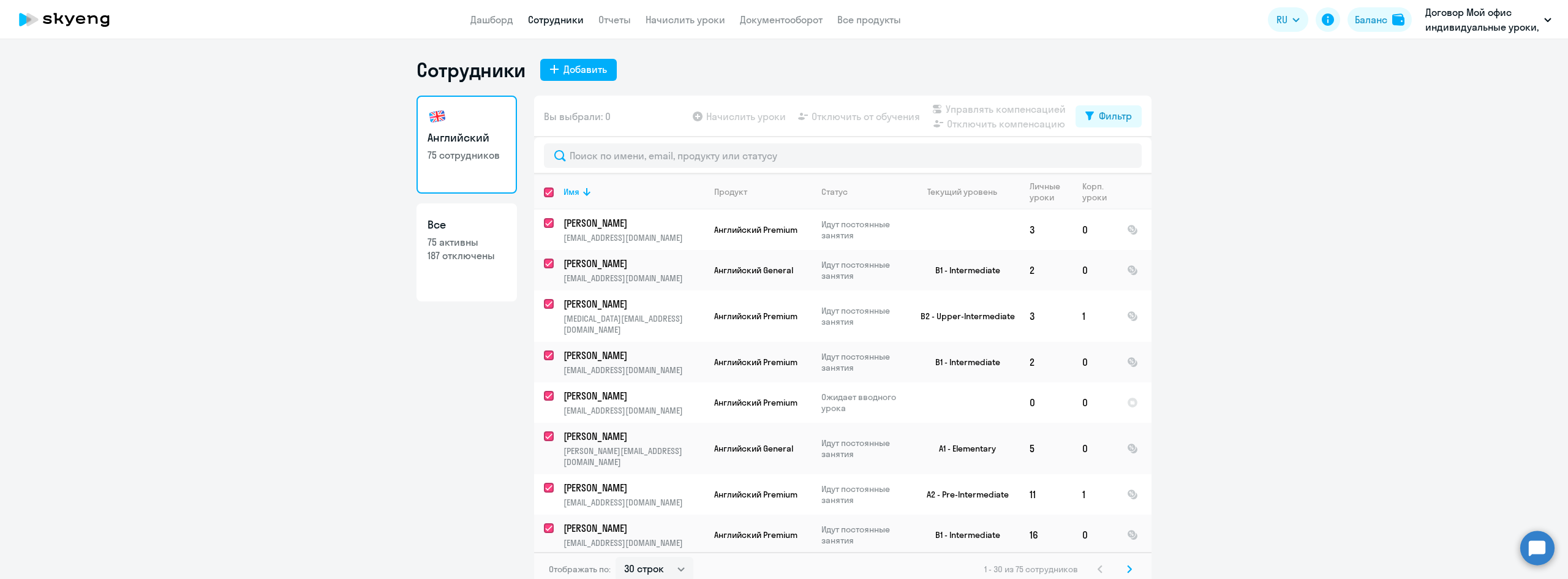
checkbox input "true"
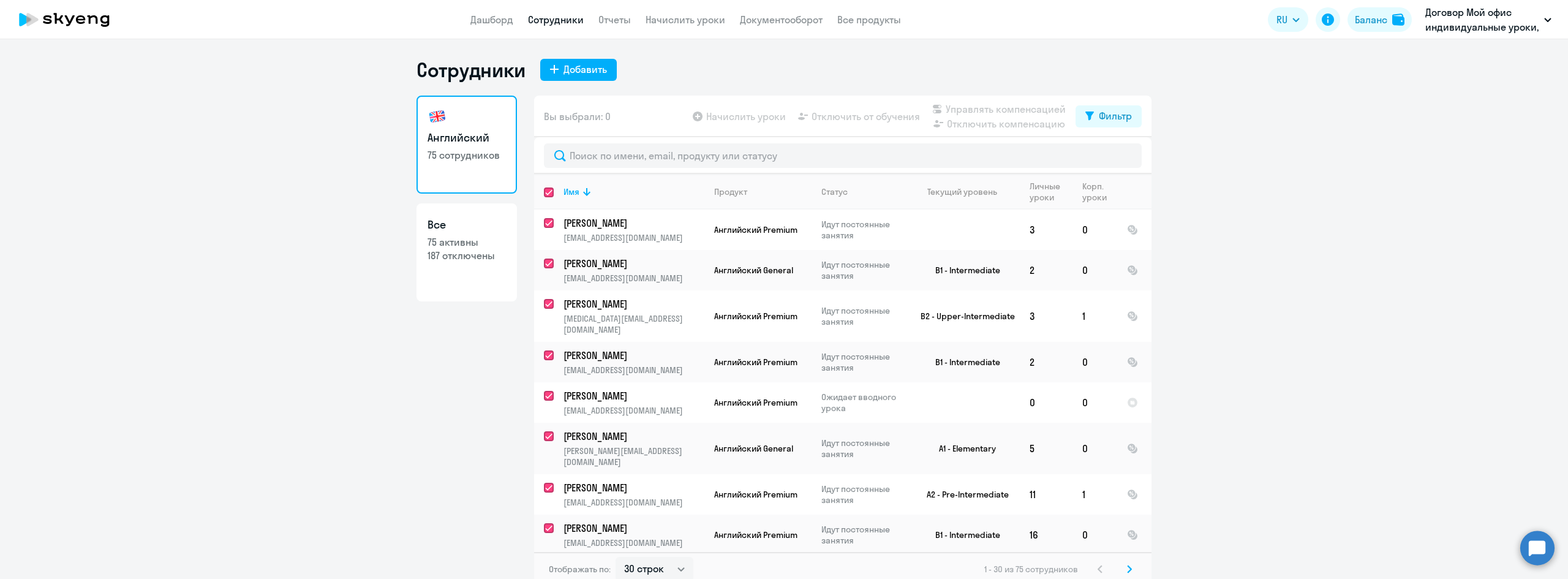
checkbox input "true"
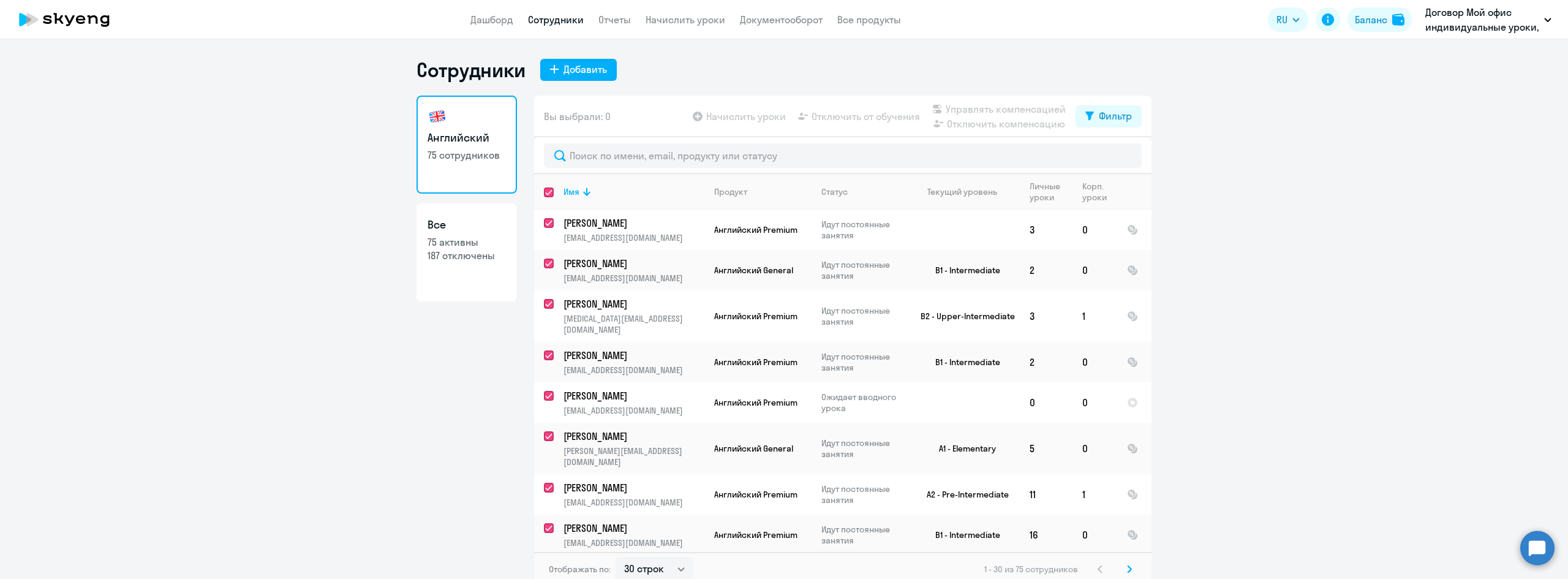
checkbox input "true"
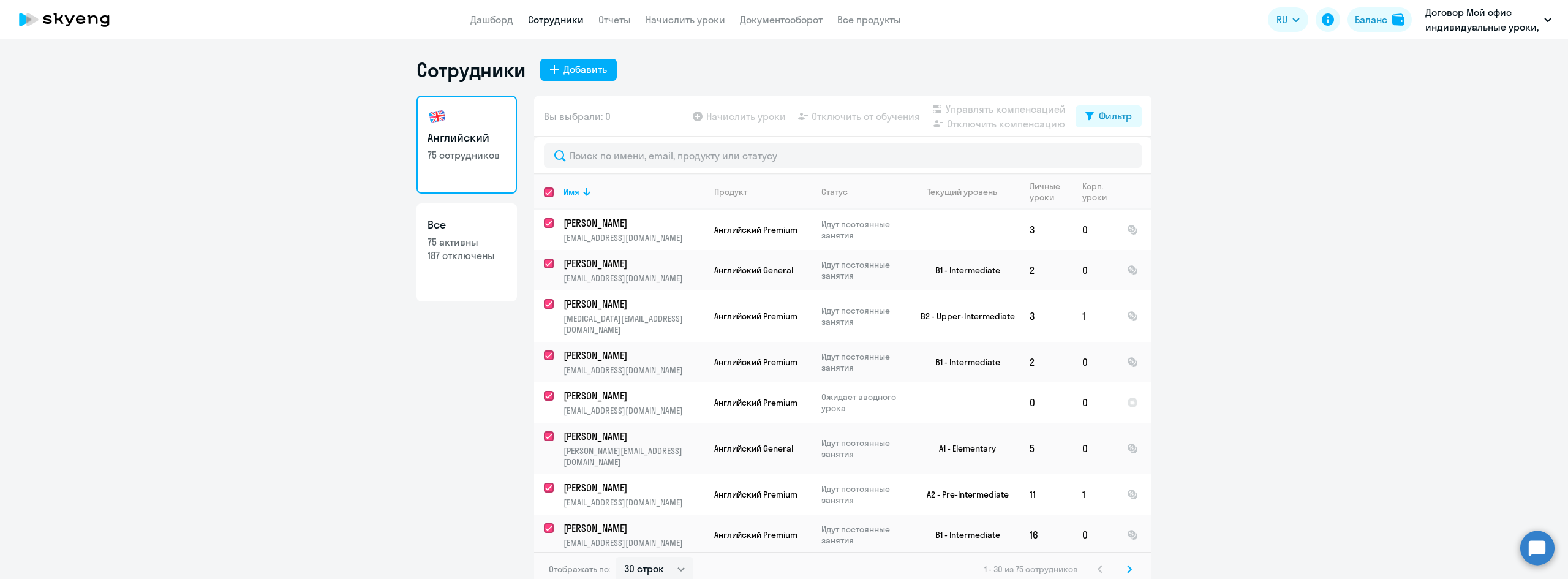
checkbox input "true"
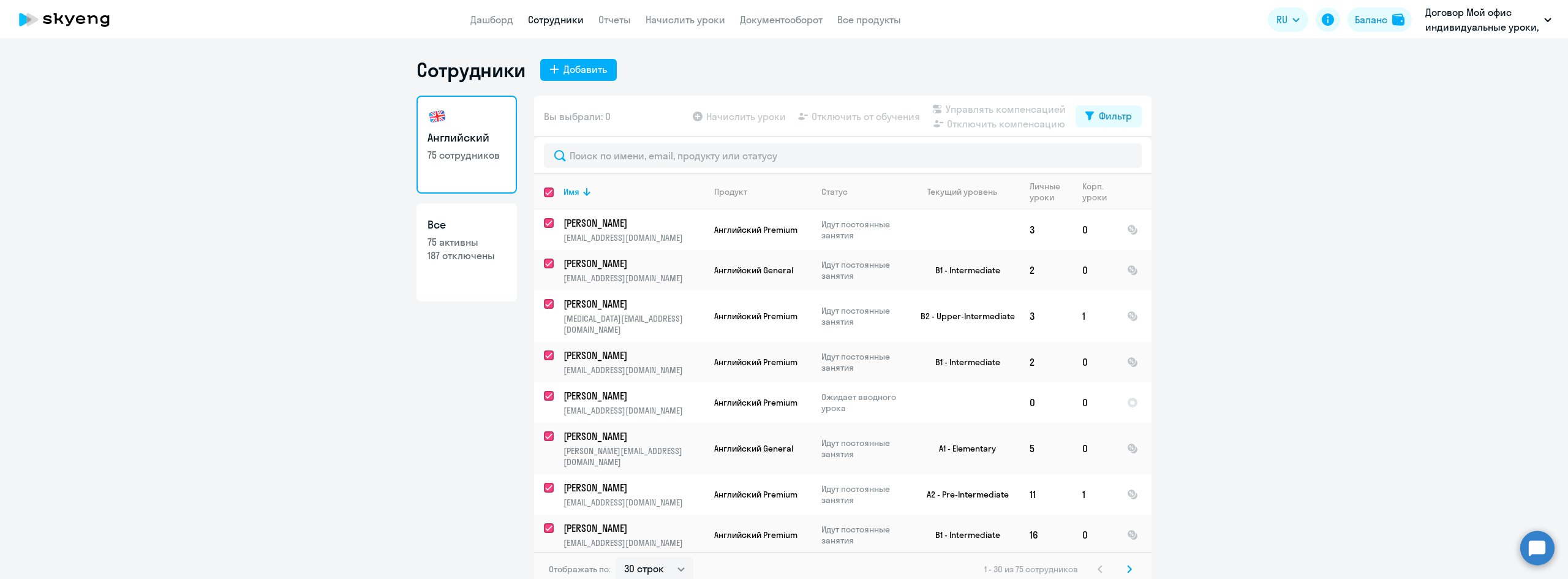
checkbox input "true"
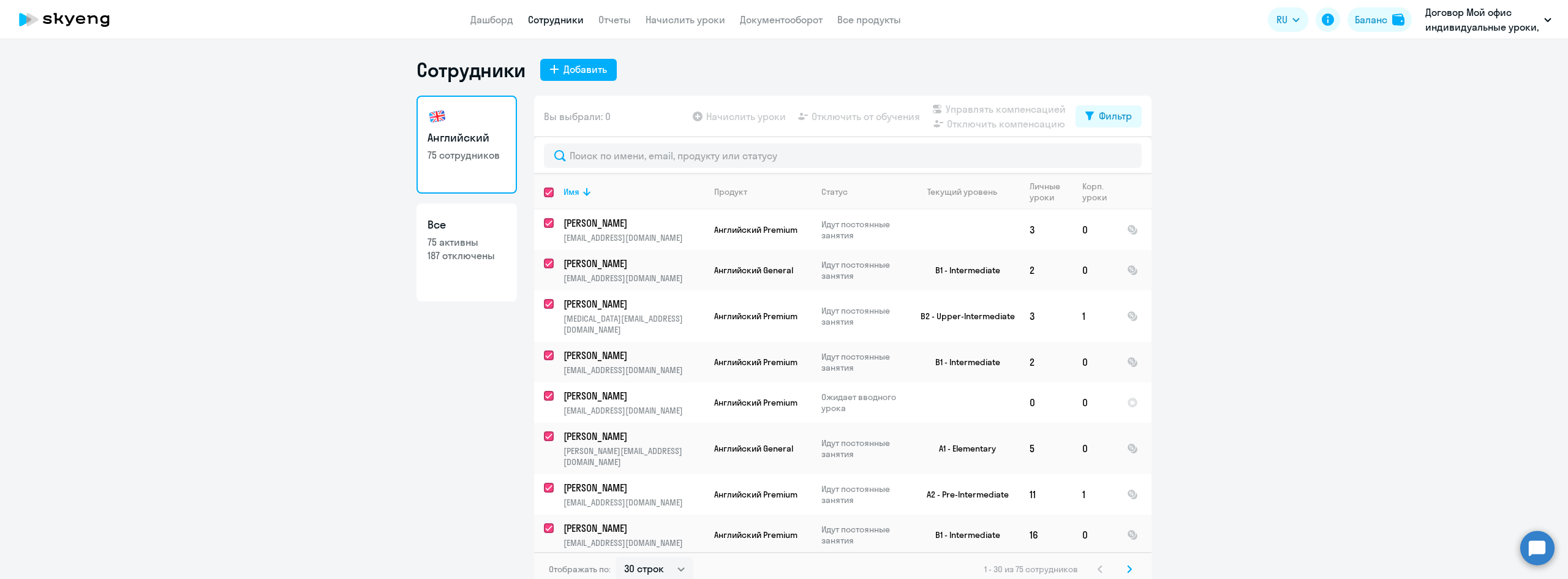
checkbox input "true"
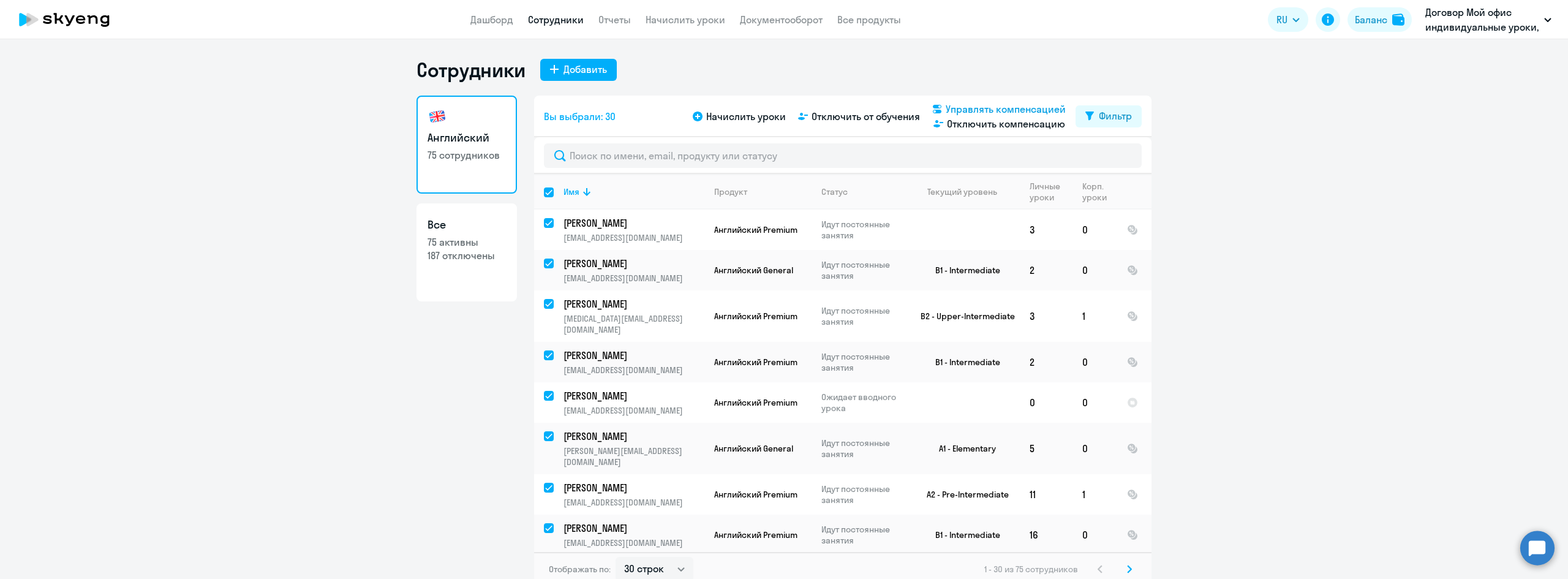
click at [997, 105] on span "Управлять компенсацией" at bounding box center [1005, 110] width 120 height 15
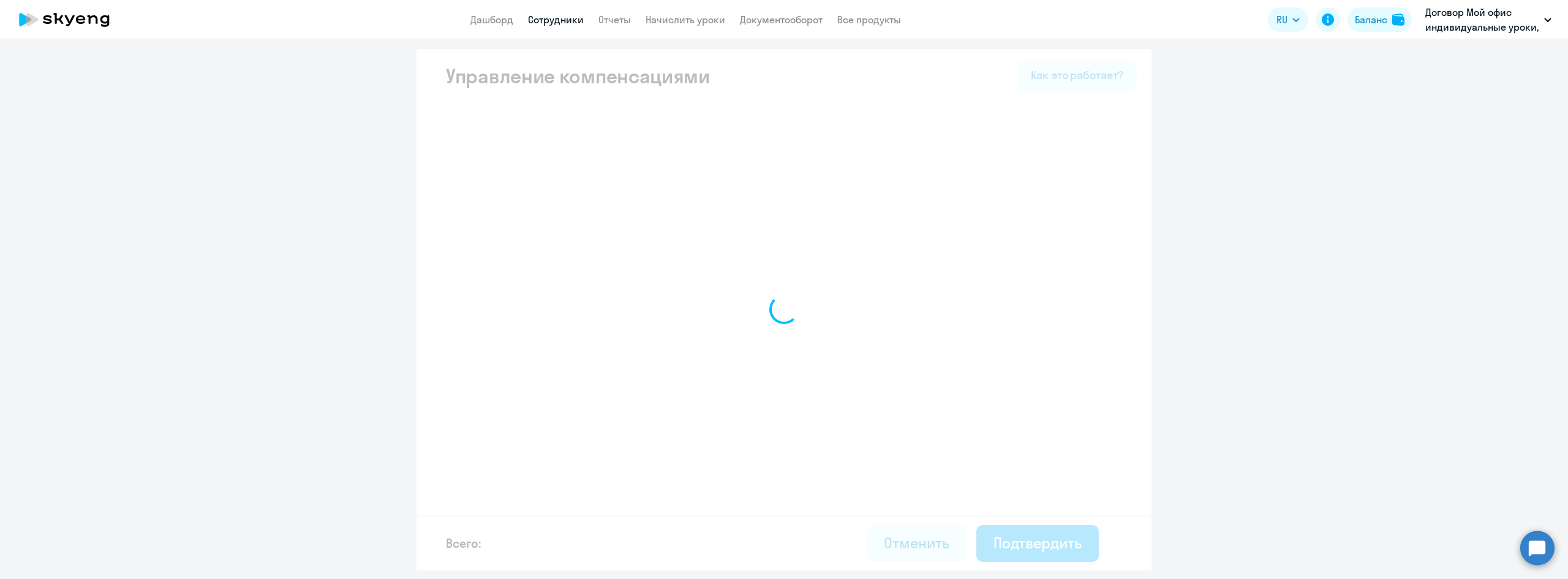
select select "MONTHLY"
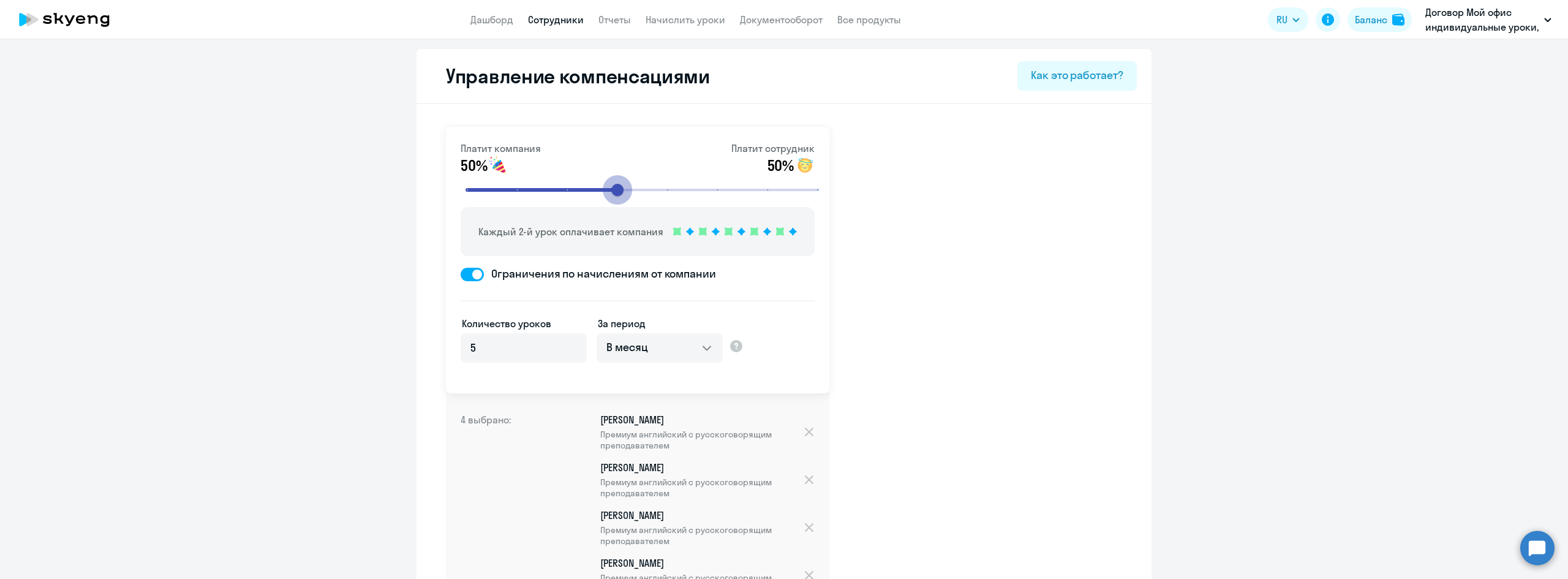
click at [611, 191] on input "range" at bounding box center [643, 190] width 380 height 27
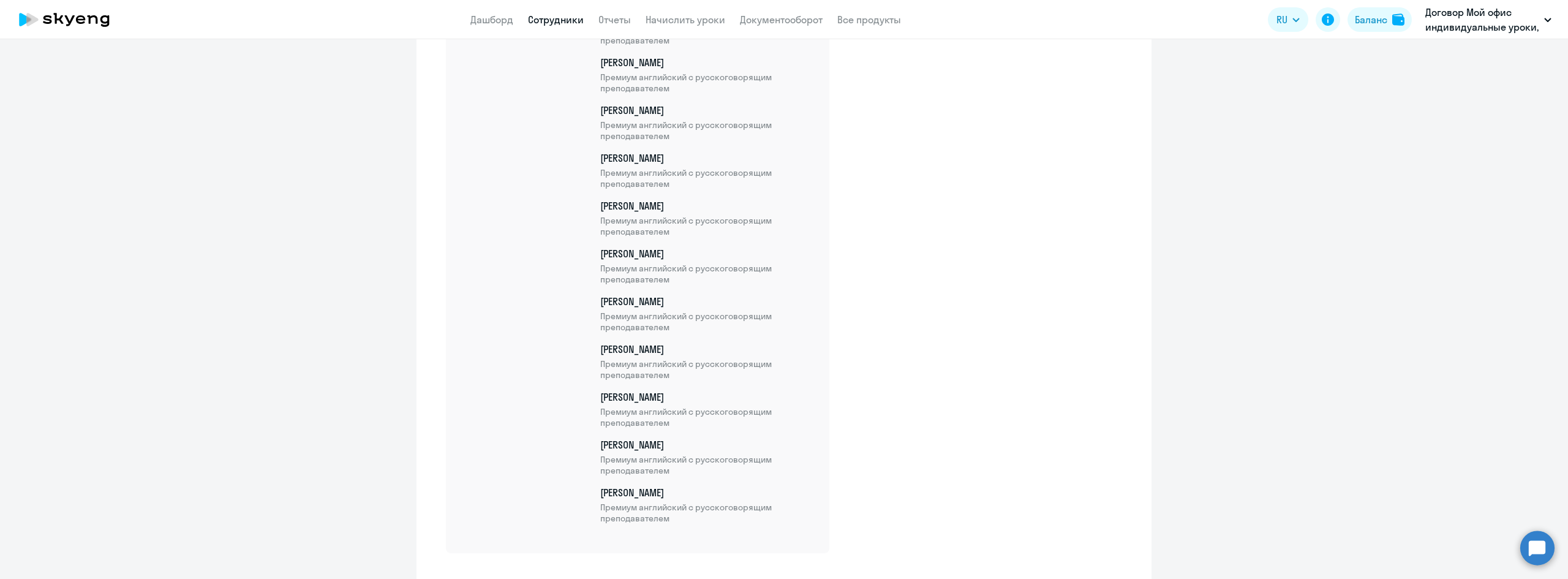
scroll to position [3172, 0]
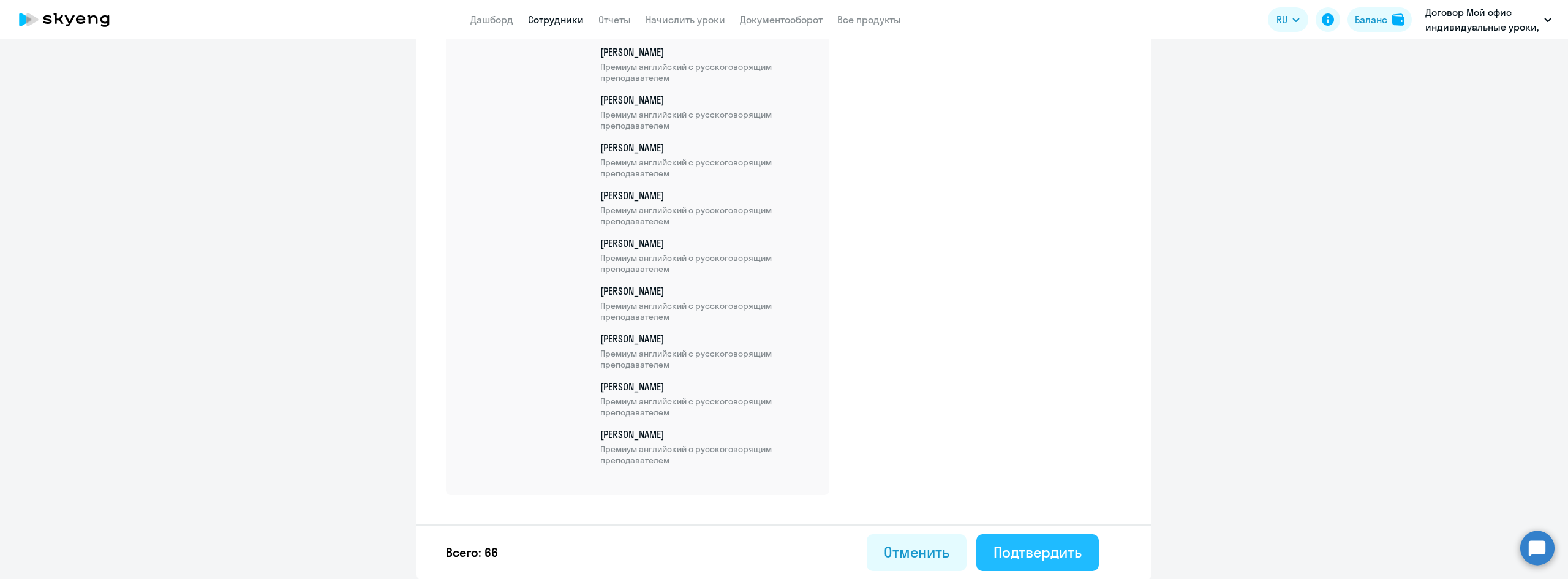
click at [1030, 556] on div "Подтвердить" at bounding box center [1038, 551] width 88 height 19
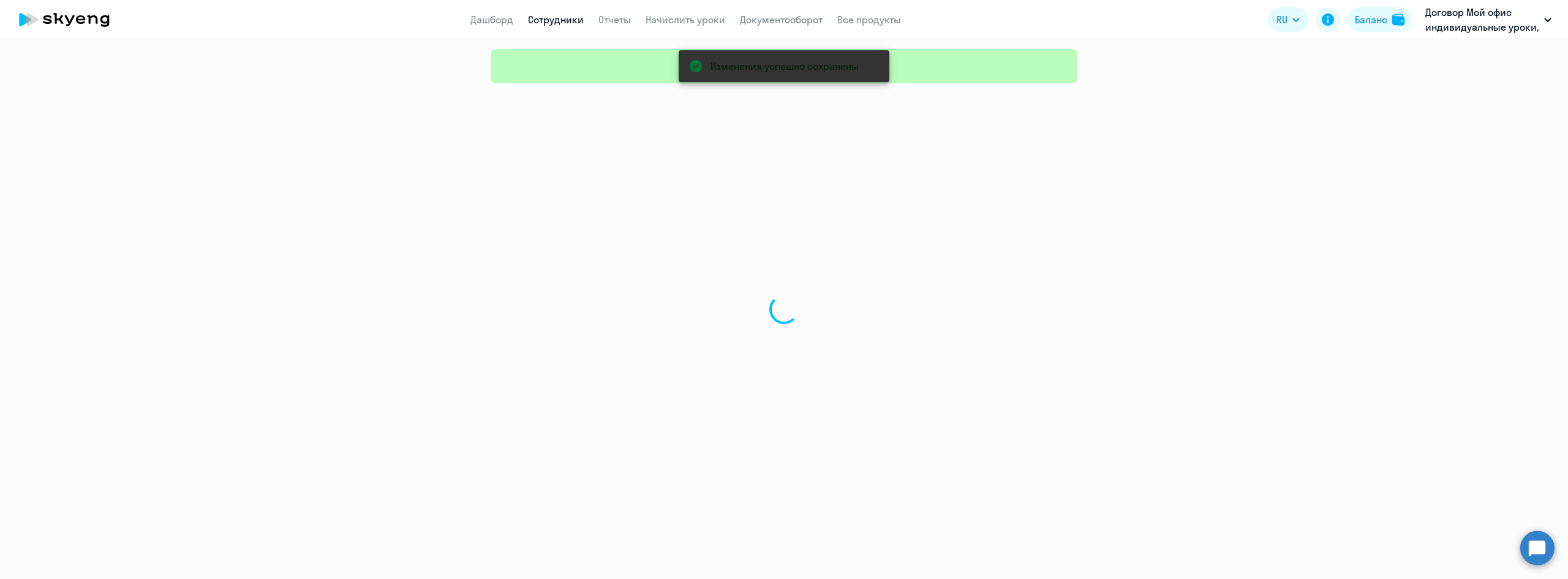
select select "30"
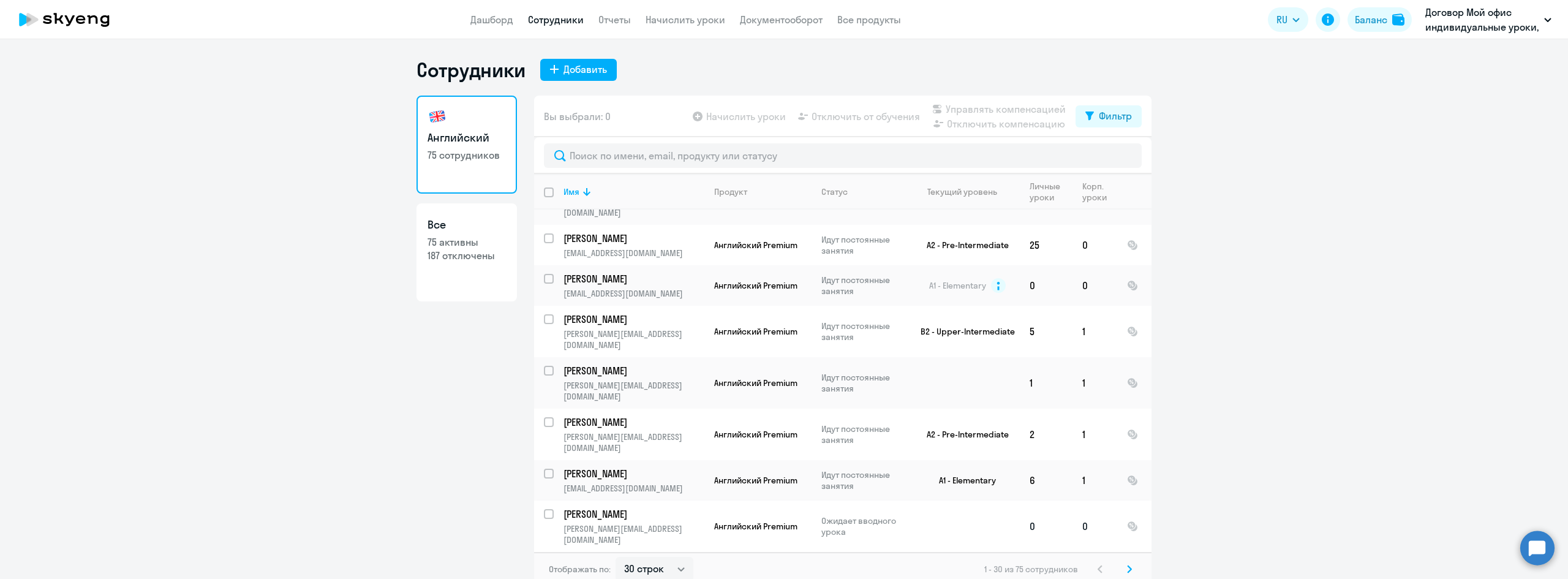
scroll to position [8, 0]
